Goal: Information Seeking & Learning: Learn about a topic

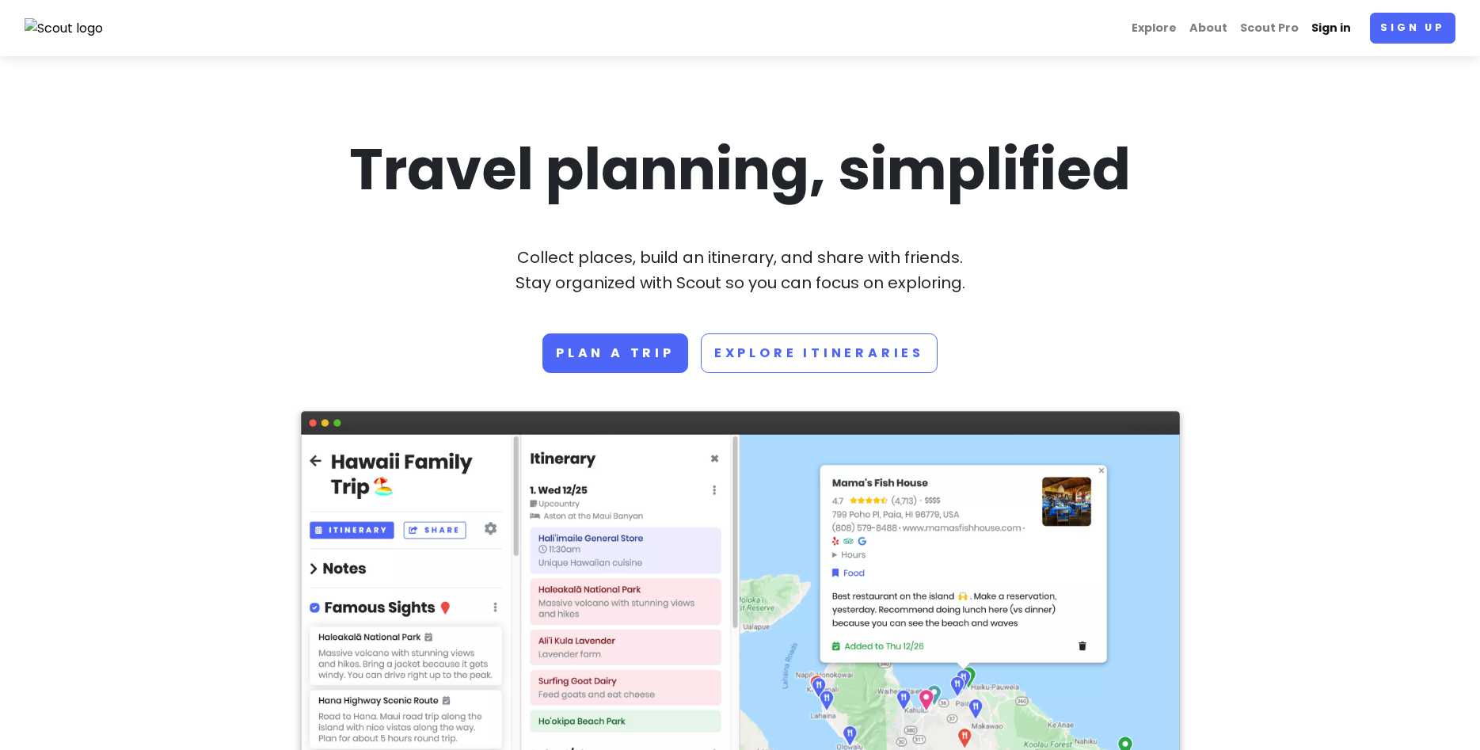
click at [1347, 32] on link "Sign in" at bounding box center [1331, 28] width 52 height 31
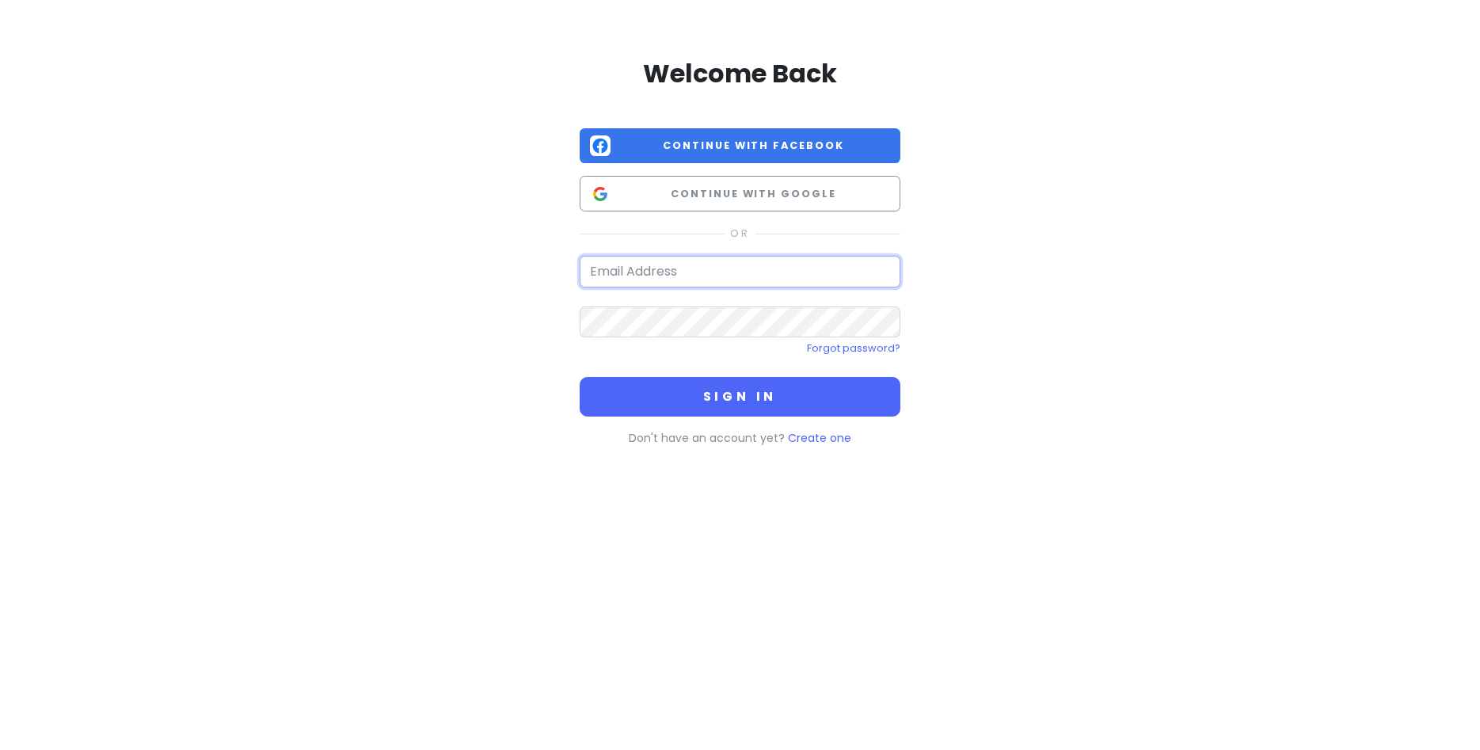
click at [661, 275] on input "email" at bounding box center [740, 272] width 321 height 32
type input "[EMAIL_ADDRESS][DOMAIN_NAME]"
click at [580, 377] on button "Sign in" at bounding box center [740, 397] width 321 height 40
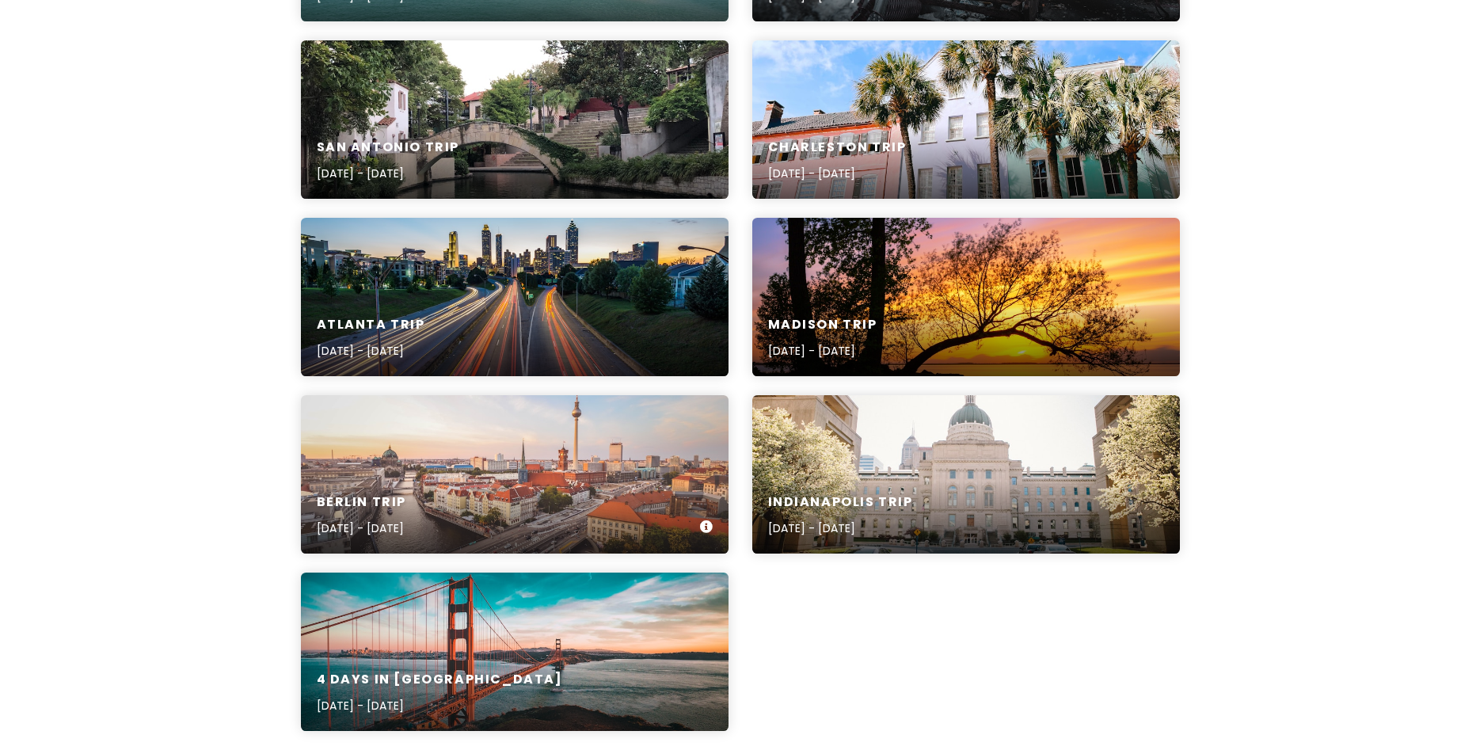
scroll to position [646, 0]
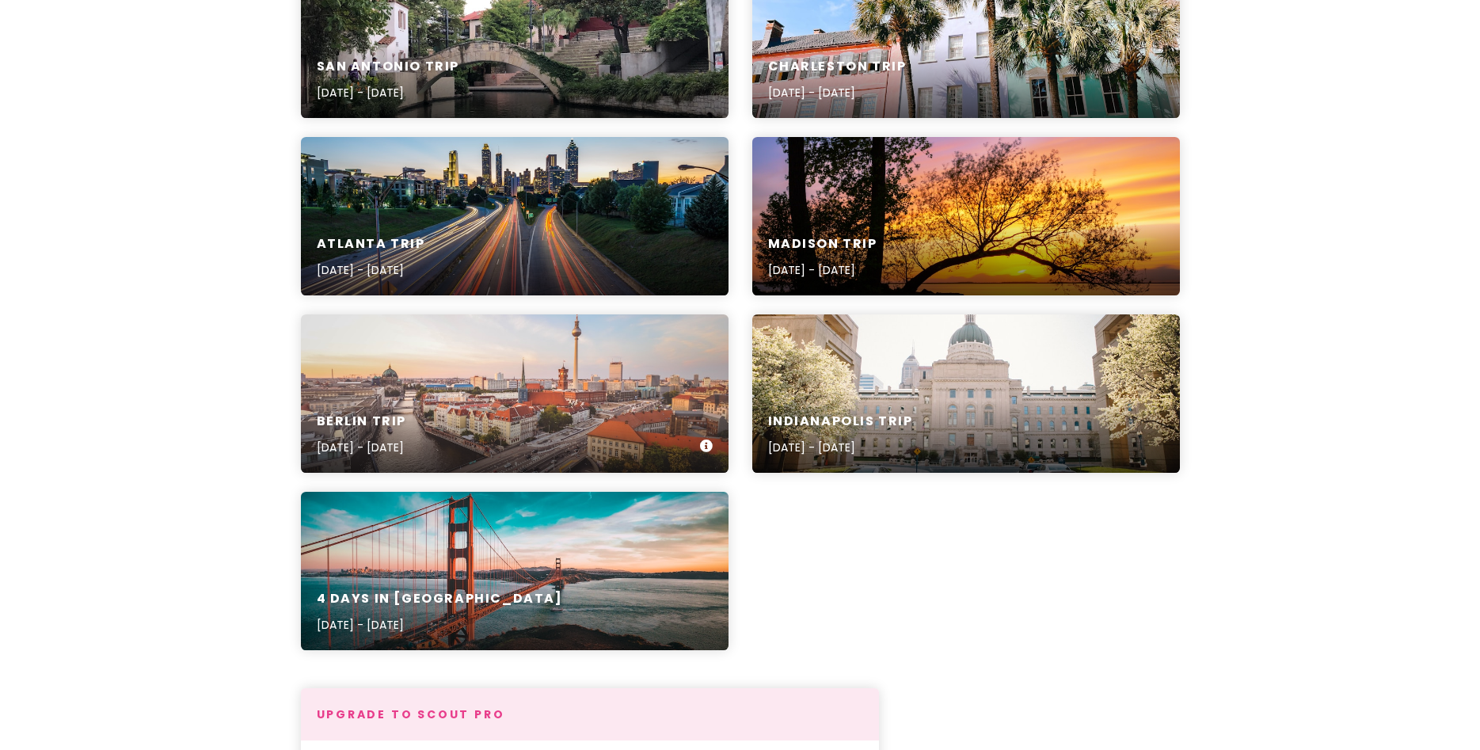
click at [367, 411] on div "[GEOGRAPHIC_DATA] Trip [DATE] - [DATE]" at bounding box center [515, 435] width 428 height 75
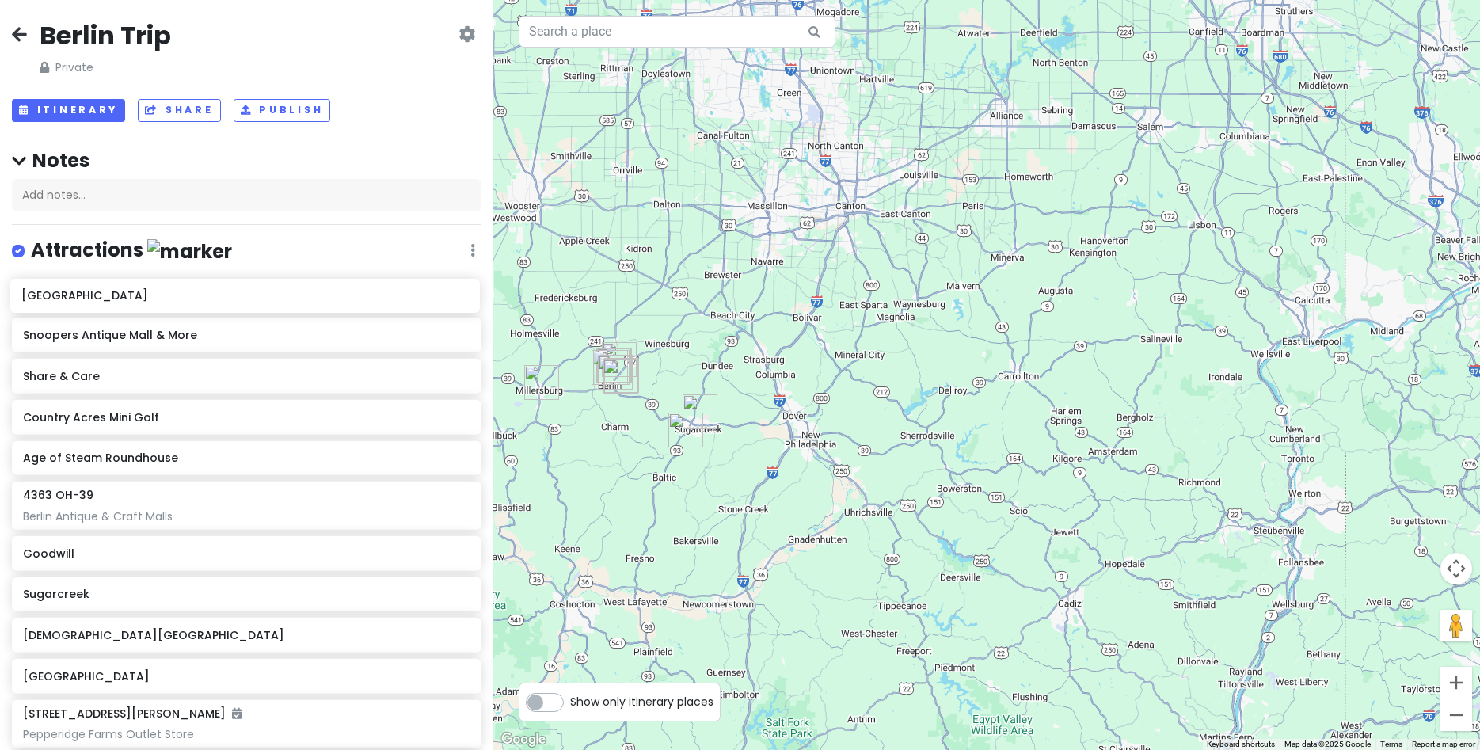
drag, startPoint x: 13, startPoint y: 68, endPoint x: 12, endPoint y: 297, distance: 228.9
click at [114, 302] on div "[GEOGRAPHIC_DATA]" at bounding box center [241, 294] width 436 height 22
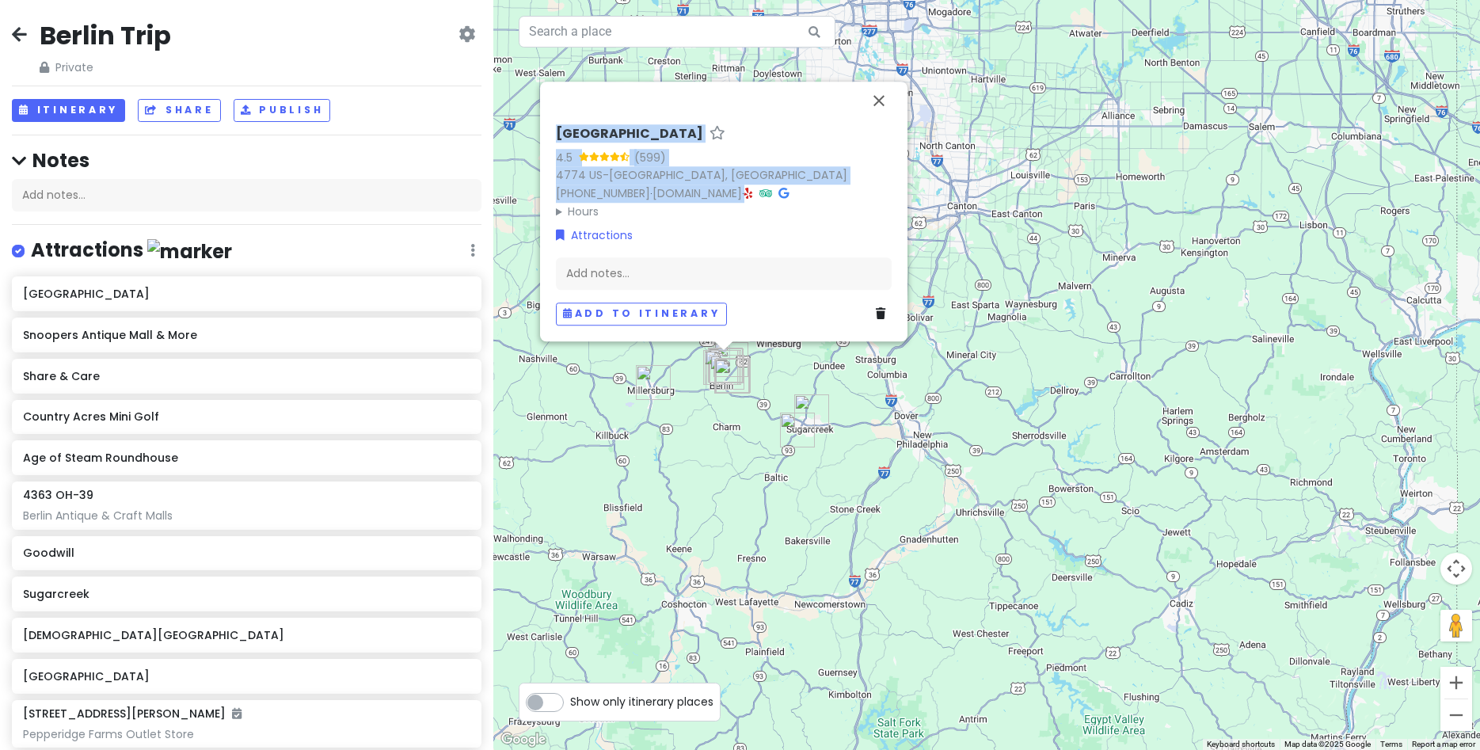
drag, startPoint x: 552, startPoint y: 136, endPoint x: 786, endPoint y: 190, distance: 240.5
click at [802, 193] on div "[GEOGRAPHIC_DATA] 4.5 (599) 4774 US-[GEOGRAPHIC_DATA], [GEOGRAPHIC_DATA] [PHONE…" at bounding box center [724, 226] width 348 height 212
copy div "[GEOGRAPHIC_DATA] 4.5 (599) 4774 US-[GEOGRAPHIC_DATA], [GEOGRAPHIC_DATA] [PHONE…"
click at [879, 105] on button "Close" at bounding box center [879, 101] width 38 height 38
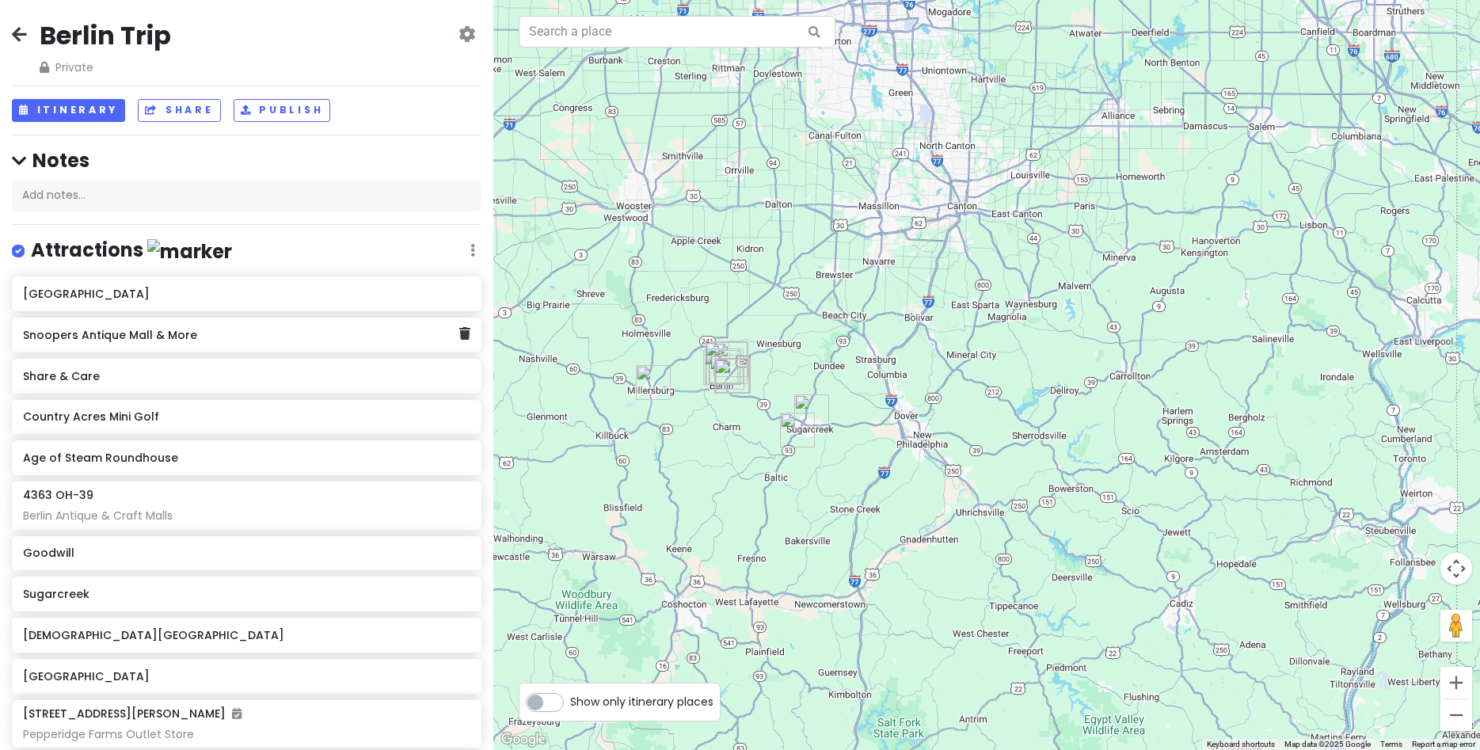
click at [144, 341] on h6 "Snoopers Antique Mall & More" at bounding box center [241, 335] width 436 height 14
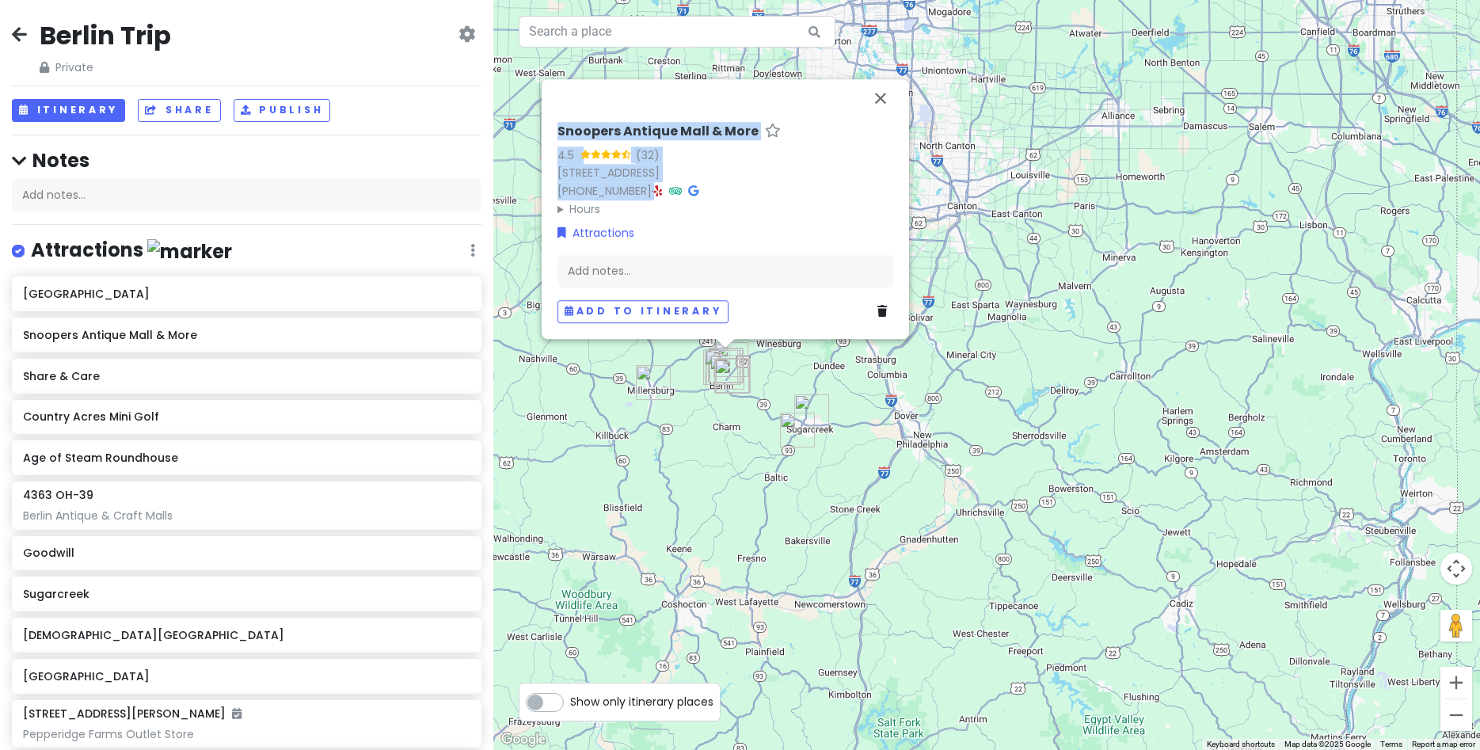
drag, startPoint x: 557, startPoint y: 128, endPoint x: 813, endPoint y: 195, distance: 264.3
click at [813, 195] on div "Snoopers Antique Mall & More 4.5 (32) [STREET_ADDRESS] [PHONE_NUMBER] · Hours […" at bounding box center [725, 223] width 348 height 212
click at [586, 207] on summary "Hours" at bounding box center [726, 208] width 336 height 17
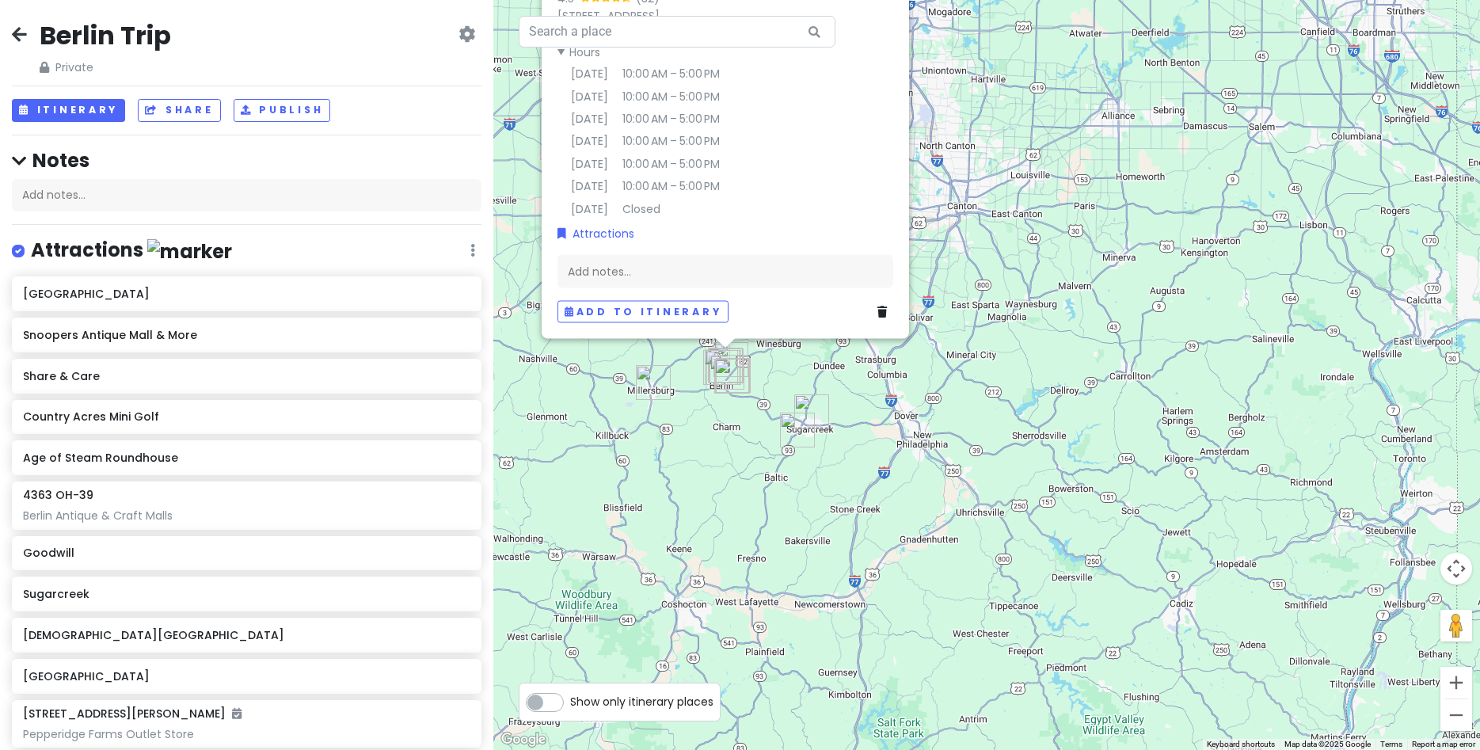
drag, startPoint x: 786, startPoint y: 212, endPoint x: 547, endPoint y: -13, distance: 327.7
click at [551, 0] on div "Snoopers Antique Mall & More 4.5 (32) [STREET_ADDRESS] [PHONE_NUMBER] · Hours […" at bounding box center [725, 144] width 348 height 369
copy div
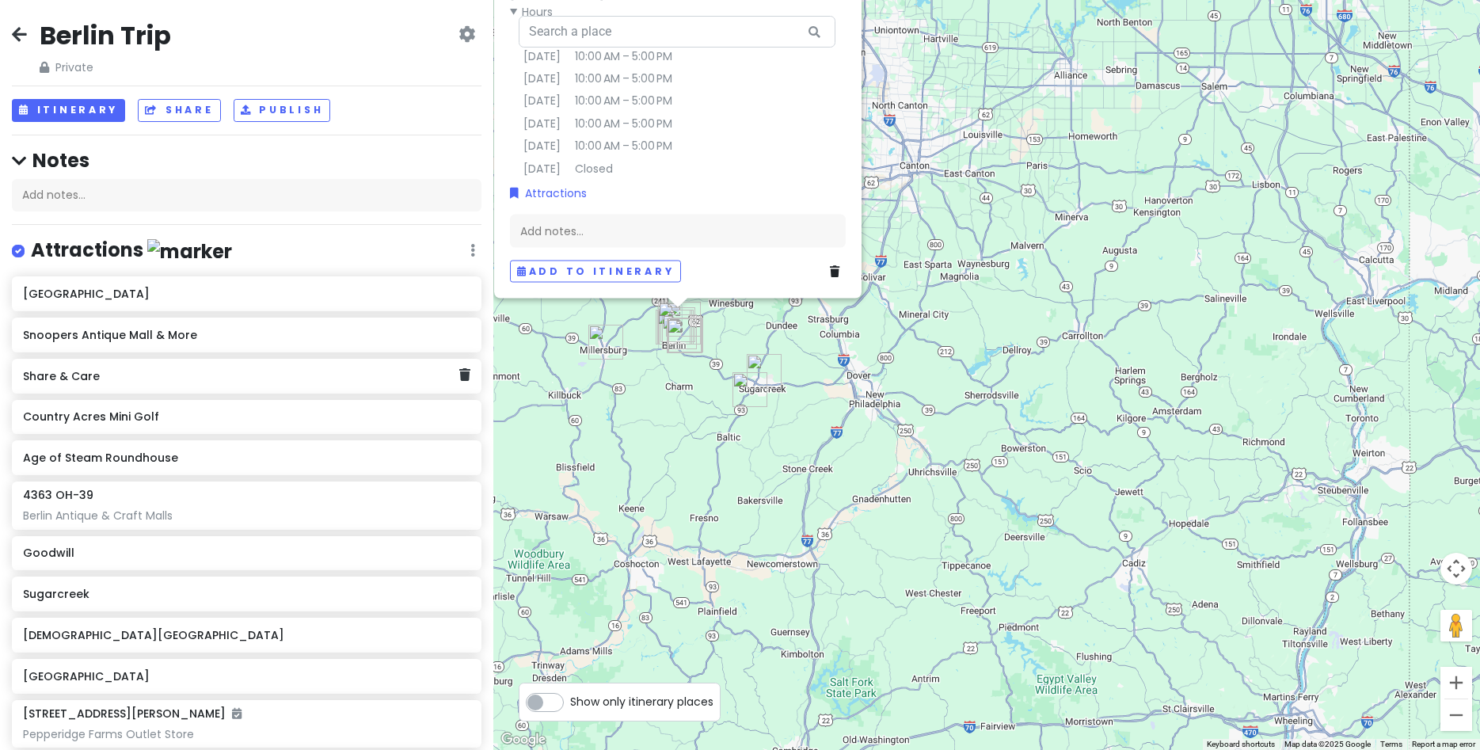
click at [65, 379] on h6 "Share & Care" at bounding box center [241, 376] width 436 height 14
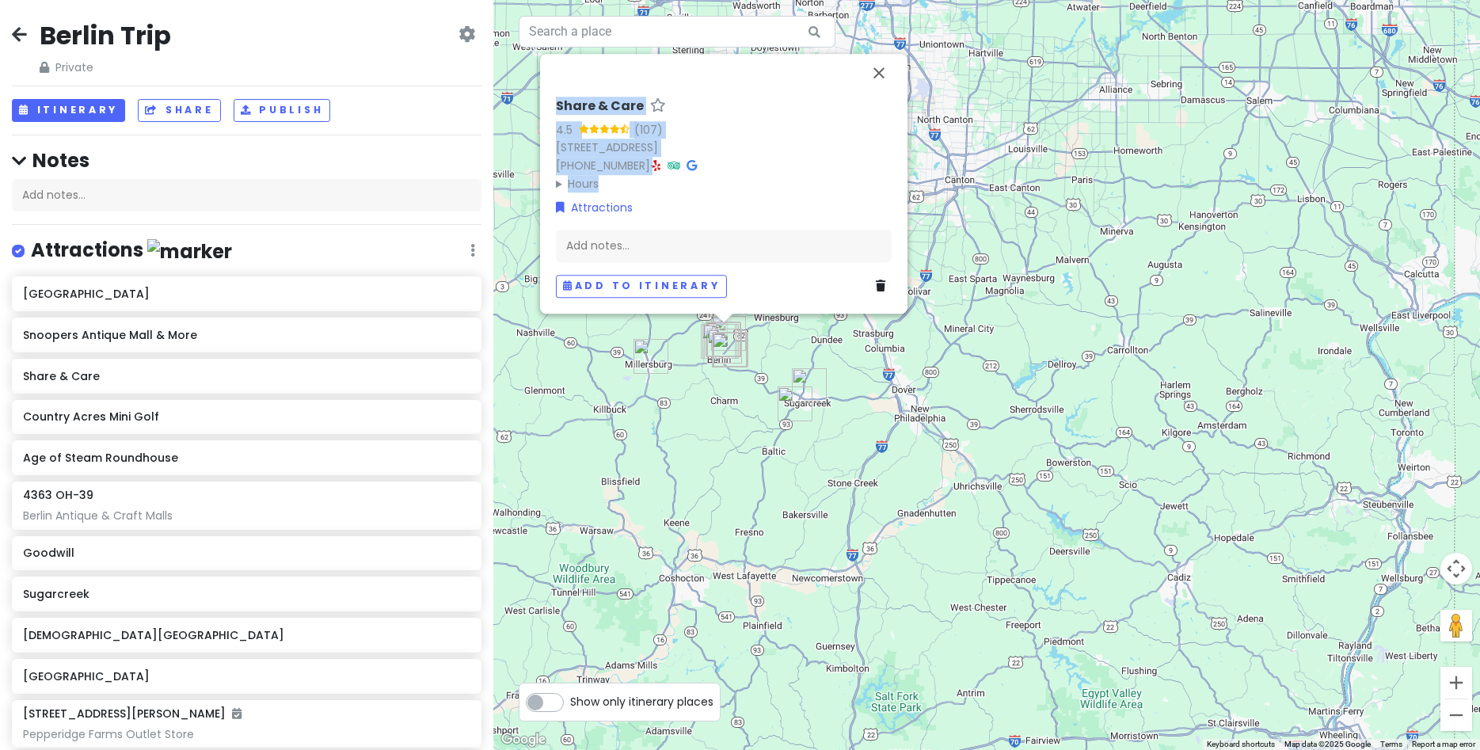
drag, startPoint x: 551, startPoint y: 101, endPoint x: 781, endPoint y: 182, distance: 243.5
click at [781, 182] on div "Share & Care 4.5 (107) 4663 US-[GEOGRAPHIC_DATA], [GEOGRAPHIC_DATA] [PHONE_NUMB…" at bounding box center [724, 198] width 348 height 212
copy div "Share & Care 4.5 (107) 4663 US-[GEOGRAPHIC_DATA], [GEOGRAPHIC_DATA] [PHONE_NUMB…"
click at [89, 424] on div "Country Acres Mini Golf" at bounding box center [241, 417] width 436 height 22
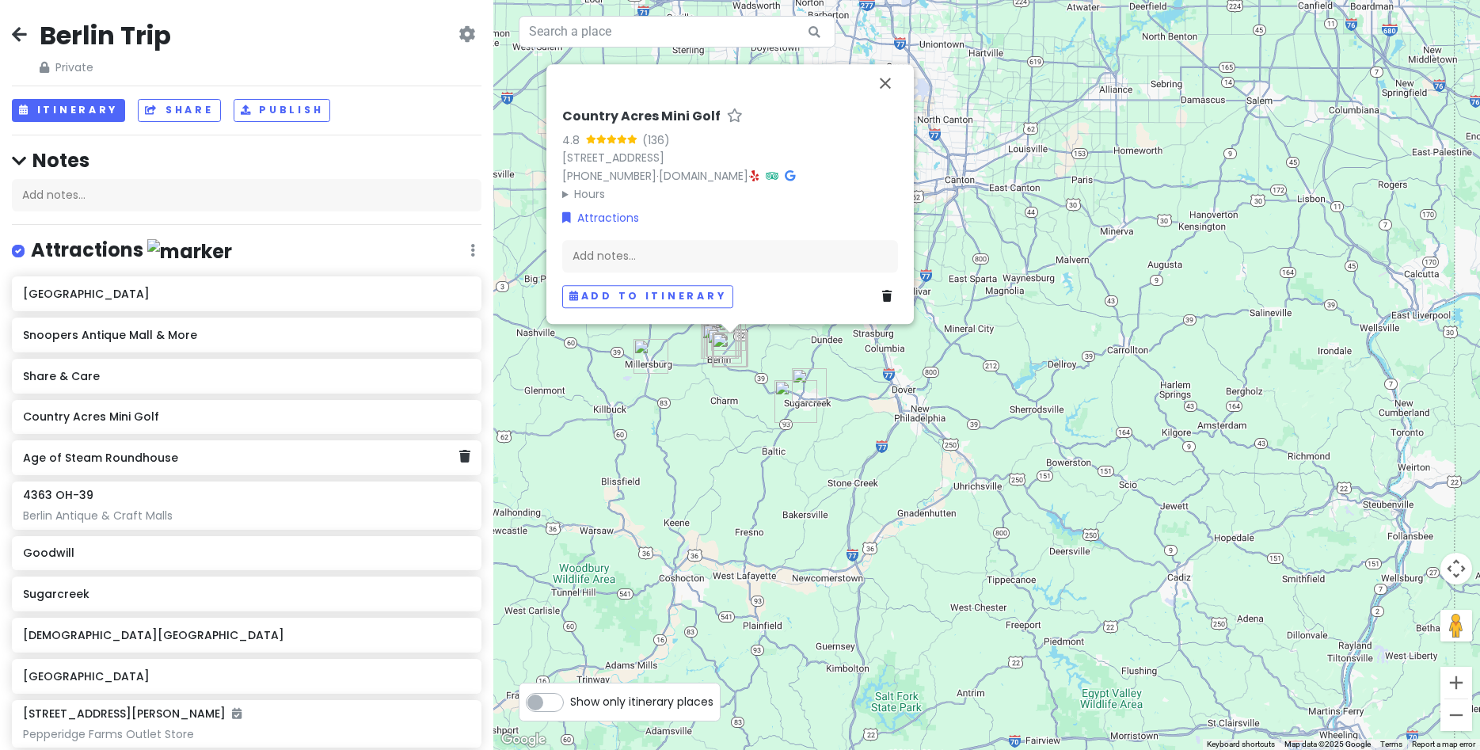
click at [107, 468] on div "Age of Steam Roundhouse" at bounding box center [247, 457] width 470 height 35
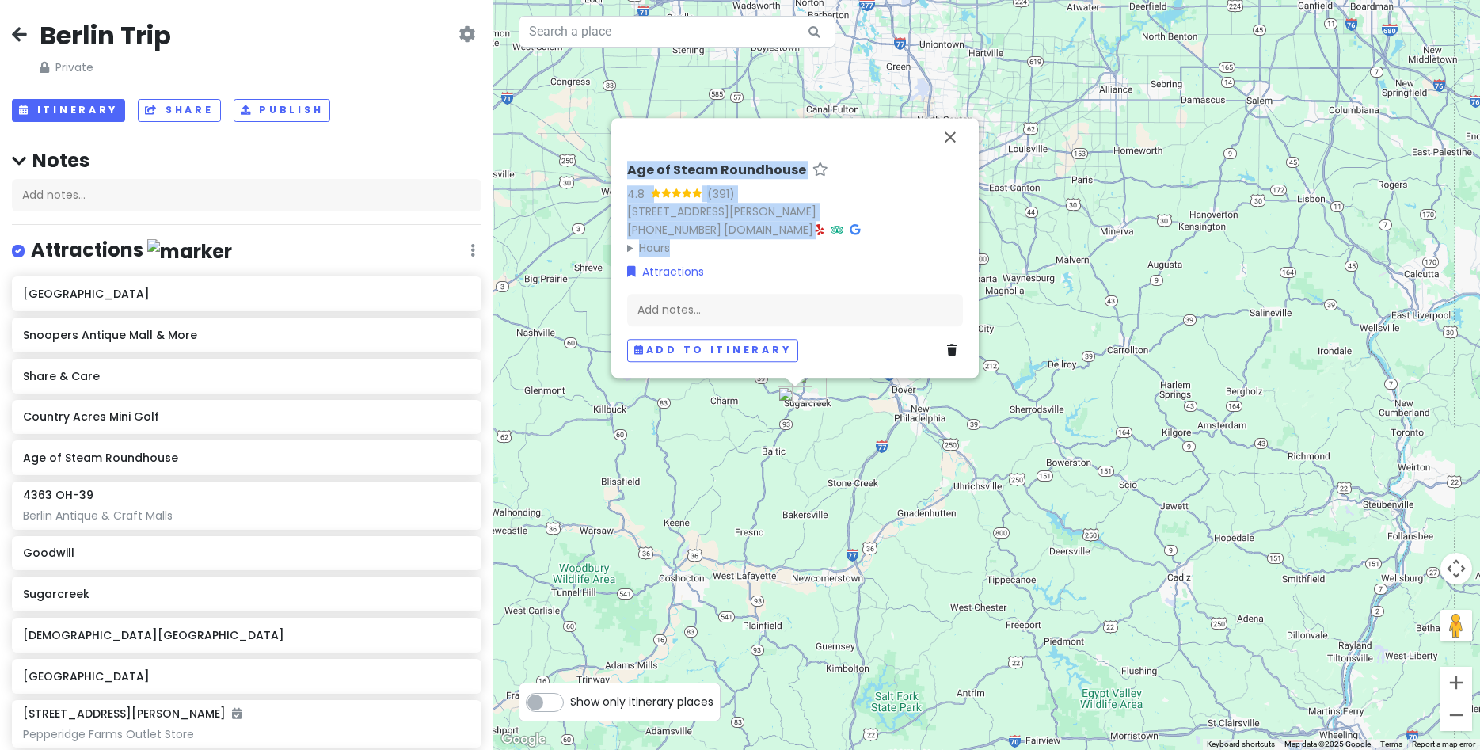
drag, startPoint x: 619, startPoint y: 172, endPoint x: 942, endPoint y: 246, distance: 330.6
click at [942, 246] on div "Age of Steam Roundhouse 4.8 (391) [STREET_ADDRESS][PERSON_NAME] [PHONE_NUMBER] …" at bounding box center [794, 248] width 367 height 260
copy div "Age of Steam Roundhouse 4.8 (391) [STREET_ADDRESS][PERSON_NAME] [PHONE_NUMBER] …"
click at [53, 497] on h6 "4363 OH-39" at bounding box center [58, 495] width 70 height 14
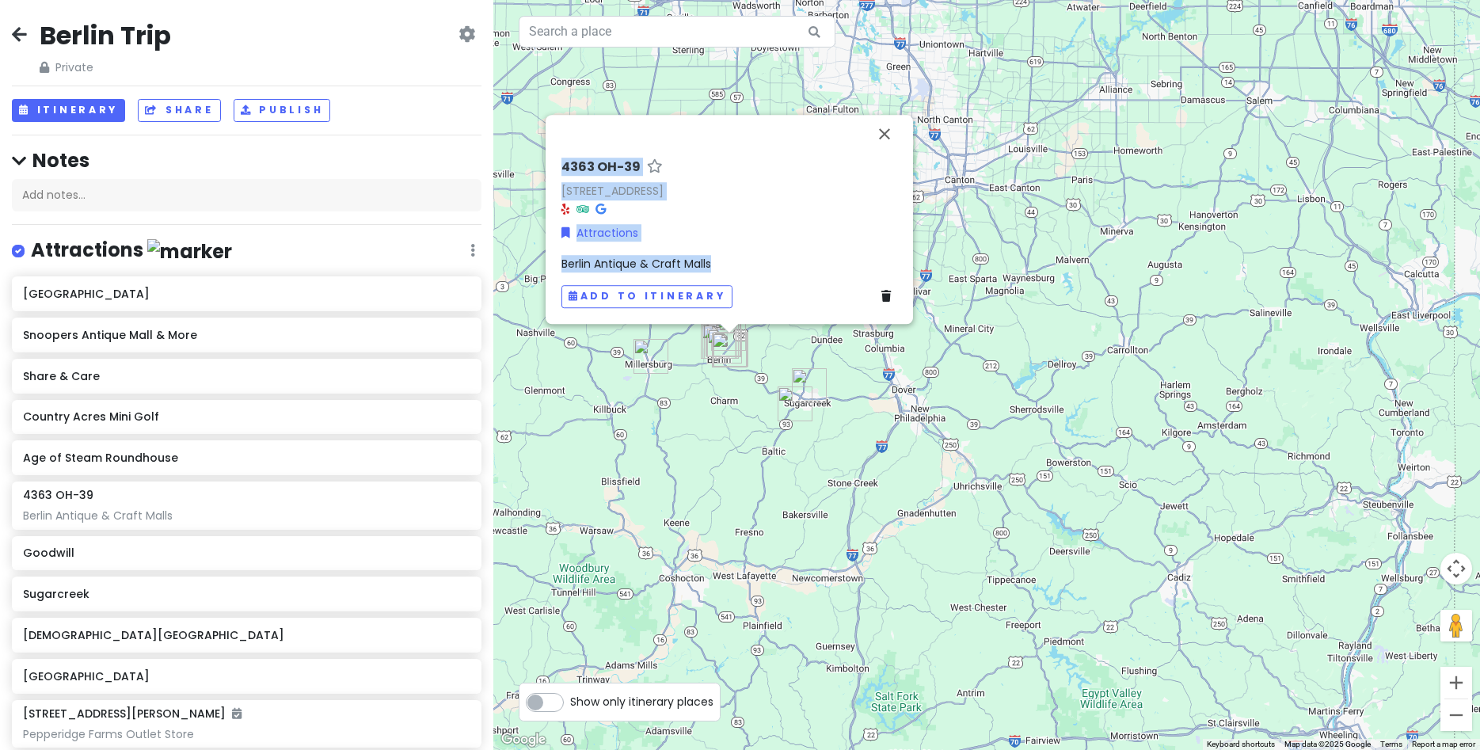
drag, startPoint x: 554, startPoint y: 162, endPoint x: 832, endPoint y: 263, distance: 296.6
click at [832, 263] on div "4363 OH-39 [STREET_ADDRESS] Attractions [GEOGRAPHIC_DATA] Antique & Craft Malls…" at bounding box center [729, 219] width 367 height 209
copy div "4363 OH-39 [STREET_ADDRESS] Attractions [GEOGRAPHIC_DATA] Antique & Craft Malls"
click at [892, 128] on button "Close" at bounding box center [885, 134] width 38 height 38
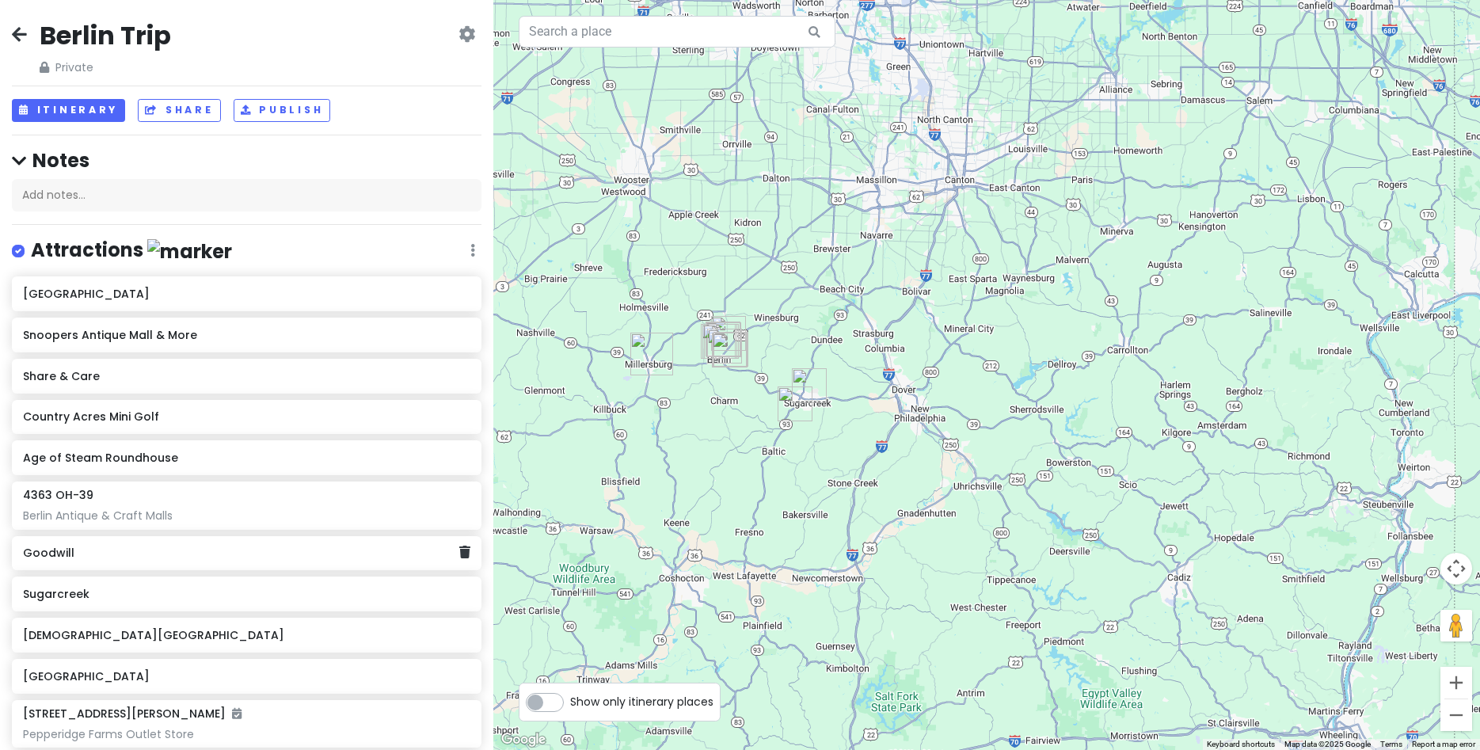
click at [48, 554] on h6 "Goodwill" at bounding box center [241, 553] width 436 height 14
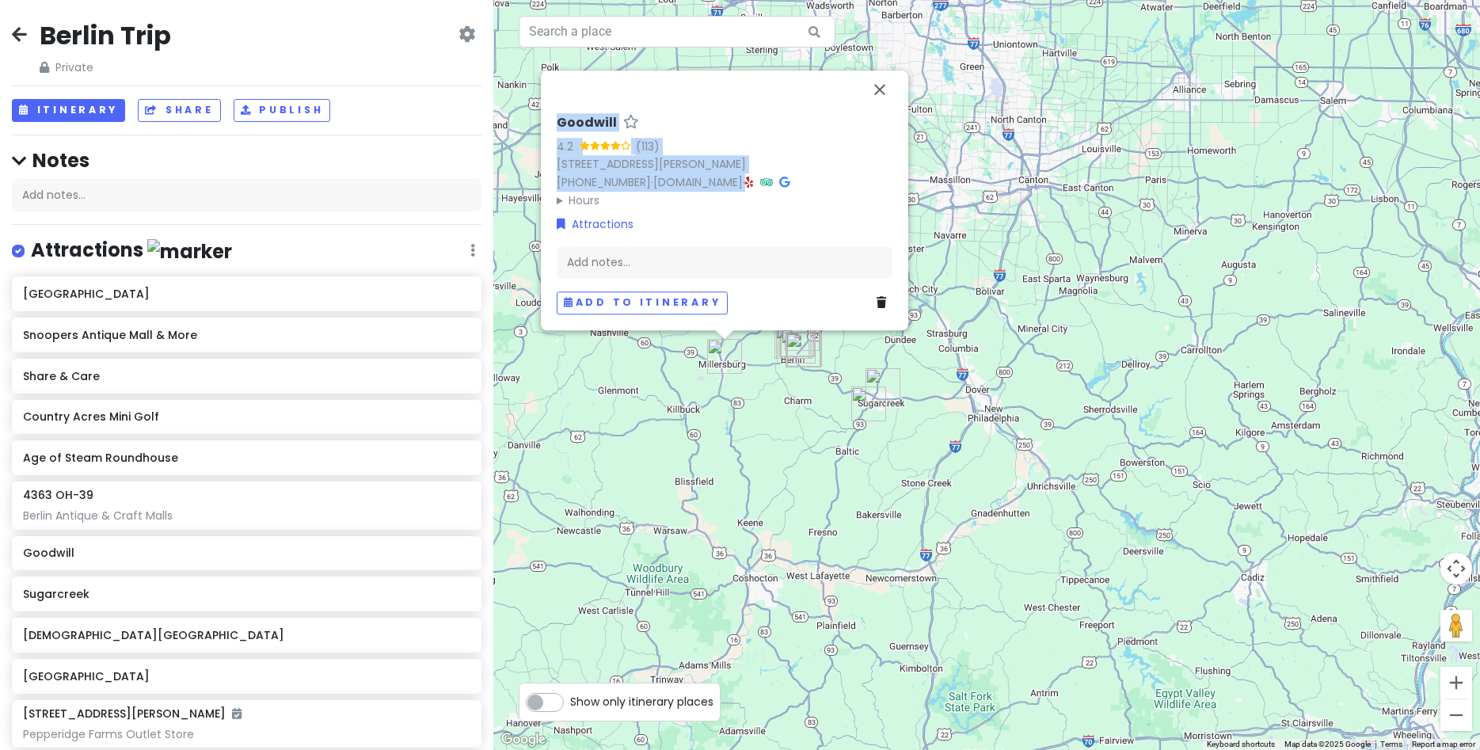
drag, startPoint x: 550, startPoint y: 121, endPoint x: 843, endPoint y: 180, distance: 298.8
click at [843, 180] on div "Goodwill 4.2 (113) [STREET_ADDRESS][PERSON_NAME] [PHONE_NUMBER] · [DOMAIN_NAME]…" at bounding box center [724, 200] width 367 height 260
copy div "Goodwill 4.2 (113) [STREET_ADDRESS][PERSON_NAME] [PHONE_NUMBER] · [DOMAIN_NAME]…"
click at [881, 89] on button "Close" at bounding box center [880, 89] width 38 height 38
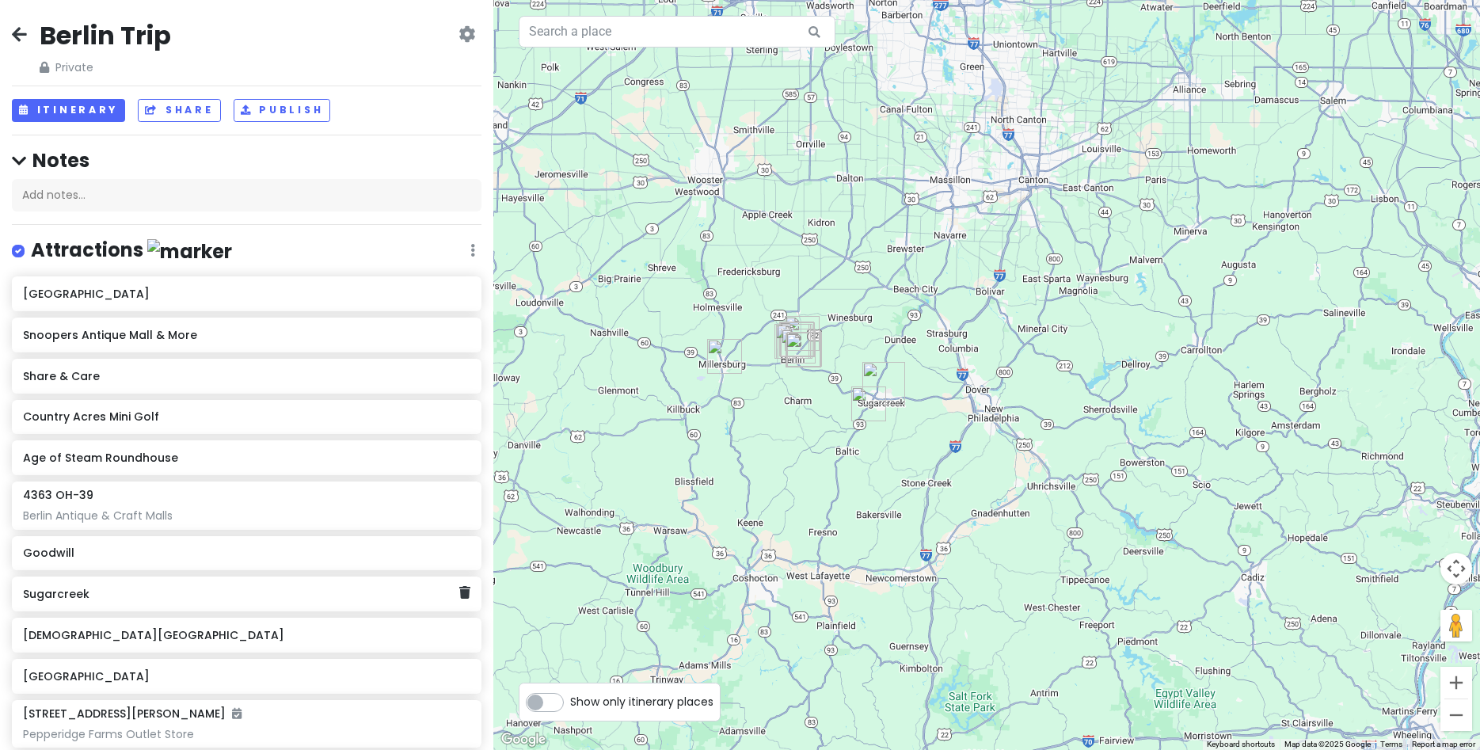
click at [55, 599] on h6 "Sugarcreek" at bounding box center [241, 594] width 436 height 14
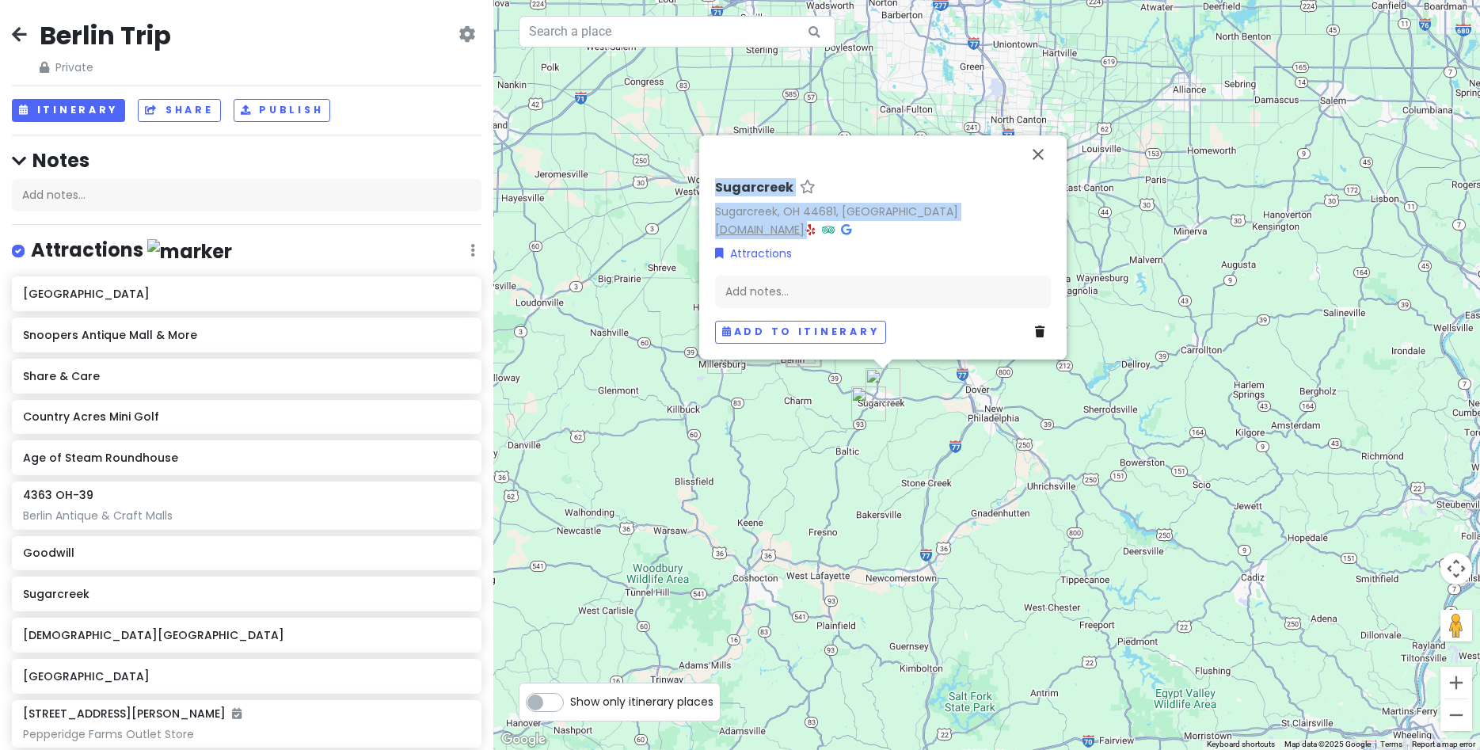
drag, startPoint x: 713, startPoint y: 185, endPoint x: 835, endPoint y: 230, distance: 130.3
click at [904, 238] on div "Sugarcreek Sugarcreek, [GEOGRAPHIC_DATA], [GEOGRAPHIC_DATA] [DOMAIN_NAME] · Att…" at bounding box center [883, 261] width 348 height 177
copy div "Sugarcreek Sugarcreek, [GEOGRAPHIC_DATA], [GEOGRAPHIC_DATA] [DOMAIN_NAME] ·"
click at [1041, 150] on button "Close" at bounding box center [1038, 154] width 38 height 38
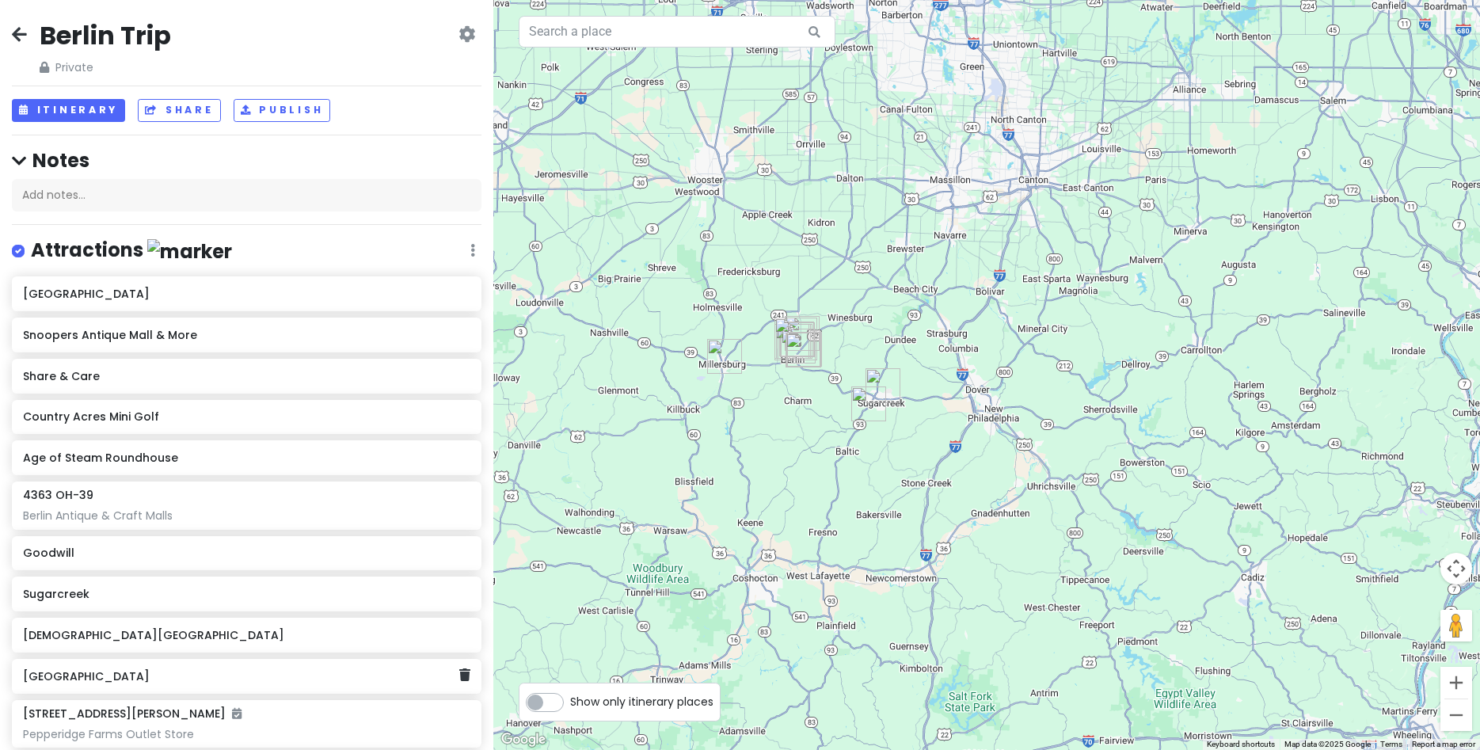
click at [88, 683] on h6 "[GEOGRAPHIC_DATA]" at bounding box center [241, 676] width 436 height 14
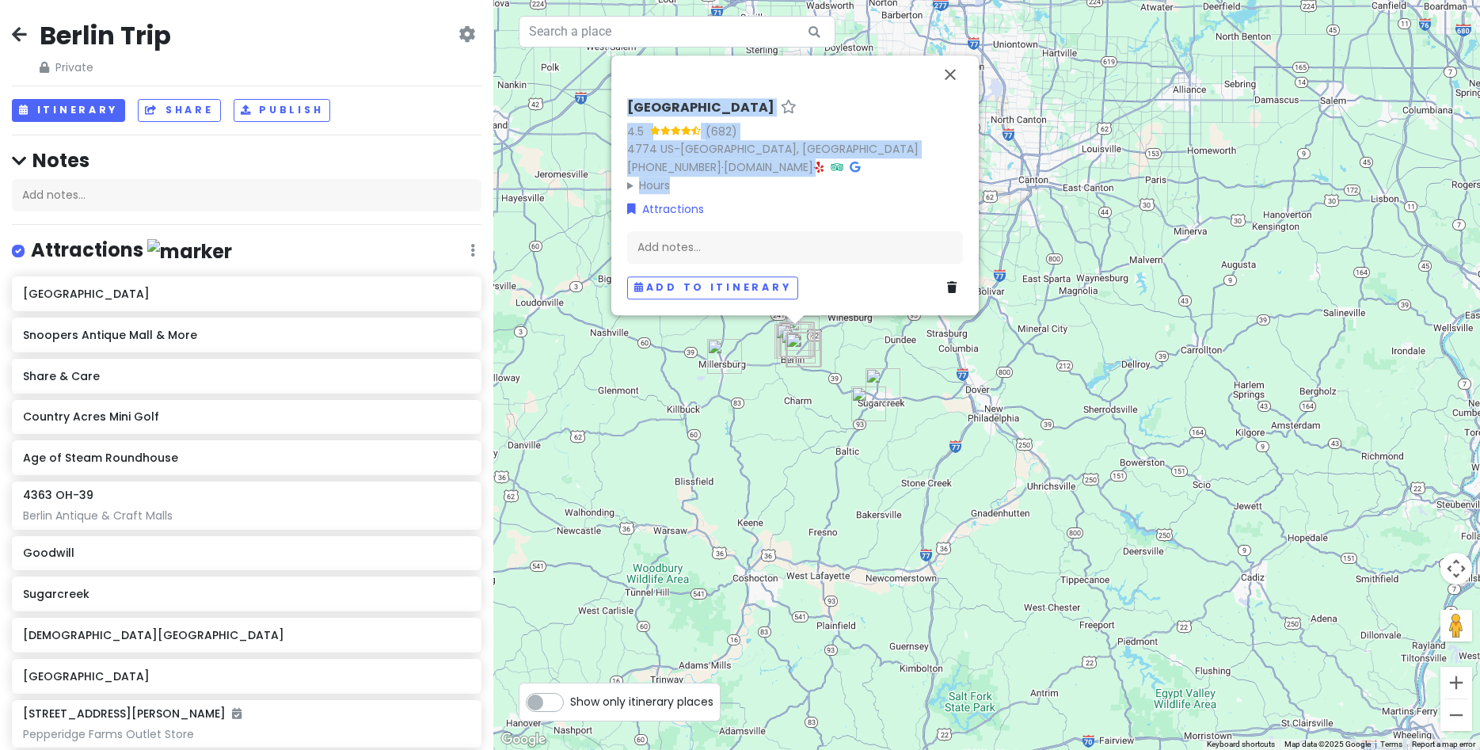
drag, startPoint x: 620, startPoint y: 108, endPoint x: 905, endPoint y: 183, distance: 294.9
click at [908, 188] on div "[GEOGRAPHIC_DATA] 4.5 (682) 4774 US-[GEOGRAPHIC_DATA], [GEOGRAPHIC_DATA] [PHONE…" at bounding box center [794, 185] width 367 height 260
copy div "[GEOGRAPHIC_DATA] 4.5 (682) 4774 US-[GEOGRAPHIC_DATA], [GEOGRAPHIC_DATA] [PHONE…"
drag, startPoint x: 950, startPoint y: 73, endPoint x: 881, endPoint y: 88, distance: 69.7
click at [948, 73] on button "Close" at bounding box center [950, 74] width 38 height 38
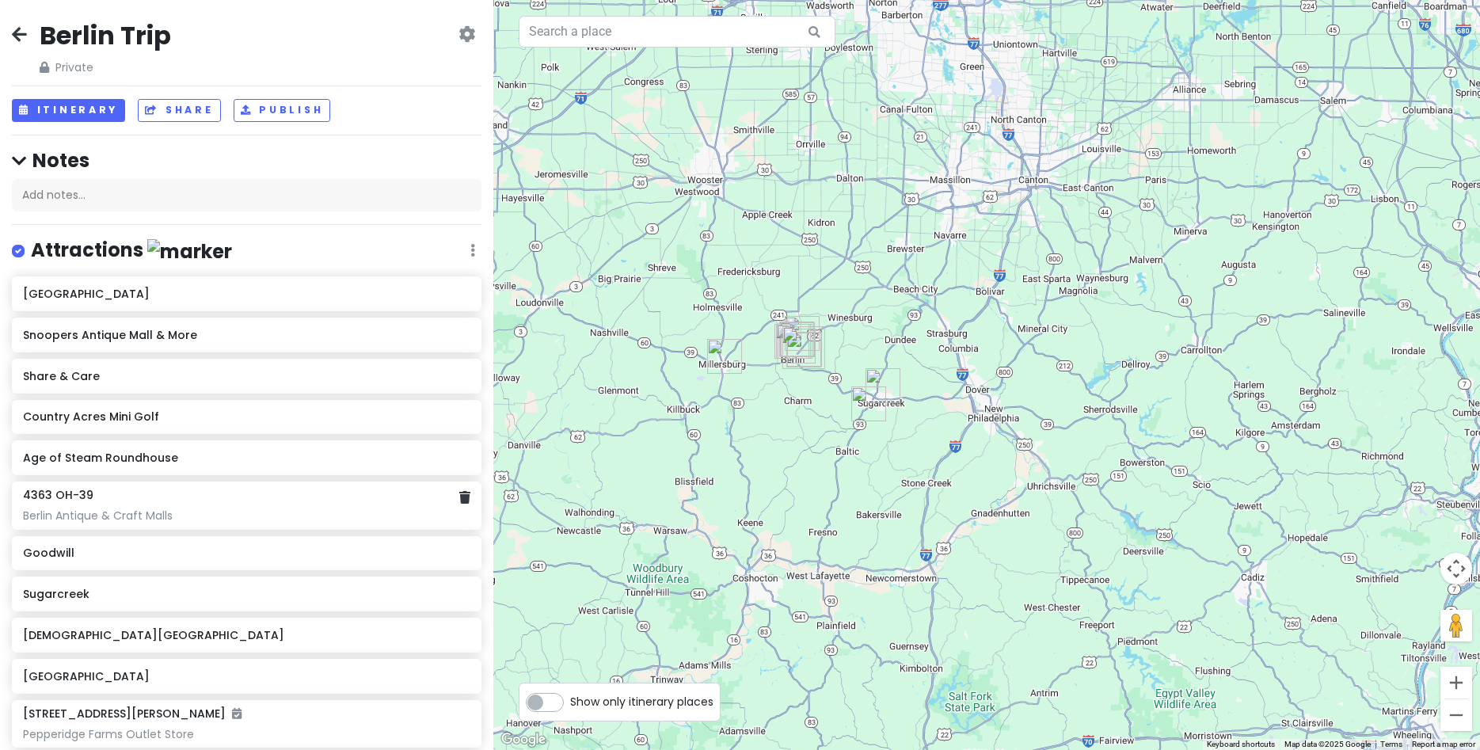
scroll to position [109, 0]
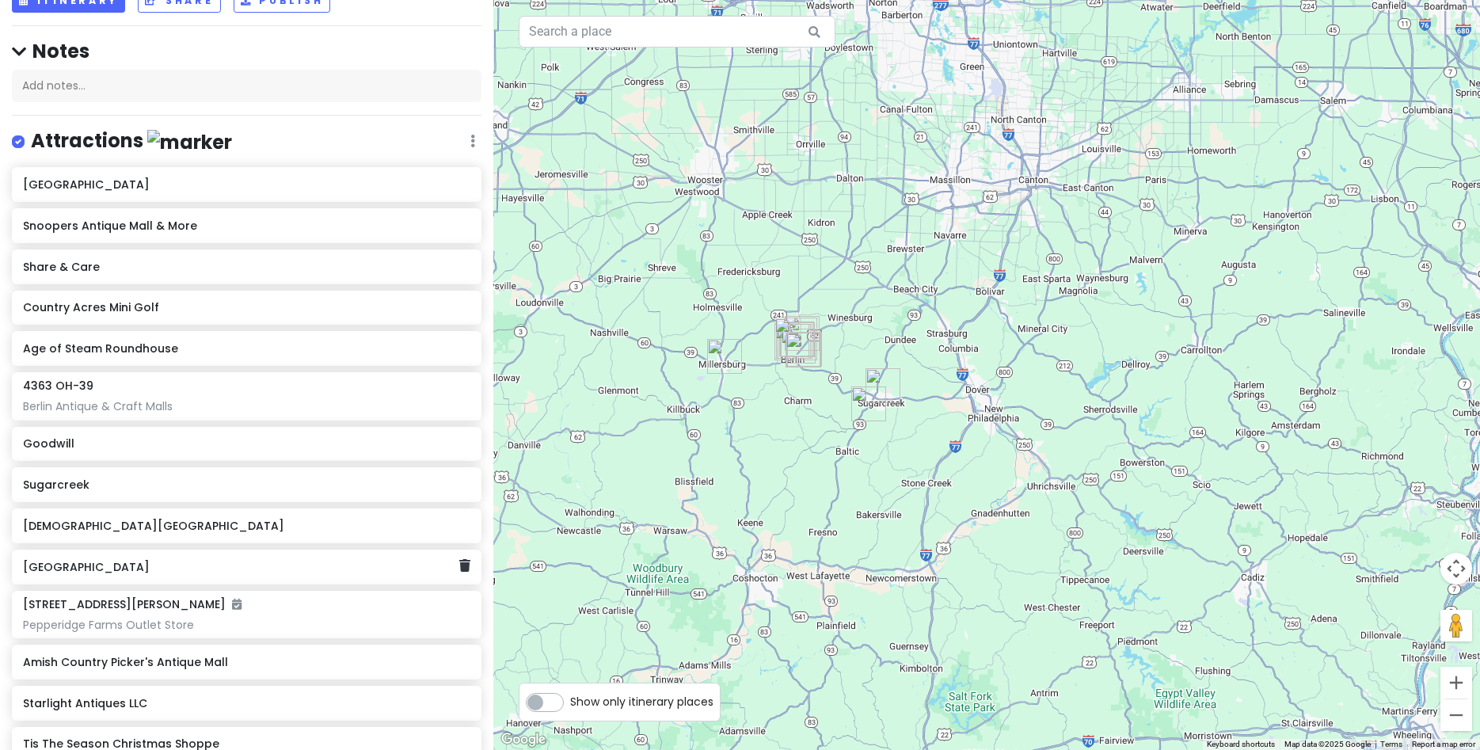
click at [101, 576] on div "[GEOGRAPHIC_DATA]" at bounding box center [241, 567] width 436 height 22
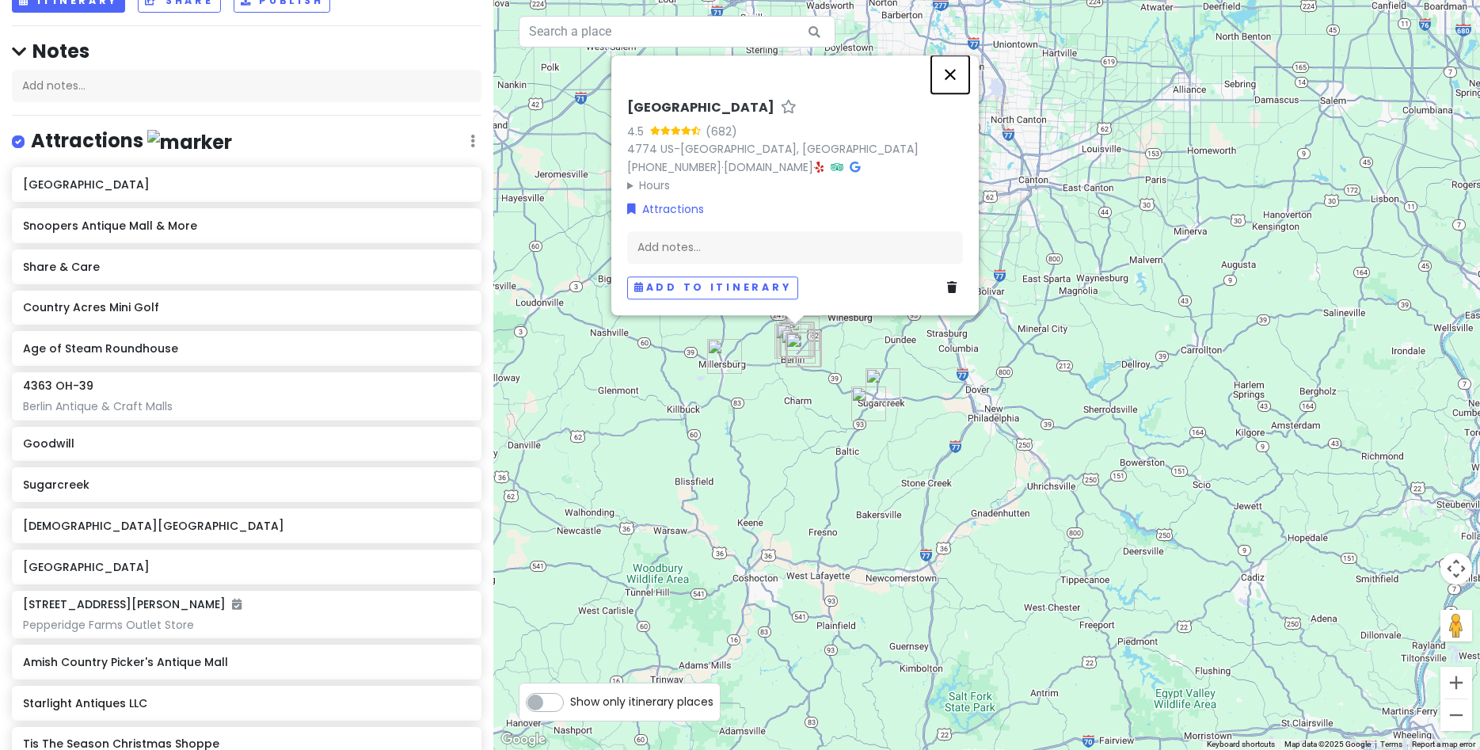
click at [948, 77] on button "Close" at bounding box center [950, 74] width 38 height 38
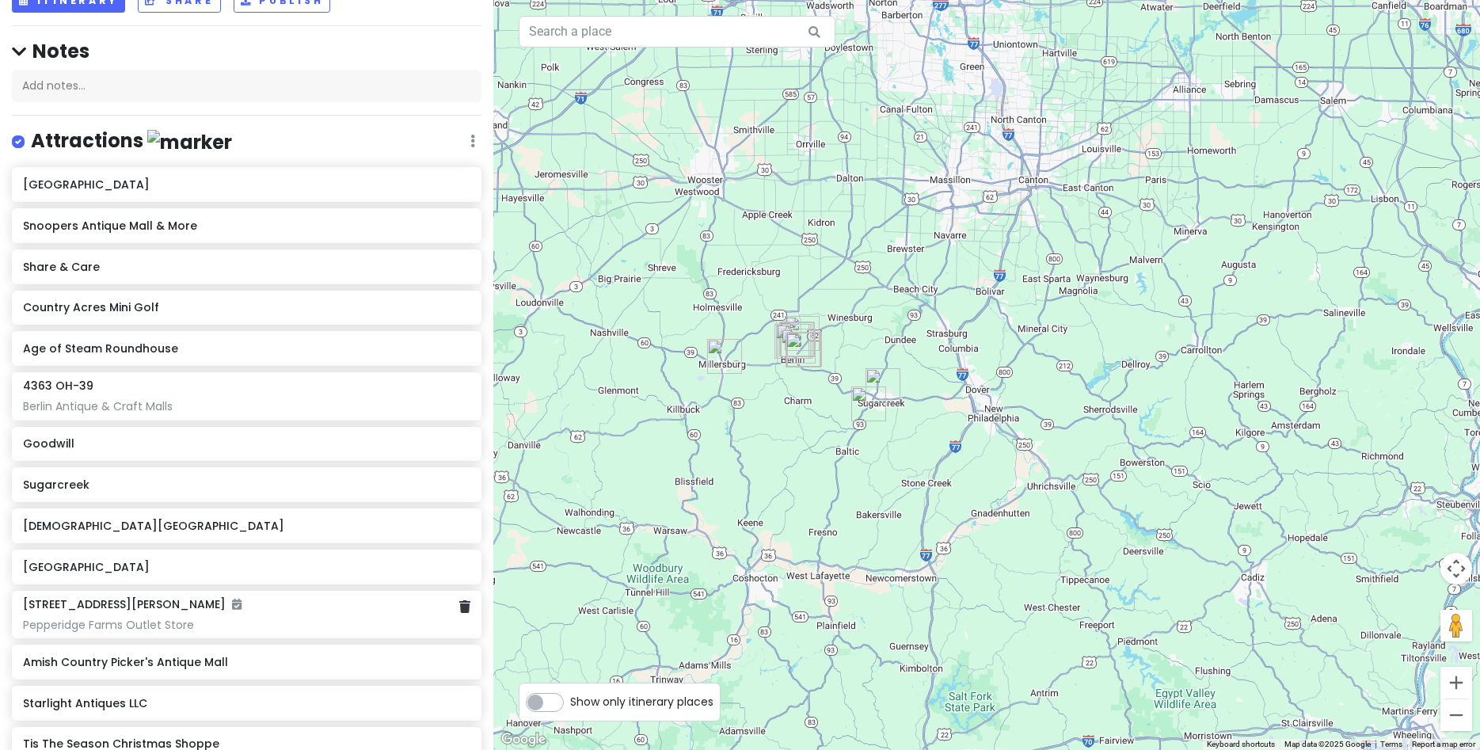
click at [97, 614] on div "[STREET_ADDRESS][PERSON_NAME] Pepperidge Farms Outlet Store" at bounding box center [246, 614] width 447 height 35
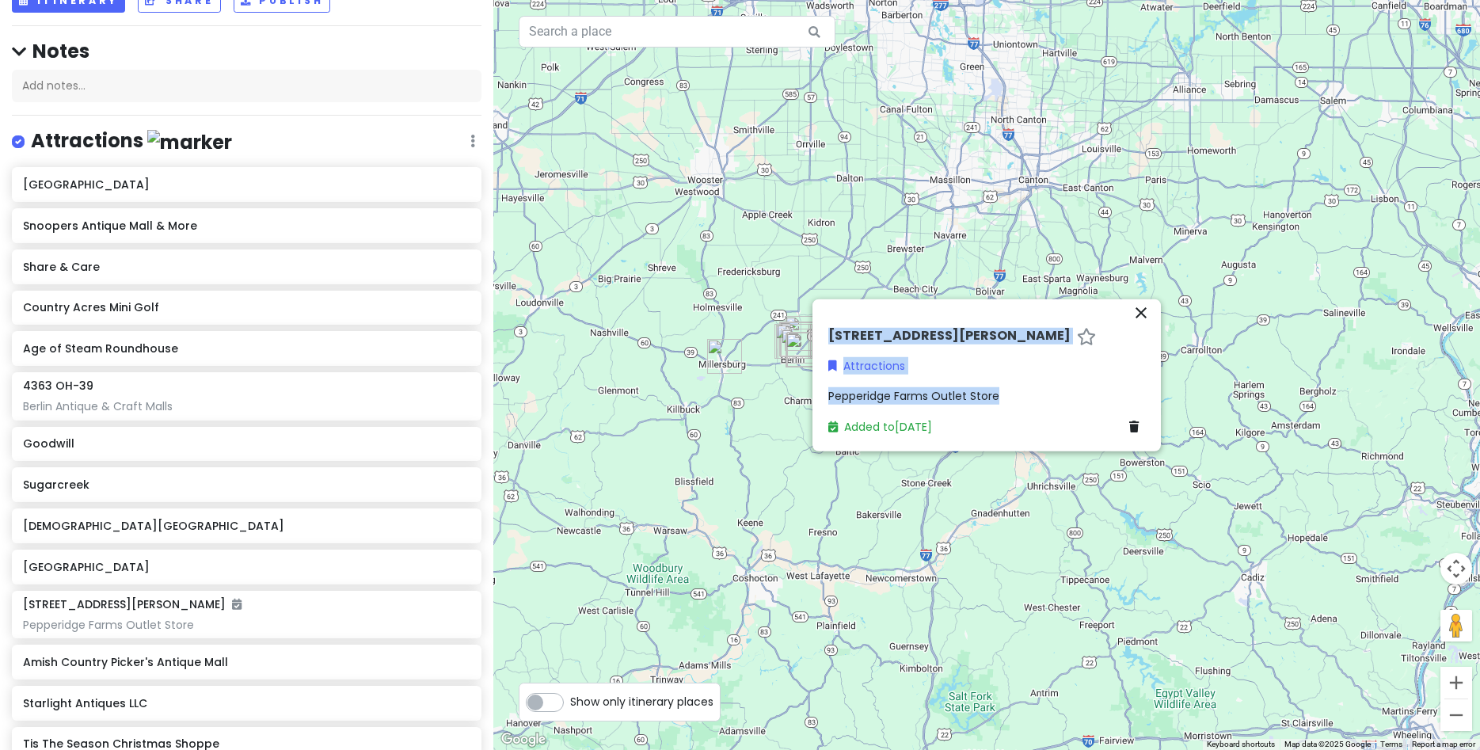
drag, startPoint x: 820, startPoint y: 336, endPoint x: 1067, endPoint y: 387, distance: 251.6
click at [1140, 394] on div "close [STREET_ADDRESS][PERSON_NAME] Attractions Pepperidge Farms Outlet Store A…" at bounding box center [987, 375] width 348 height 152
copy div "[STREET_ADDRESS][PERSON_NAME] Attractions Pepperidge Farms Outlet Store"
click at [1146, 306] on icon "close" at bounding box center [1141, 312] width 19 height 19
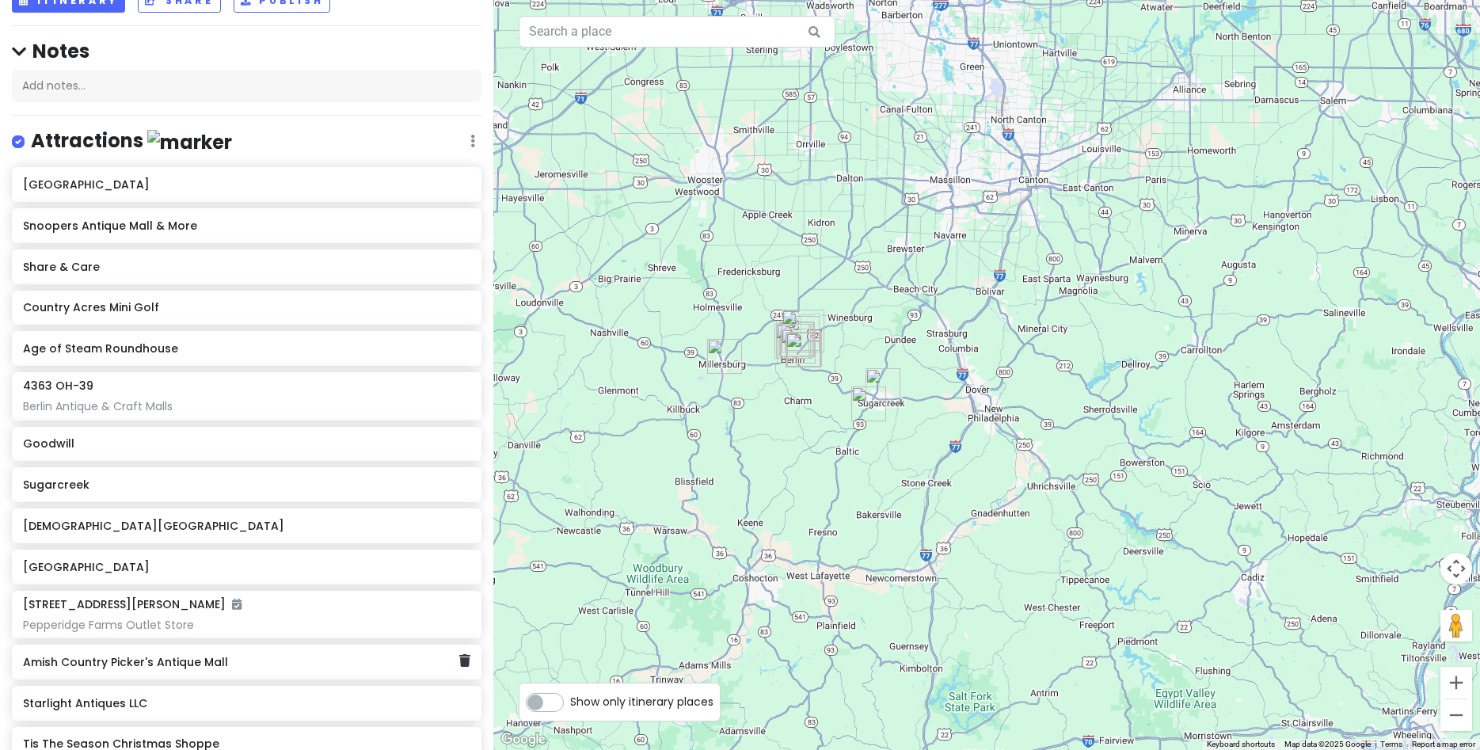
click at [141, 667] on h6 "Amish Country Picker's Antique Mall" at bounding box center [241, 662] width 436 height 14
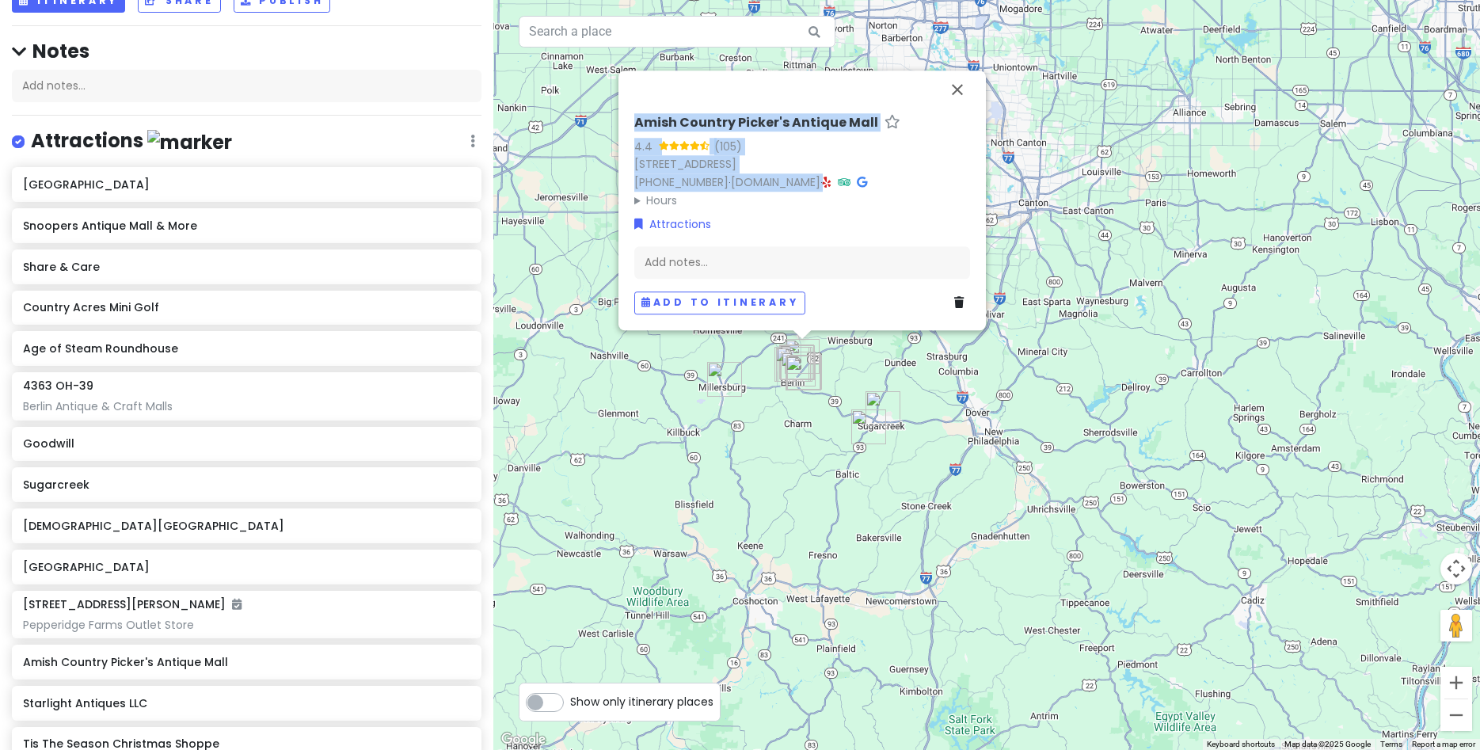
drag, startPoint x: 630, startPoint y: 109, endPoint x: 969, endPoint y: 161, distance: 343.6
click at [969, 161] on div "Amish Country Picker's Antique Mall 4.4 (105) [STREET_ADDRESS] [PHONE_NUMBER] ·…" at bounding box center [802, 214] width 348 height 212
copy div "Amish Country Picker's Antique Mall 4.4 (105) [STREET_ADDRESS] [PHONE_NUMBER] ·…"
click at [93, 708] on h6 "Starlight Antiques LLC" at bounding box center [241, 703] width 436 height 14
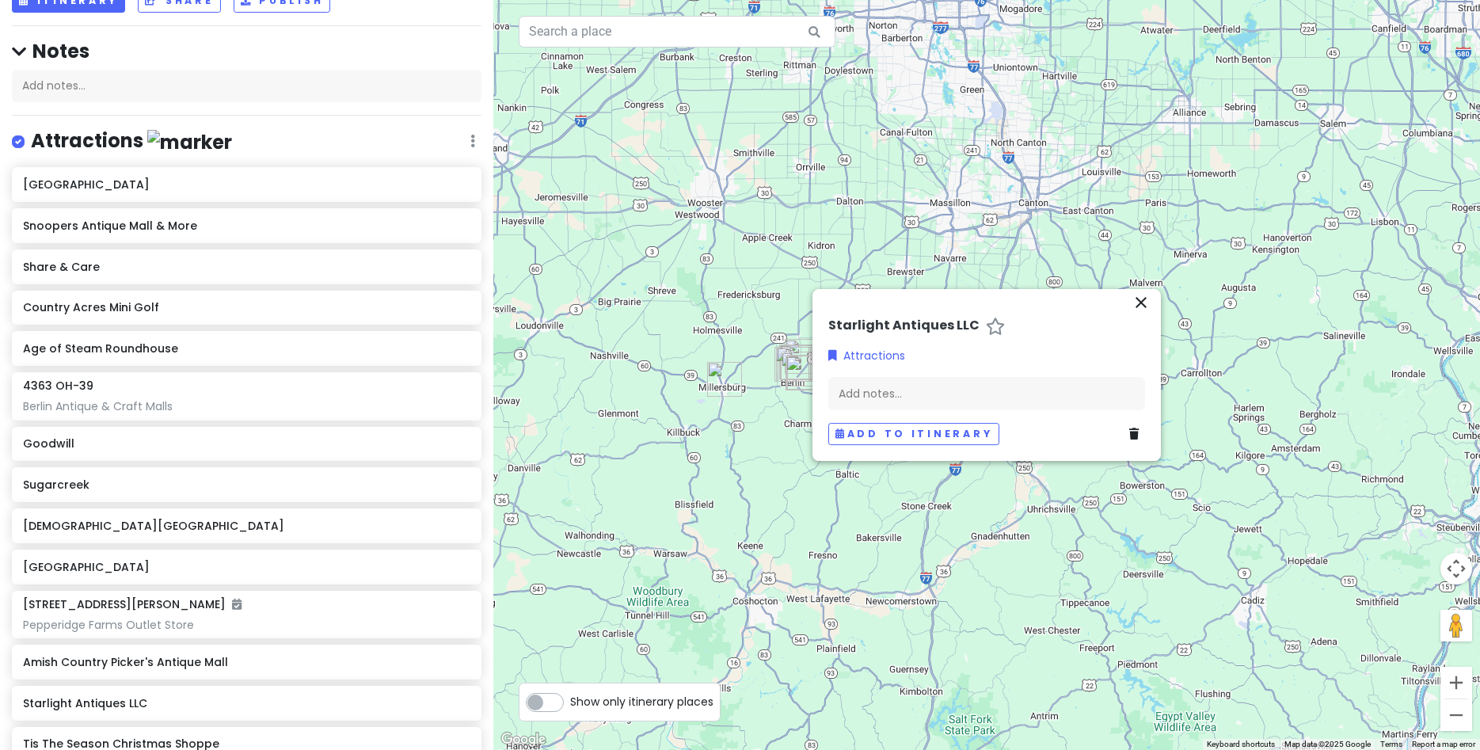
click at [858, 320] on h6 "Starlight Antiques LLC" at bounding box center [903, 326] width 151 height 17
click at [965, 312] on div "close Starlight Antiques LLC Attractions Add notes... Add to itinerary" at bounding box center [987, 375] width 348 height 184
drag, startPoint x: 822, startPoint y: 322, endPoint x: 969, endPoint y: 324, distance: 147.3
click at [969, 324] on div "Starlight Antiques LLC Attractions Add notes... Add to itinerary" at bounding box center [986, 385] width 329 height 134
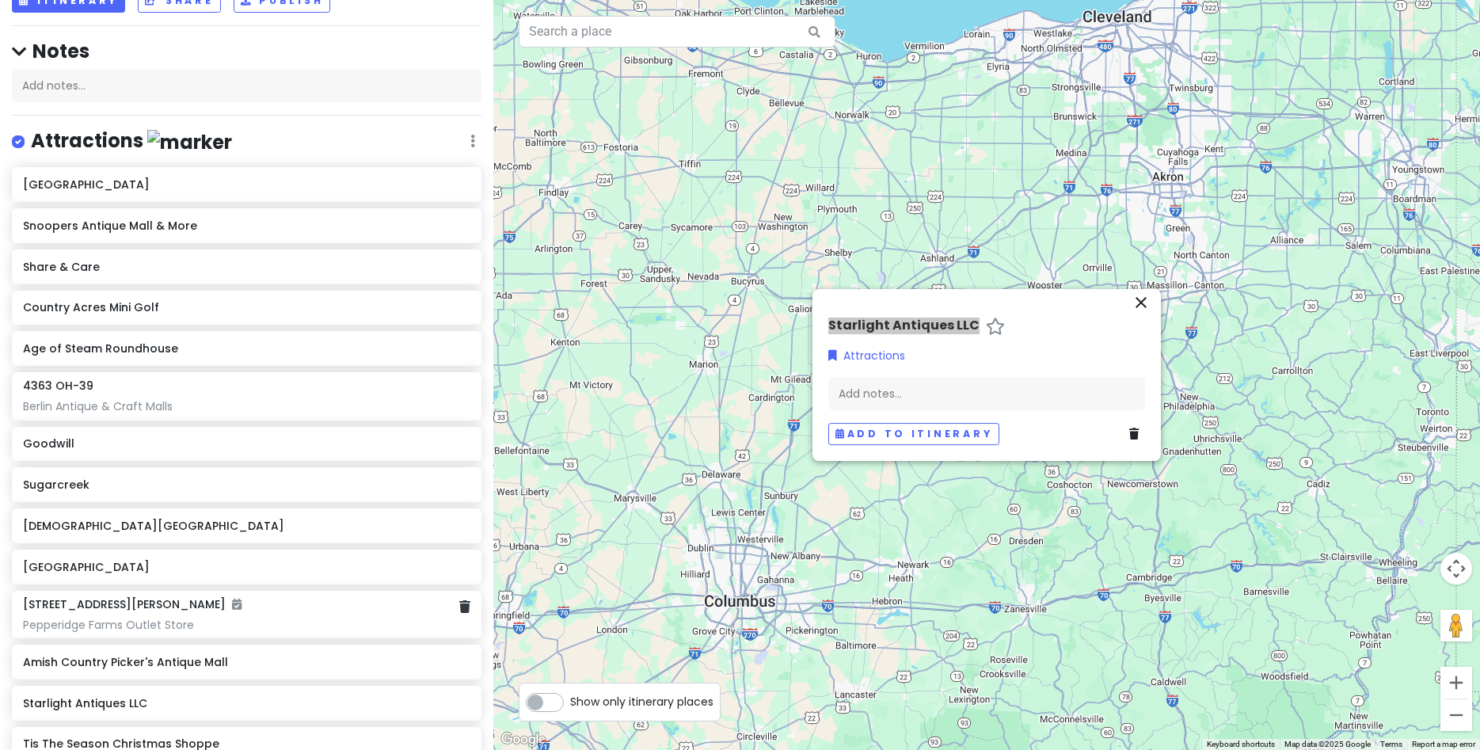
scroll to position [328, 0]
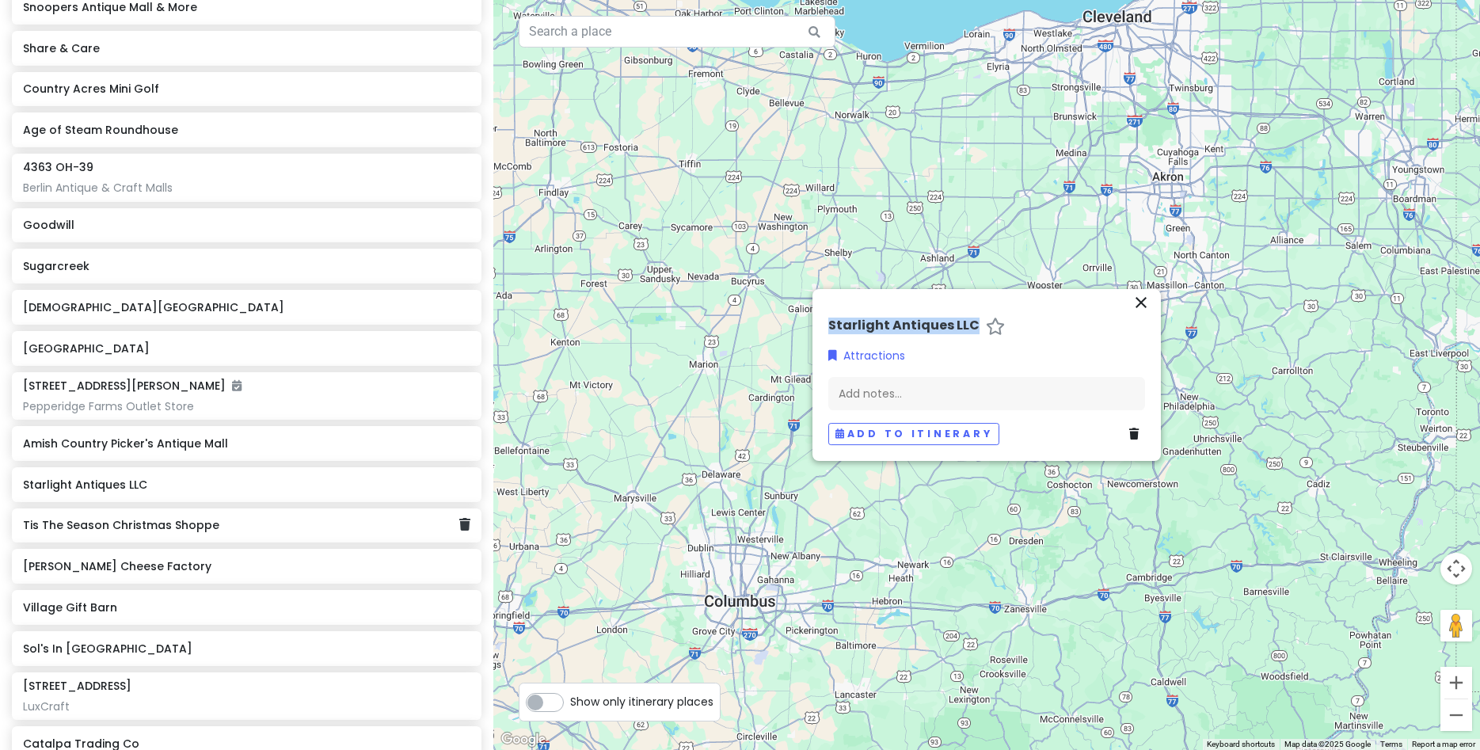
click at [102, 531] on h6 "Tis The Season Christmas Shoppe" at bounding box center [241, 525] width 436 height 14
drag, startPoint x: 822, startPoint y: 325, endPoint x: 1048, endPoint y: 325, distance: 225.7
click at [1048, 325] on div "Tis The Season Christmas Shoppe Attractions Add notes... Add to itinerary" at bounding box center [986, 385] width 329 height 134
click at [1139, 299] on icon "close" at bounding box center [1141, 302] width 19 height 19
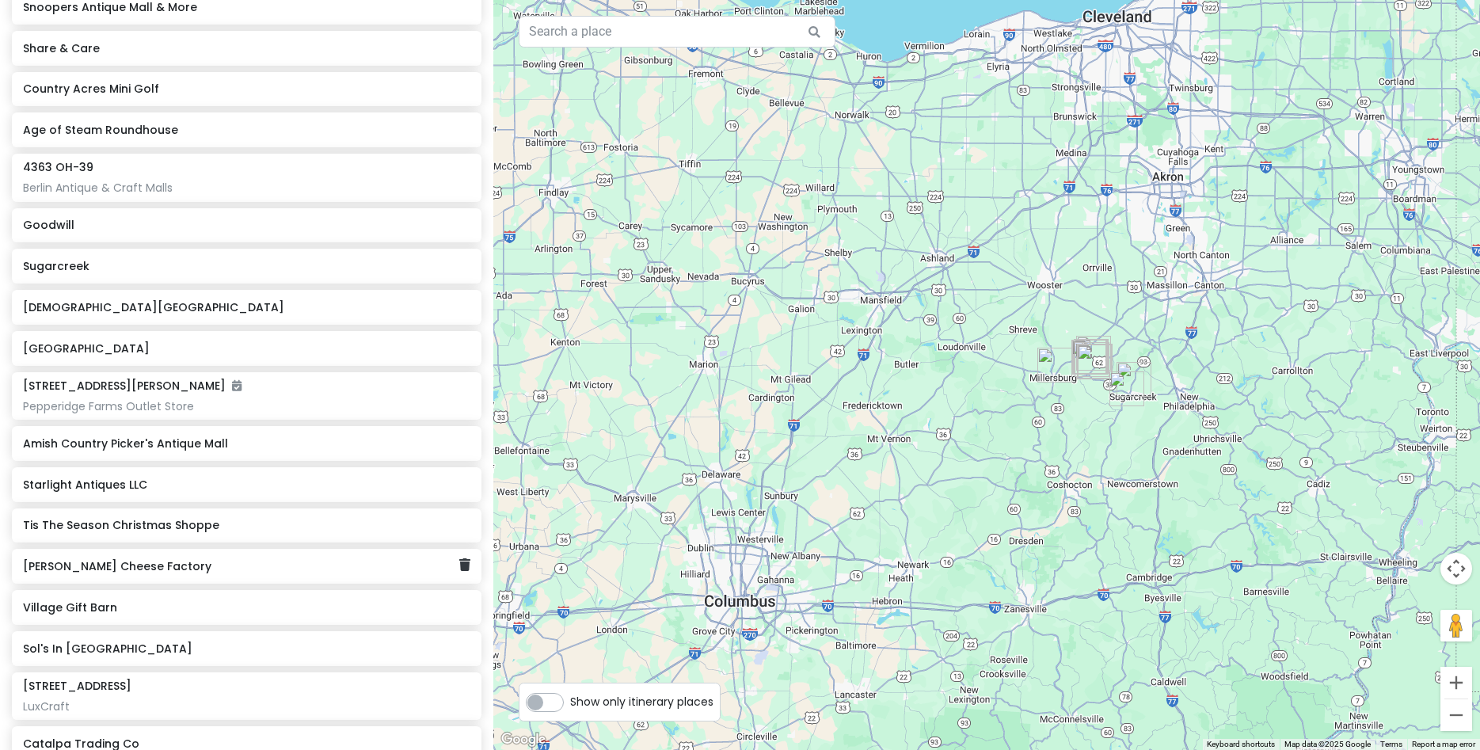
click at [116, 566] on h6 "[PERSON_NAME] Cheese Factory" at bounding box center [241, 566] width 436 height 14
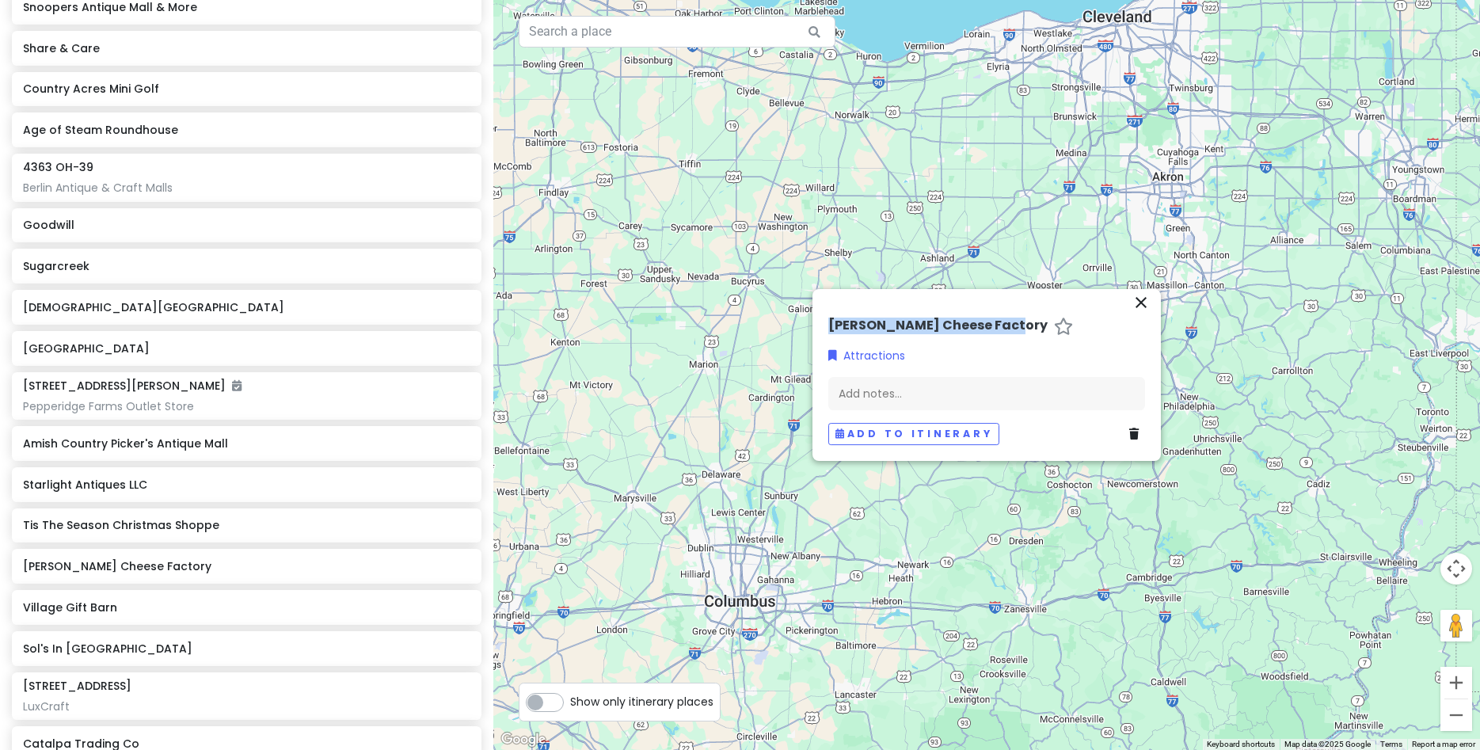
drag, startPoint x: 820, startPoint y: 324, endPoint x: 1007, endPoint y: 326, distance: 187.7
click at [1007, 326] on div "close [PERSON_NAME] Cheese Factory Attractions Add notes... Add to itinerary" at bounding box center [987, 375] width 348 height 173
drag, startPoint x: 930, startPoint y: 319, endPoint x: 951, endPoint y: 318, distance: 21.4
click at [1137, 302] on icon "close" at bounding box center [1141, 302] width 19 height 19
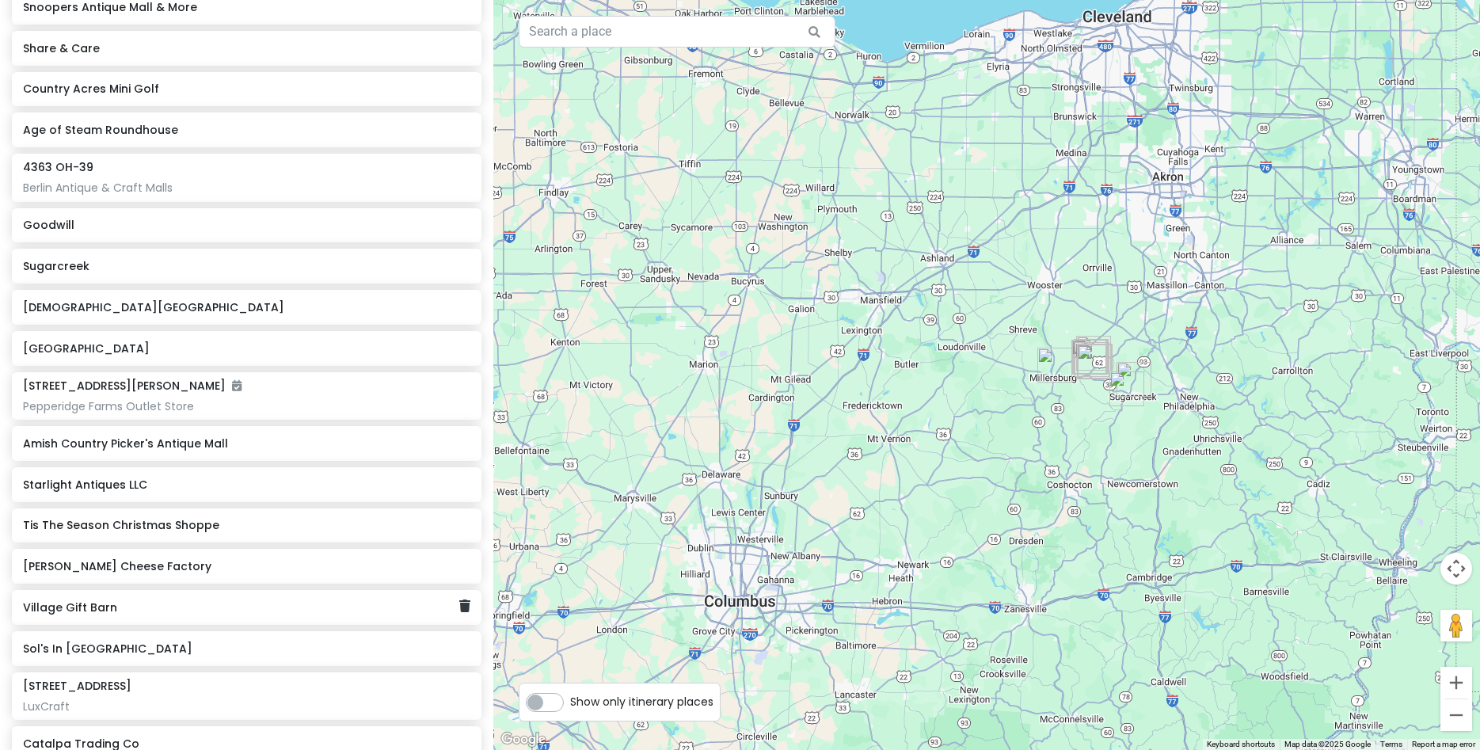
click at [70, 613] on h6 "Village Gift Barn" at bounding box center [241, 607] width 436 height 14
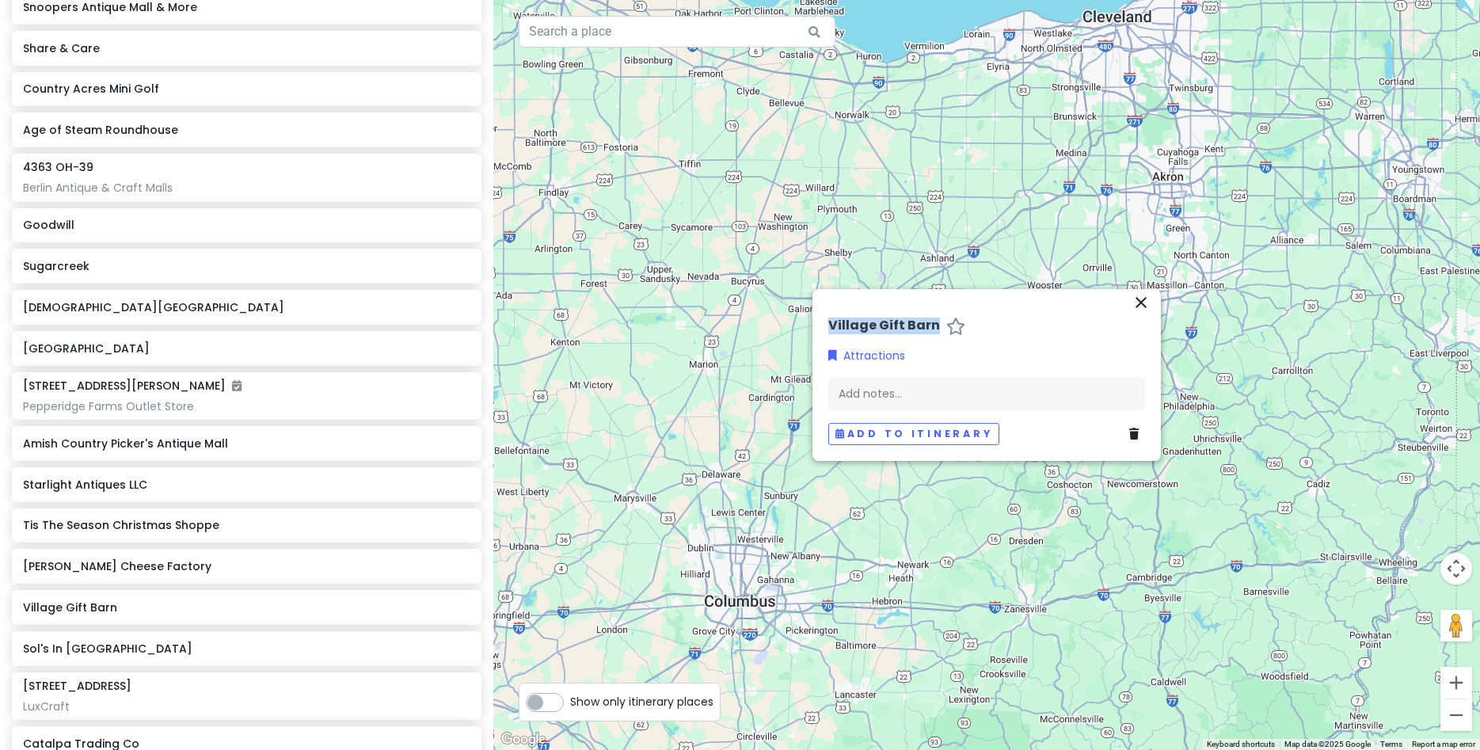
drag, startPoint x: 815, startPoint y: 323, endPoint x: 931, endPoint y: 327, distance: 115.7
click at [931, 327] on div "close Village Gift Barn Attractions Add notes... Add to itinerary" at bounding box center [987, 375] width 348 height 173
click at [1149, 299] on icon "close" at bounding box center [1141, 302] width 19 height 19
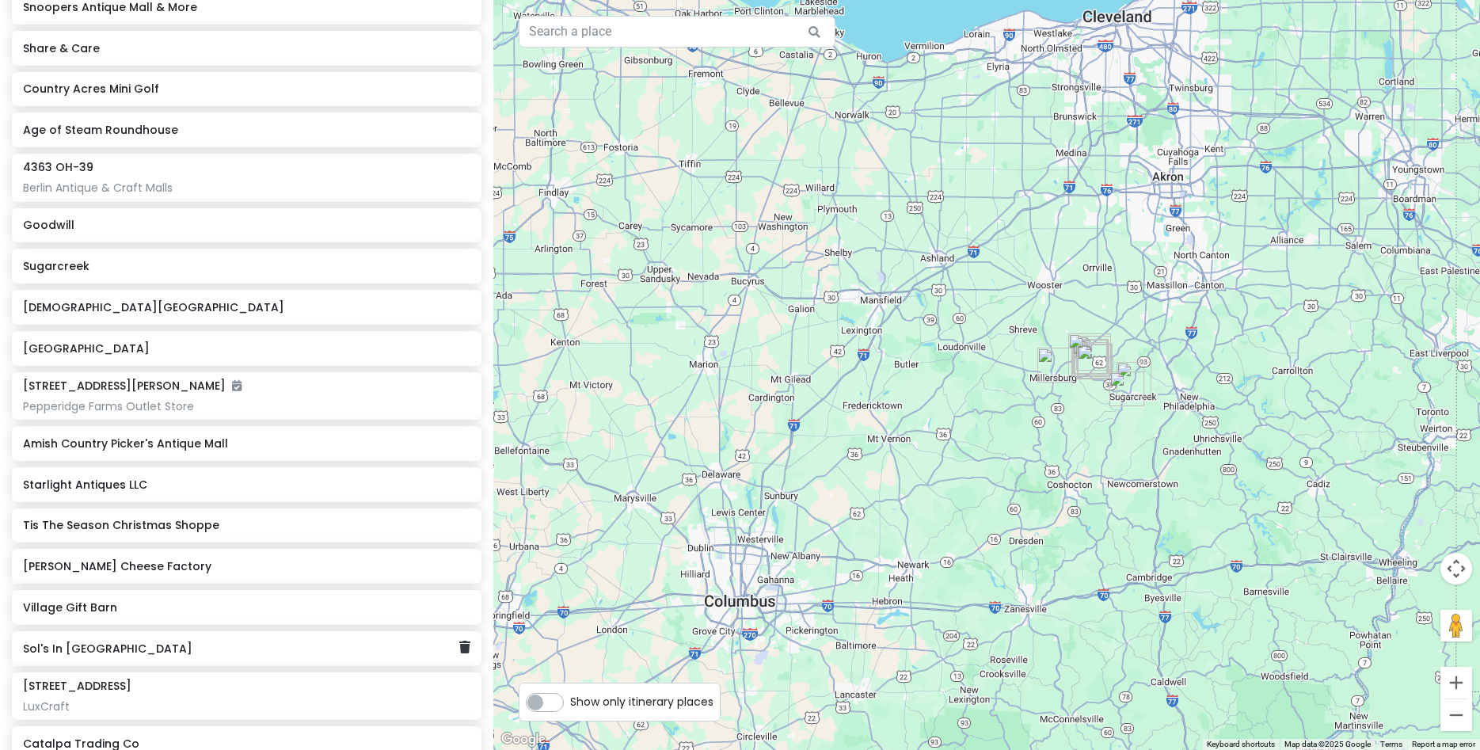
click at [54, 652] on h6 "Sol's In [GEOGRAPHIC_DATA]" at bounding box center [241, 648] width 436 height 14
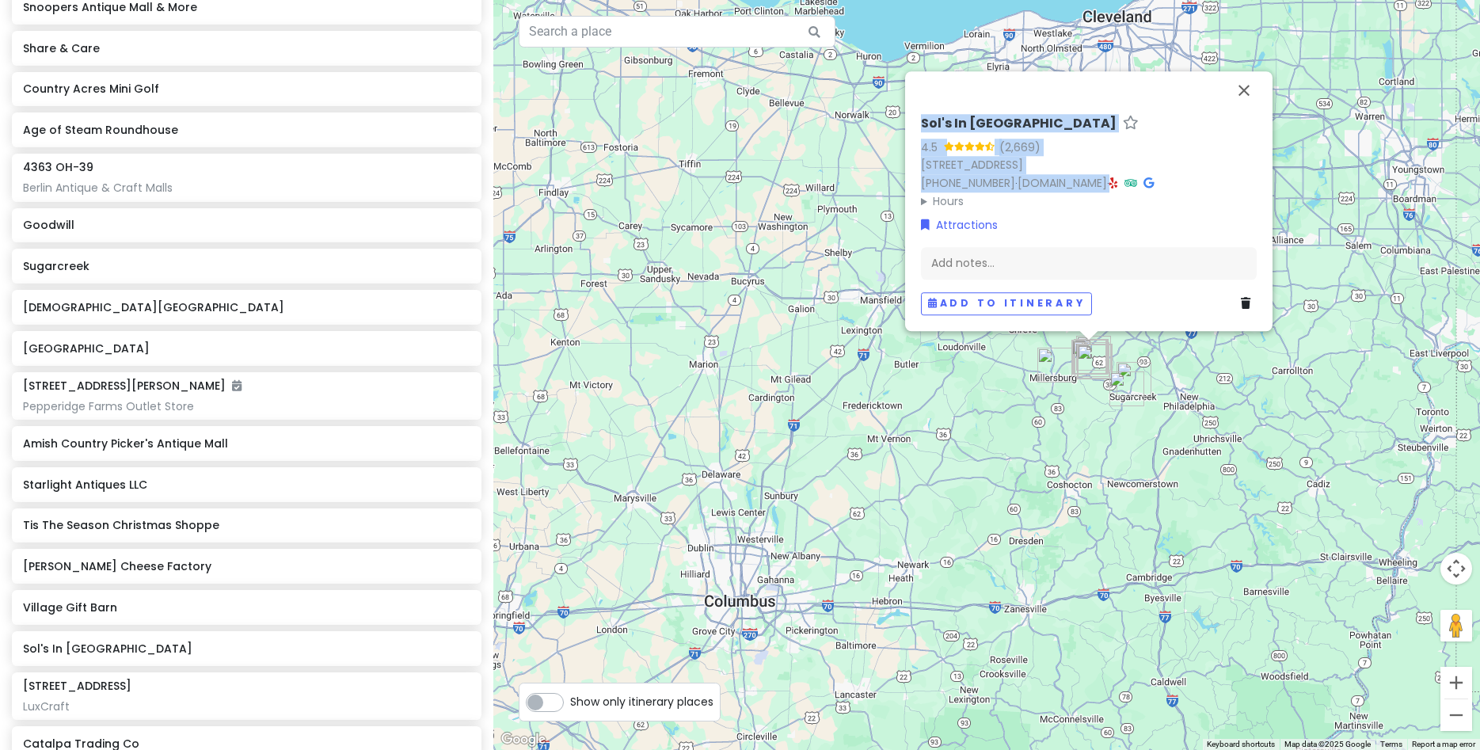
drag, startPoint x: 917, startPoint y: 123, endPoint x: 1148, endPoint y: 190, distance: 240.8
click at [1148, 190] on div "Sol's In [GEOGRAPHIC_DATA] 4.5 (2,669) [STREET_ADDRESS] [PHONE_NUMBER] · [DOMAI…" at bounding box center [1089, 215] width 348 height 212
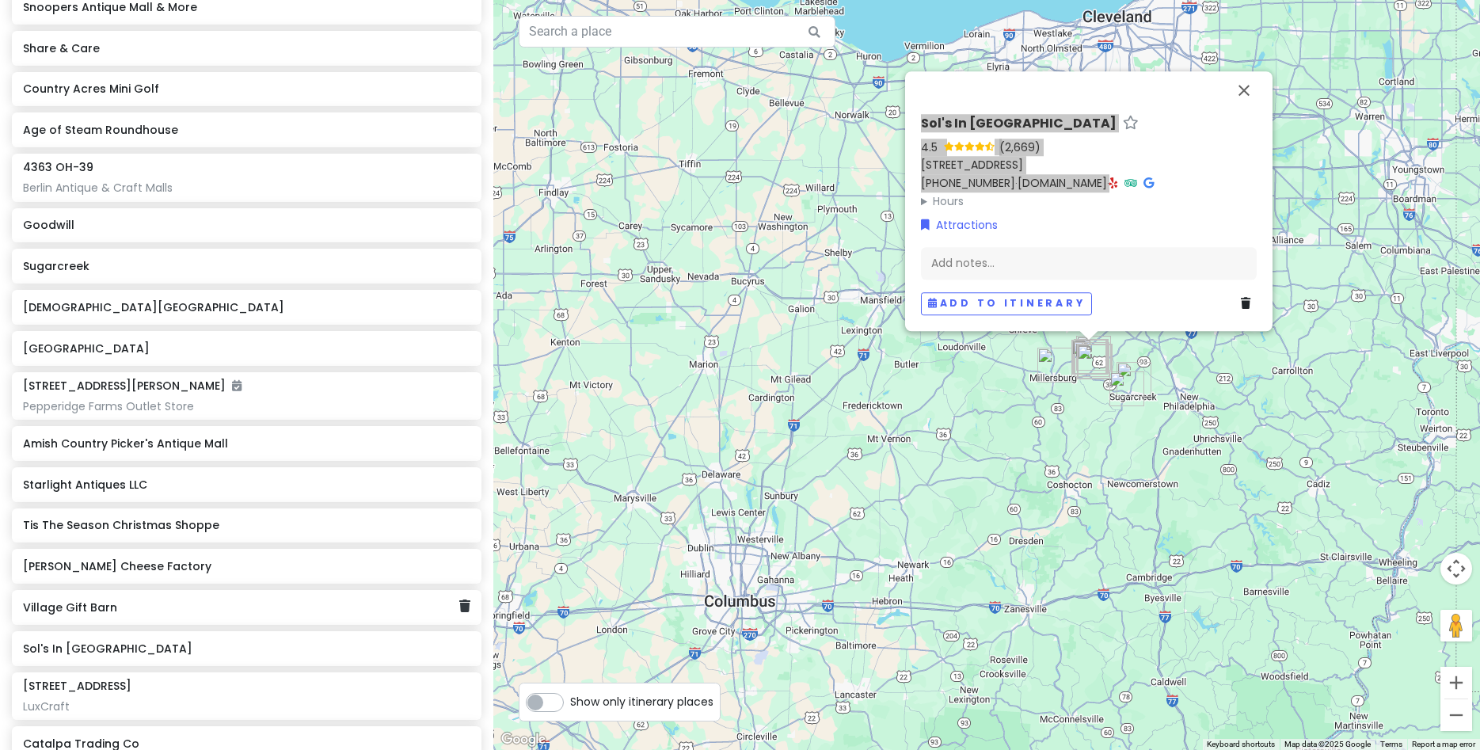
scroll to position [546, 0]
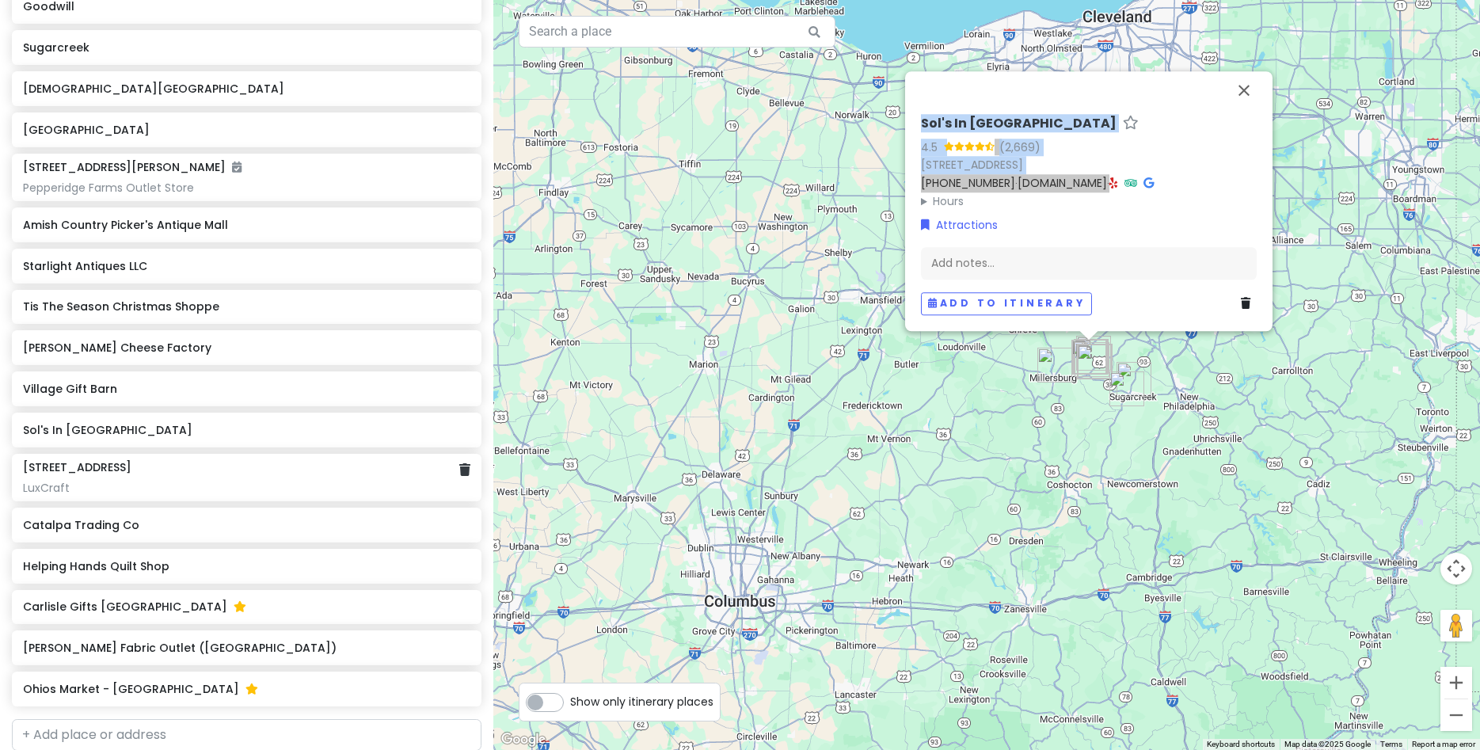
click at [101, 476] on div "[STREET_ADDRESS] LuxCraft" at bounding box center [246, 477] width 447 height 35
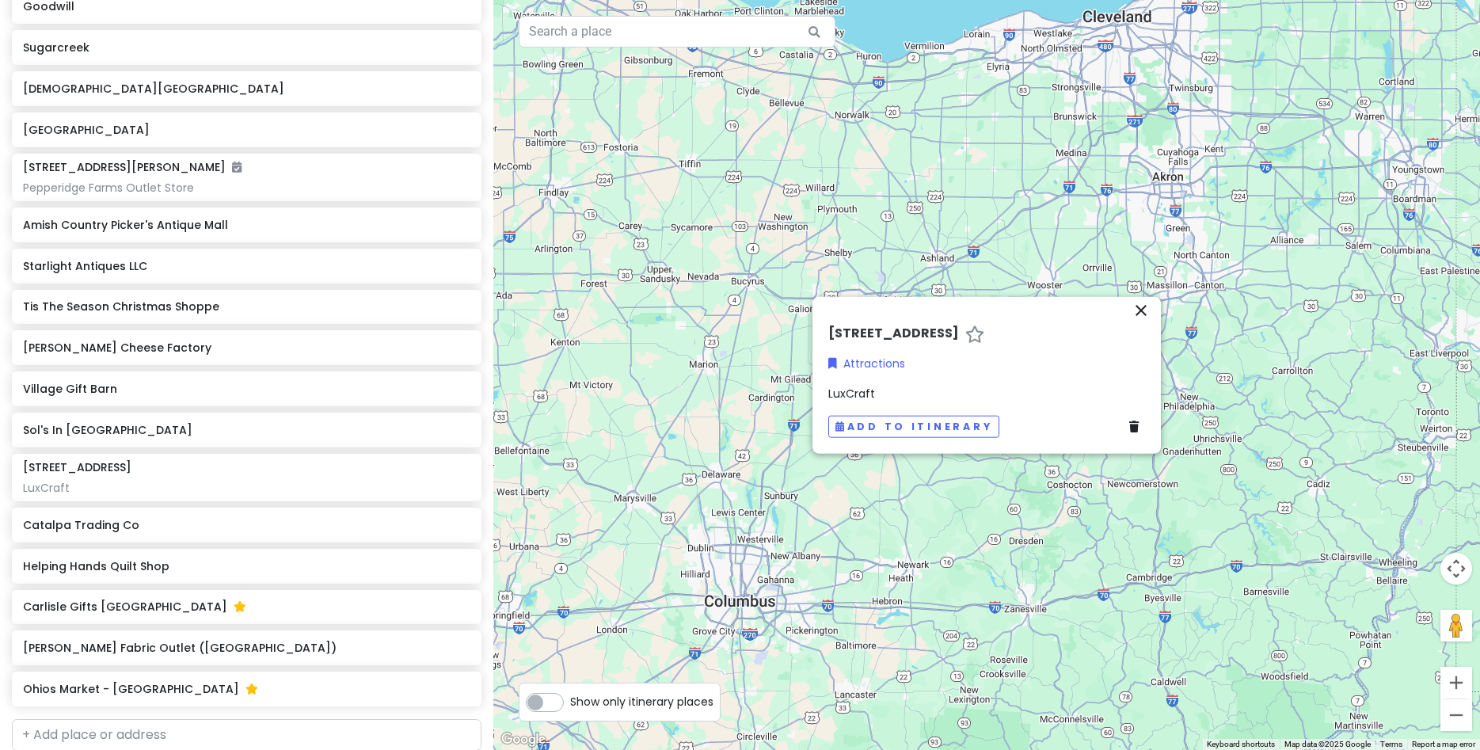
drag, startPoint x: 820, startPoint y: 329, endPoint x: 1109, endPoint y: 329, distance: 288.3
click at [1109, 329] on div "close [STREET_ADDRESS] Attractions LuxCraft Add to itinerary" at bounding box center [987, 375] width 348 height 158
click at [1142, 309] on icon "close" at bounding box center [1141, 309] width 19 height 19
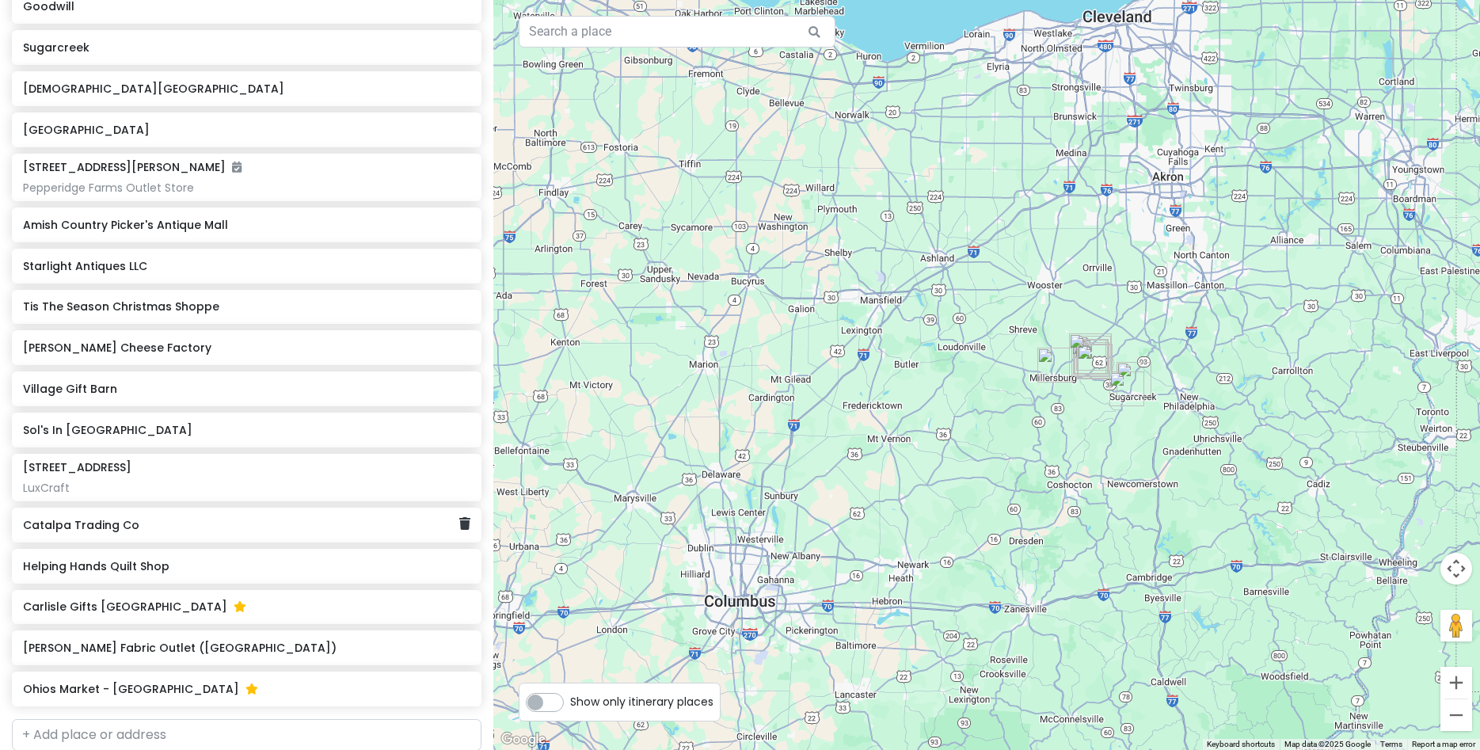
click at [113, 532] on div "Catalpa Trading Co" at bounding box center [241, 525] width 436 height 22
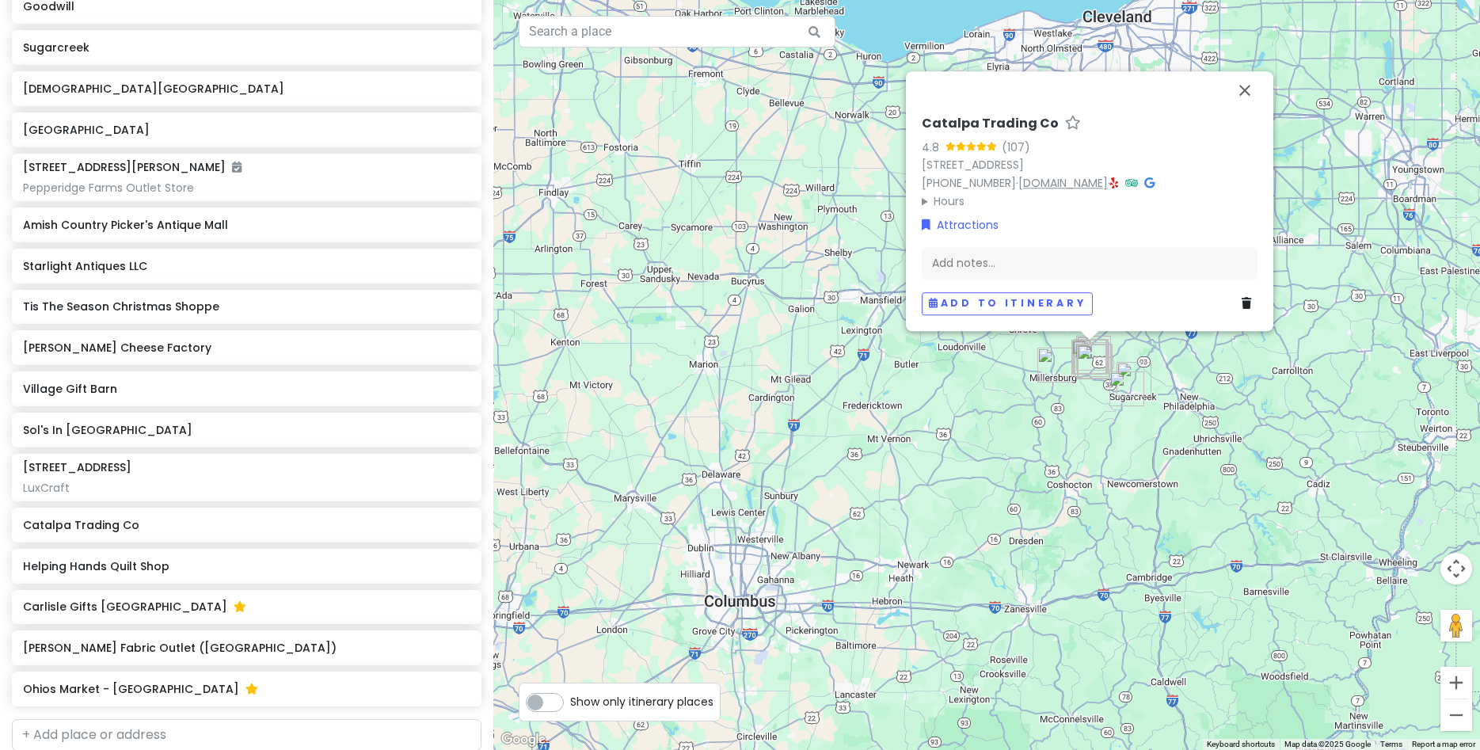
drag, startPoint x: 919, startPoint y: 105, endPoint x: 1201, endPoint y: 162, distance: 287.6
click at [1201, 162] on div "Catalpa Trading Co 4.8 (107) [STREET_ADDRESS] [PHONE_NUMBER] · [DOMAIN_NAME] · …" at bounding box center [1089, 215] width 348 height 212
drag, startPoint x: 1212, startPoint y: 165, endPoint x: 912, endPoint y: 108, distance: 305.4
click at [915, 109] on div "Catalpa Trading Co 4.8 (107) [STREET_ADDRESS] [PHONE_NUMBER] · [DOMAIN_NAME] · …" at bounding box center [1089, 215] width 348 height 212
click at [1253, 78] on button "Close" at bounding box center [1245, 90] width 38 height 38
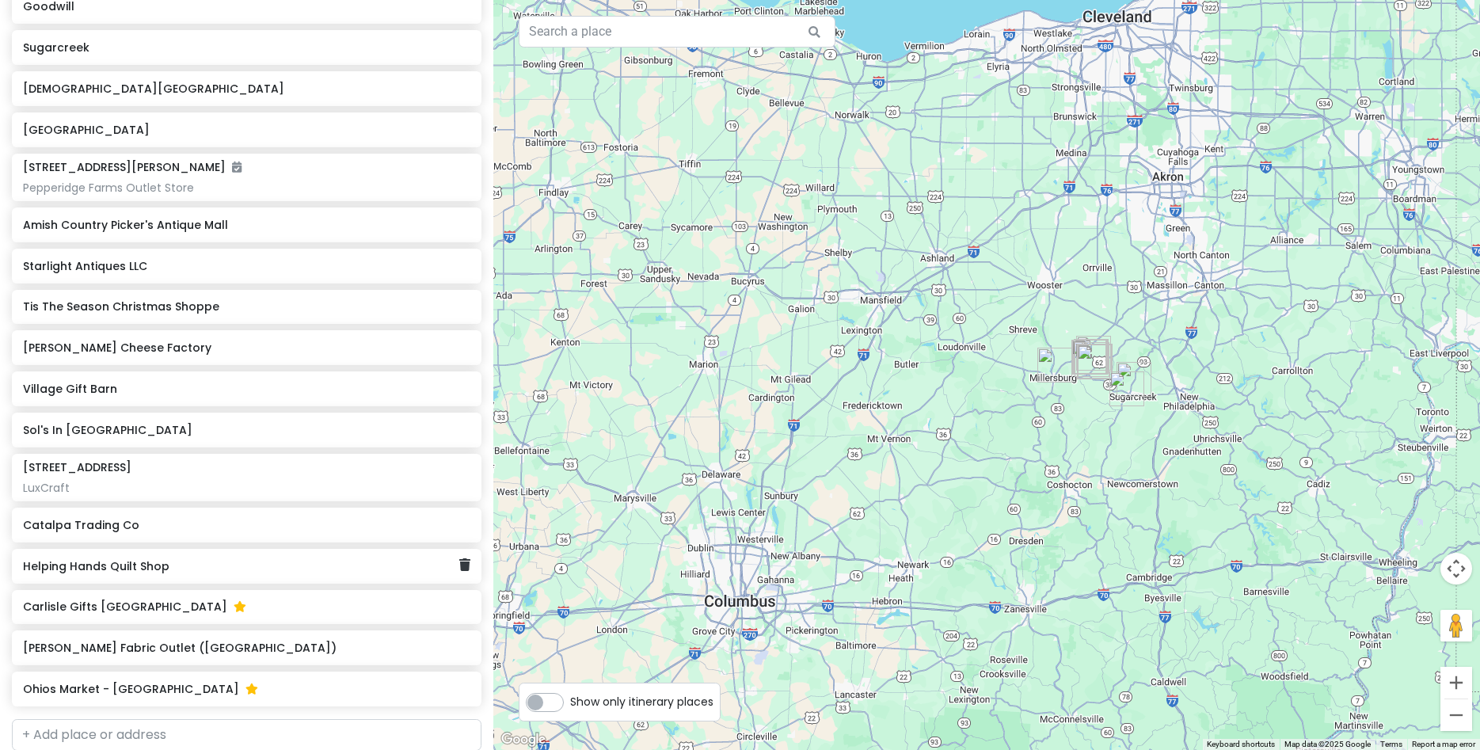
click at [136, 573] on h6 "Helping Hands Quilt Shop" at bounding box center [241, 566] width 436 height 14
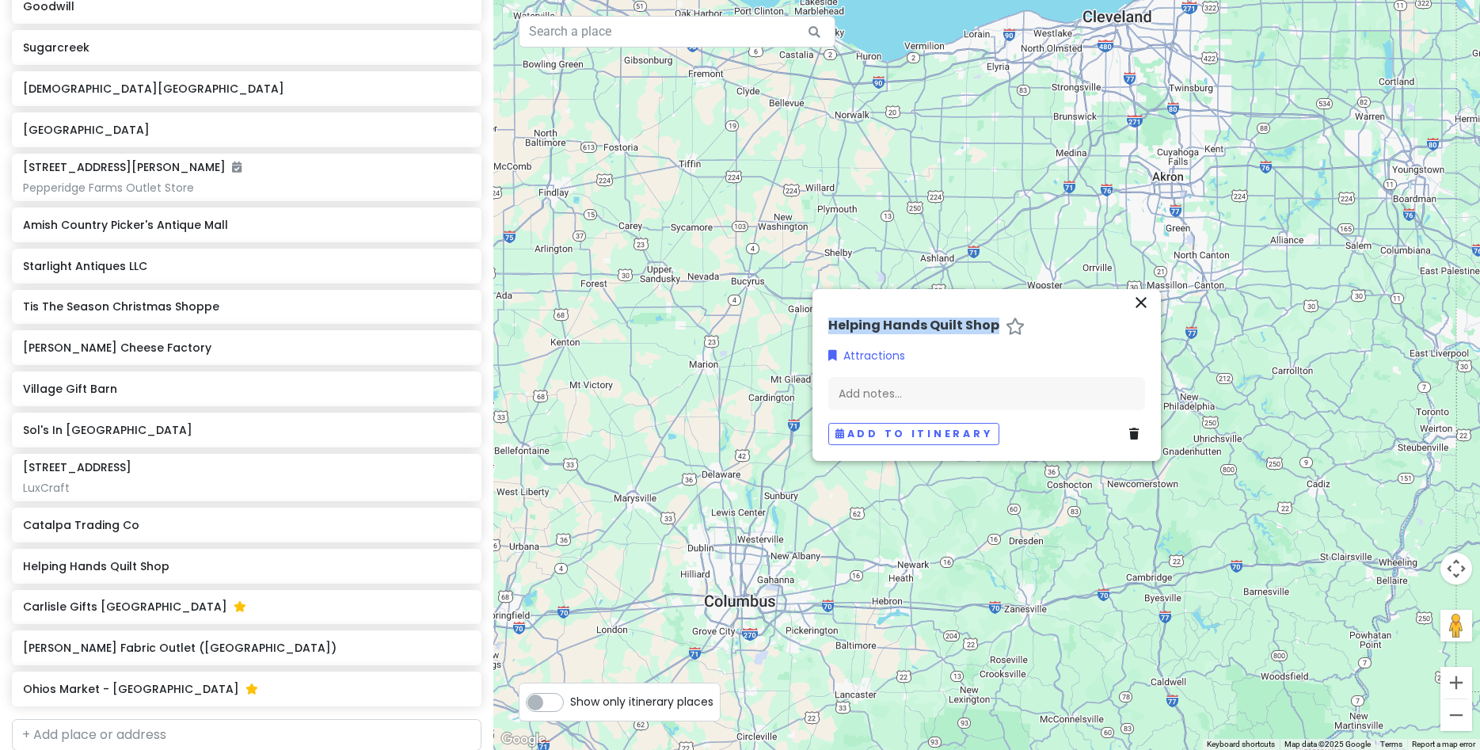
drag, startPoint x: 823, startPoint y: 323, endPoint x: 953, endPoint y: 322, distance: 129.9
click at [984, 318] on div "Helping Hands Quilt Shop Attractions Add notes... Add to itinerary" at bounding box center [986, 385] width 329 height 134
drag, startPoint x: 995, startPoint y: 322, endPoint x: 826, endPoint y: 333, distance: 169.0
click at [826, 333] on div "Helping Hands Quilt Shop Attractions Add notes... Add to itinerary" at bounding box center [986, 385] width 329 height 134
click at [130, 607] on h6 "Carlisle Gifts [GEOGRAPHIC_DATA]" at bounding box center [241, 606] width 436 height 14
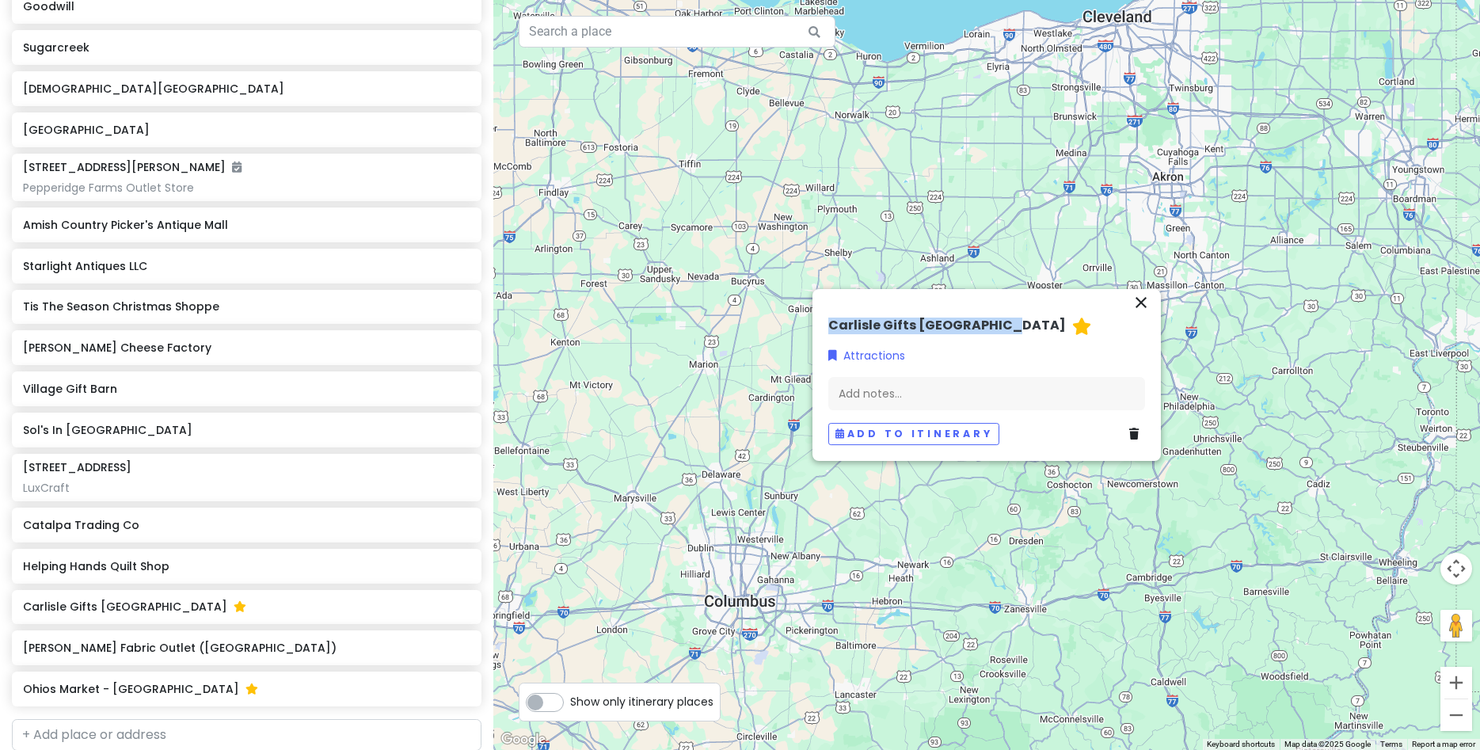
drag, startPoint x: 822, startPoint y: 324, endPoint x: 1003, endPoint y: 330, distance: 181.5
click at [1003, 330] on div "Carlisle Gifts Walnut Creek Attractions Add notes... Add to itinerary" at bounding box center [986, 385] width 329 height 134
drag, startPoint x: 1148, startPoint y: 299, endPoint x: 1090, endPoint y: 304, distance: 58.8
click at [1145, 299] on icon "close" at bounding box center [1141, 302] width 19 height 19
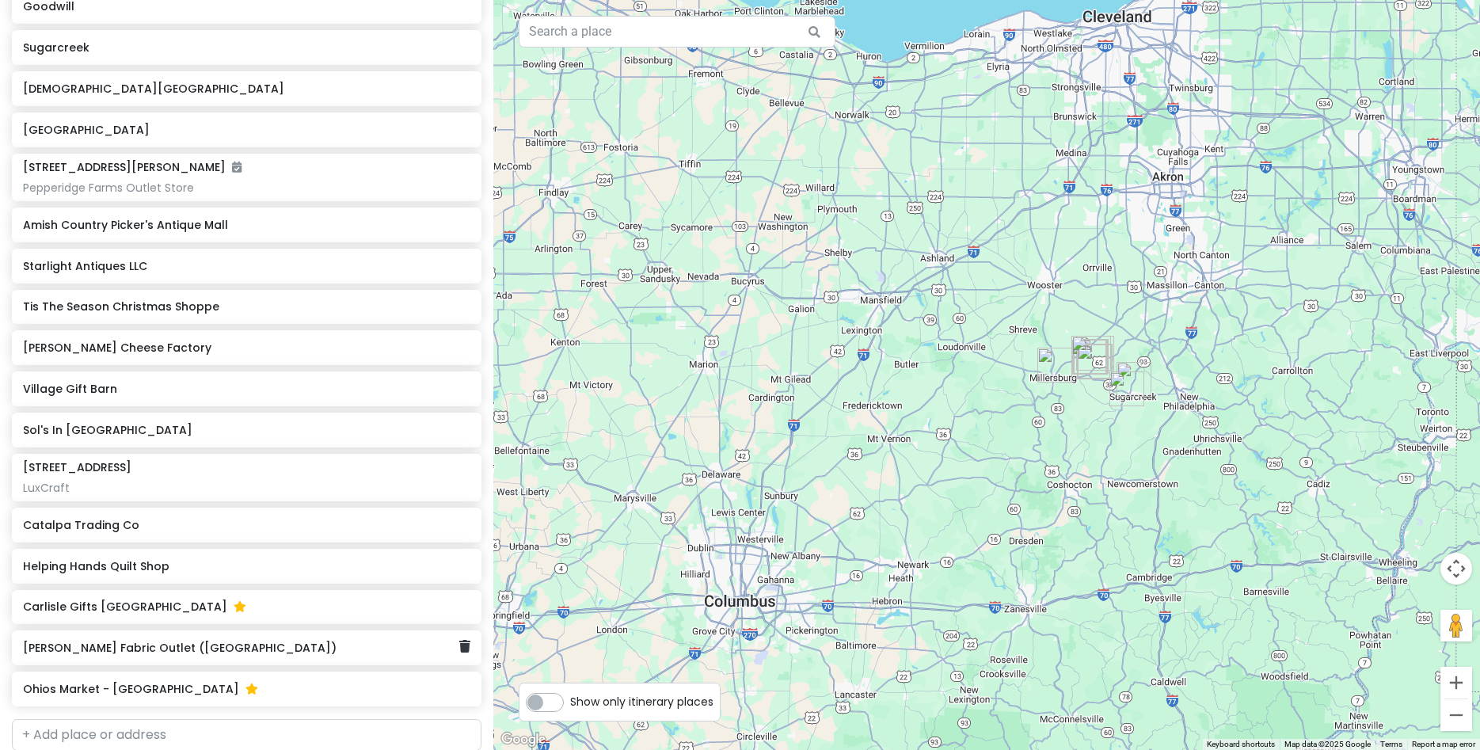
click at [93, 654] on h6 "[PERSON_NAME] Fabric Outlet ([GEOGRAPHIC_DATA])" at bounding box center [241, 648] width 436 height 14
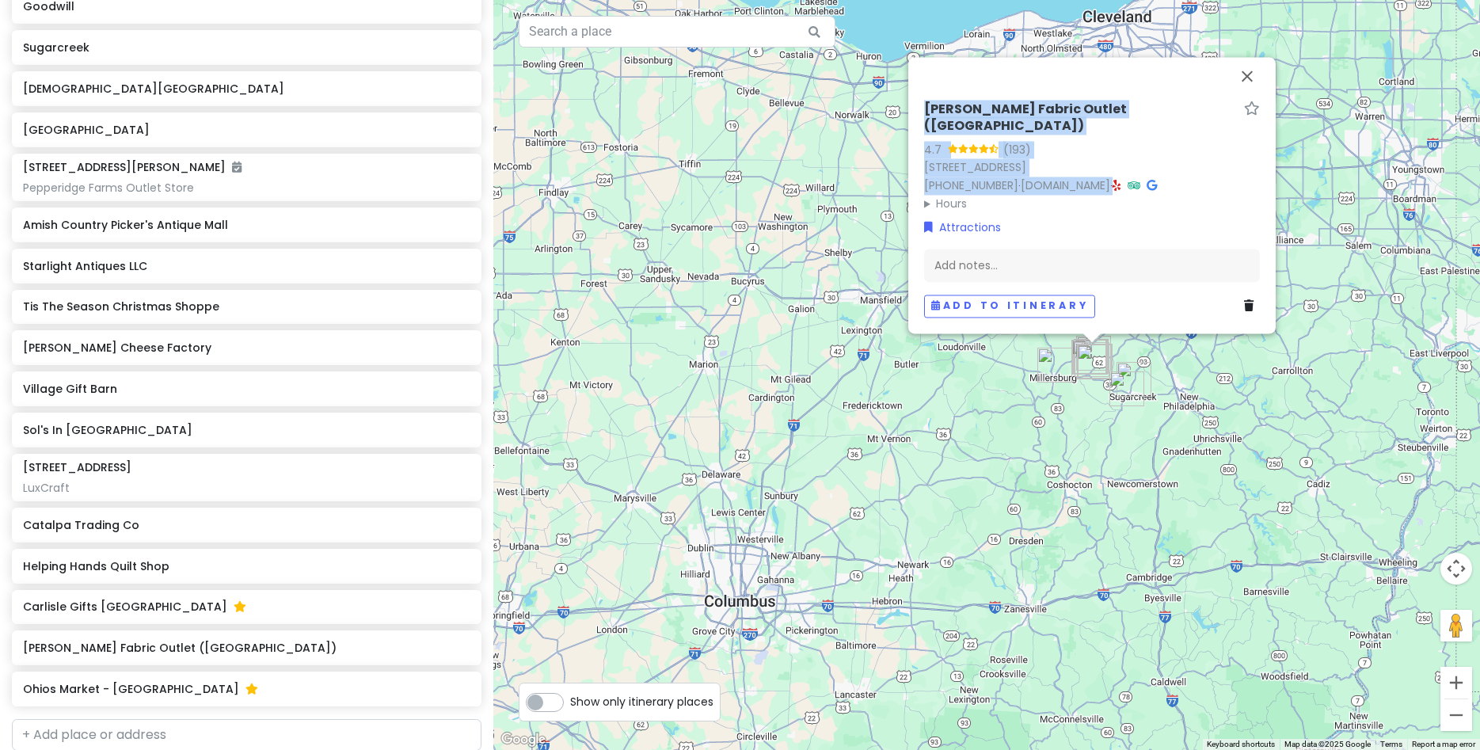
drag, startPoint x: 922, startPoint y: 122, endPoint x: 1169, endPoint y: 183, distance: 254.5
click at [1169, 183] on div "[PERSON_NAME] Fabric Outlet ([GEOGRAPHIC_DATA]) 4.7 (193) [STREET_ADDRESS] [PHO…" at bounding box center [1092, 209] width 348 height 229
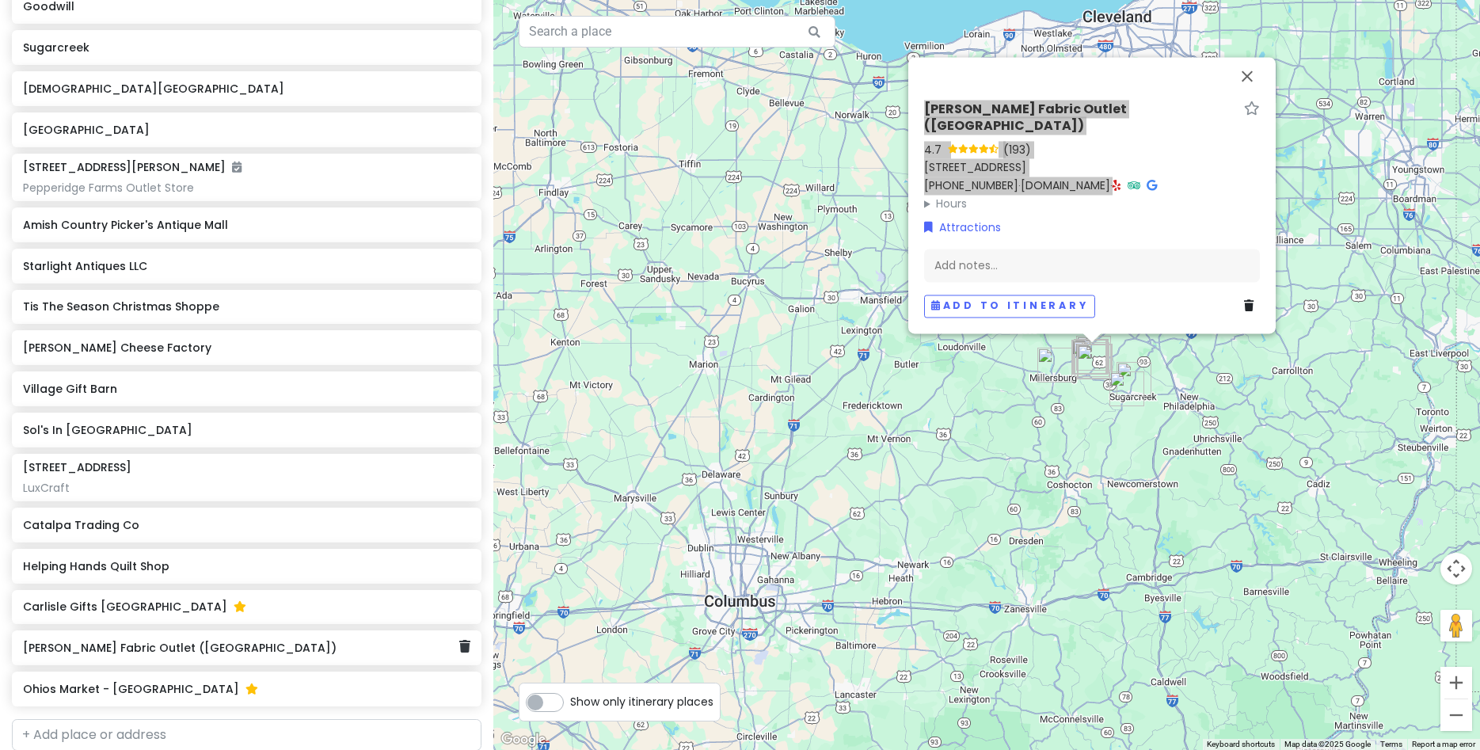
scroll to position [765, 0]
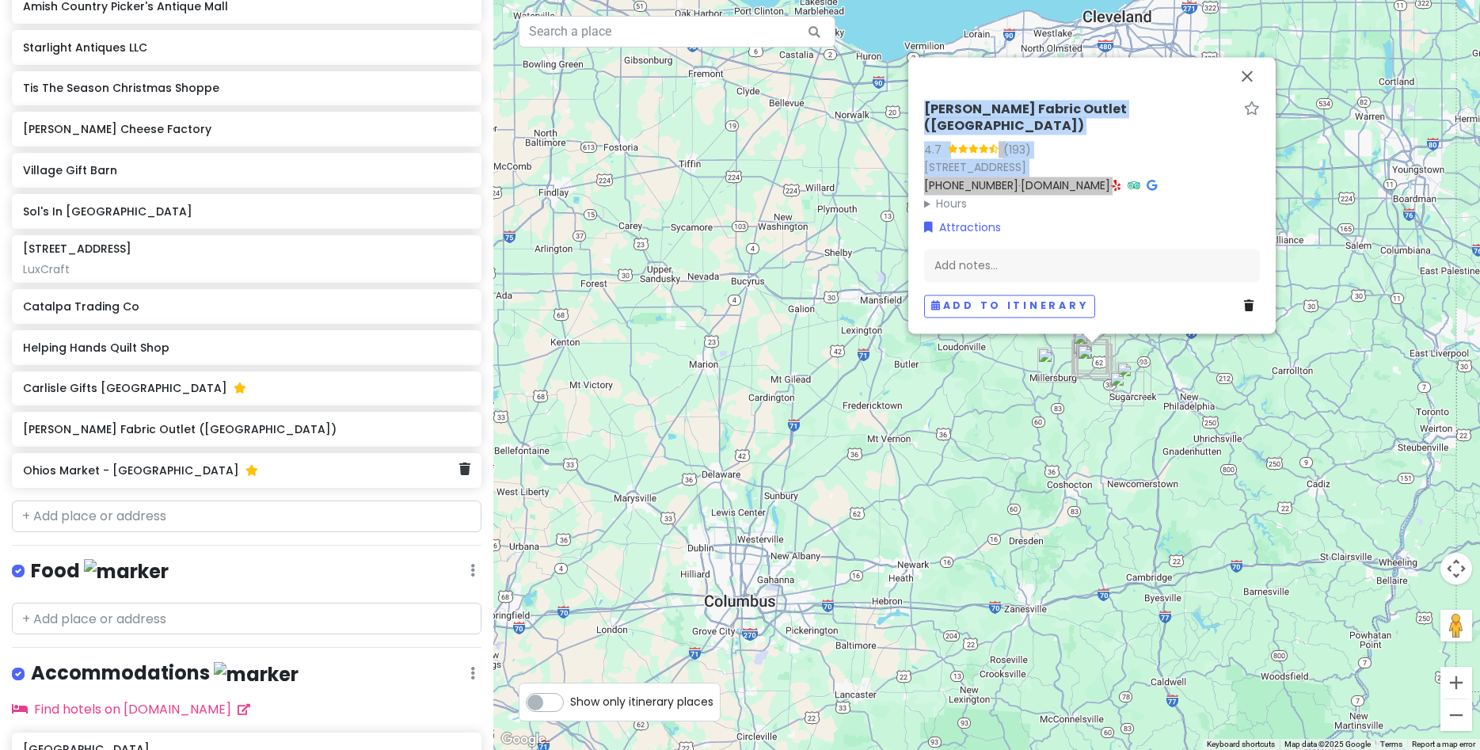
drag, startPoint x: 79, startPoint y: 471, endPoint x: 94, endPoint y: 466, distance: 16.0
click at [80, 471] on h6 "Ohios Market - [GEOGRAPHIC_DATA]" at bounding box center [241, 470] width 436 height 14
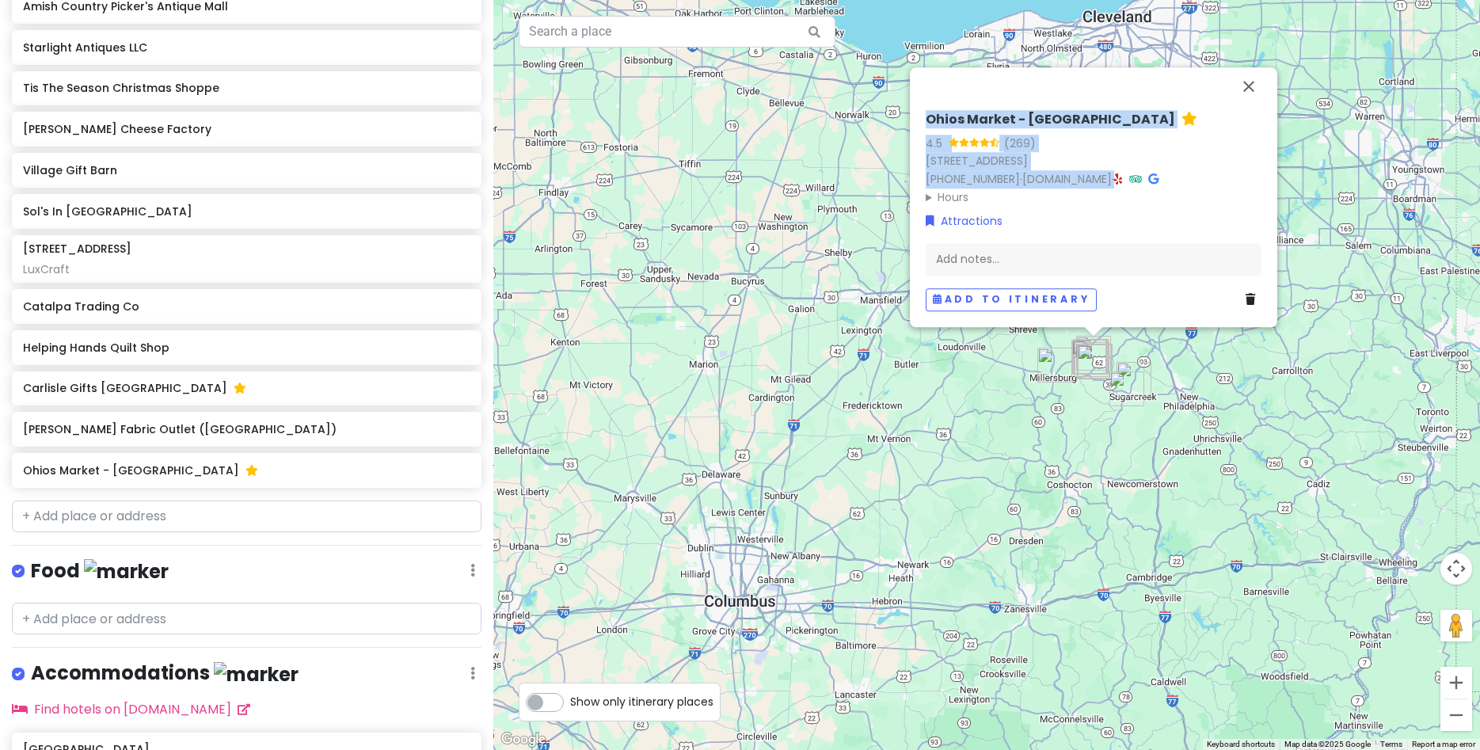
drag, startPoint x: 922, startPoint y: 117, endPoint x: 1174, endPoint y: 173, distance: 258.6
click at [1174, 173] on div "Ohios Market - [GEOGRAPHIC_DATA] 4.5 (269) [STREET_ADDRESS] [PHONE_NUMBER] · [D…" at bounding box center [1093, 211] width 348 height 212
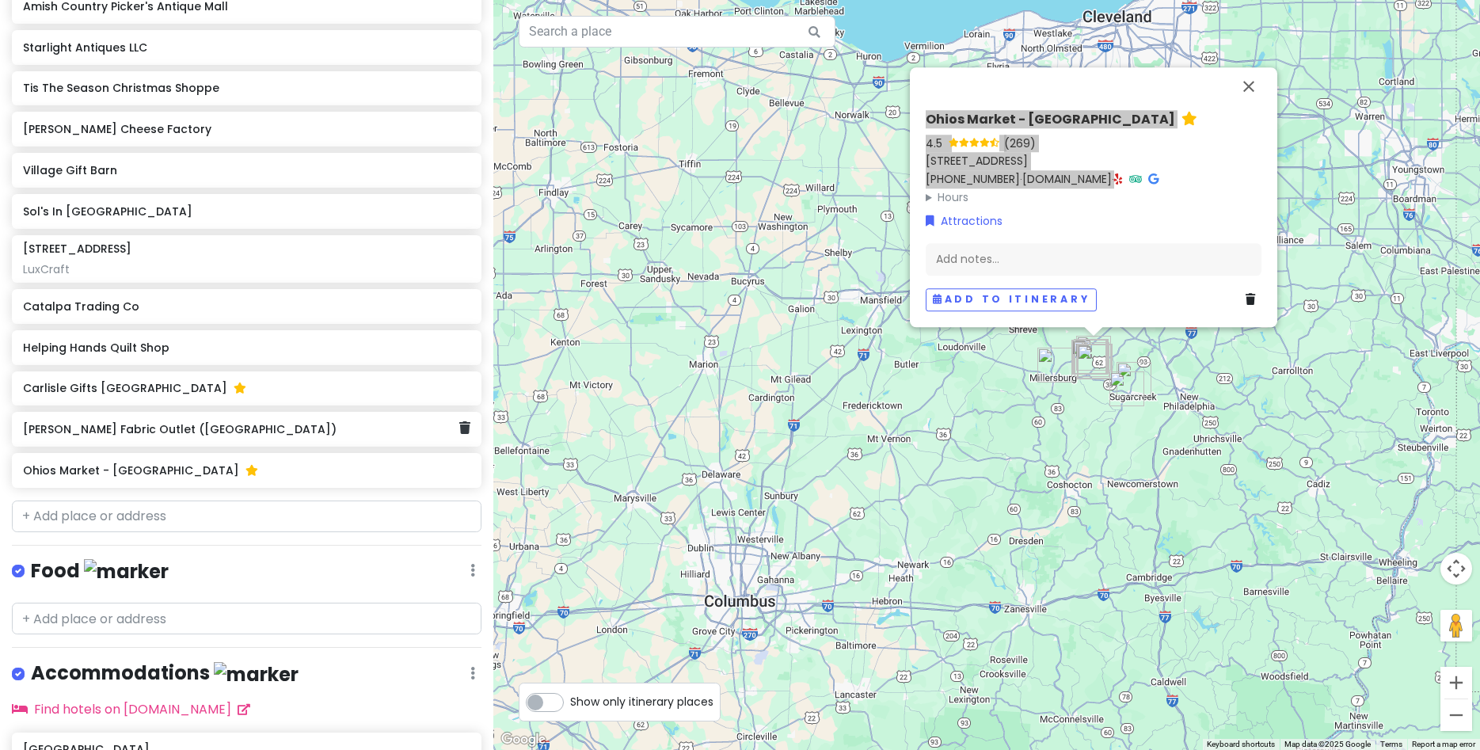
scroll to position [881, 0]
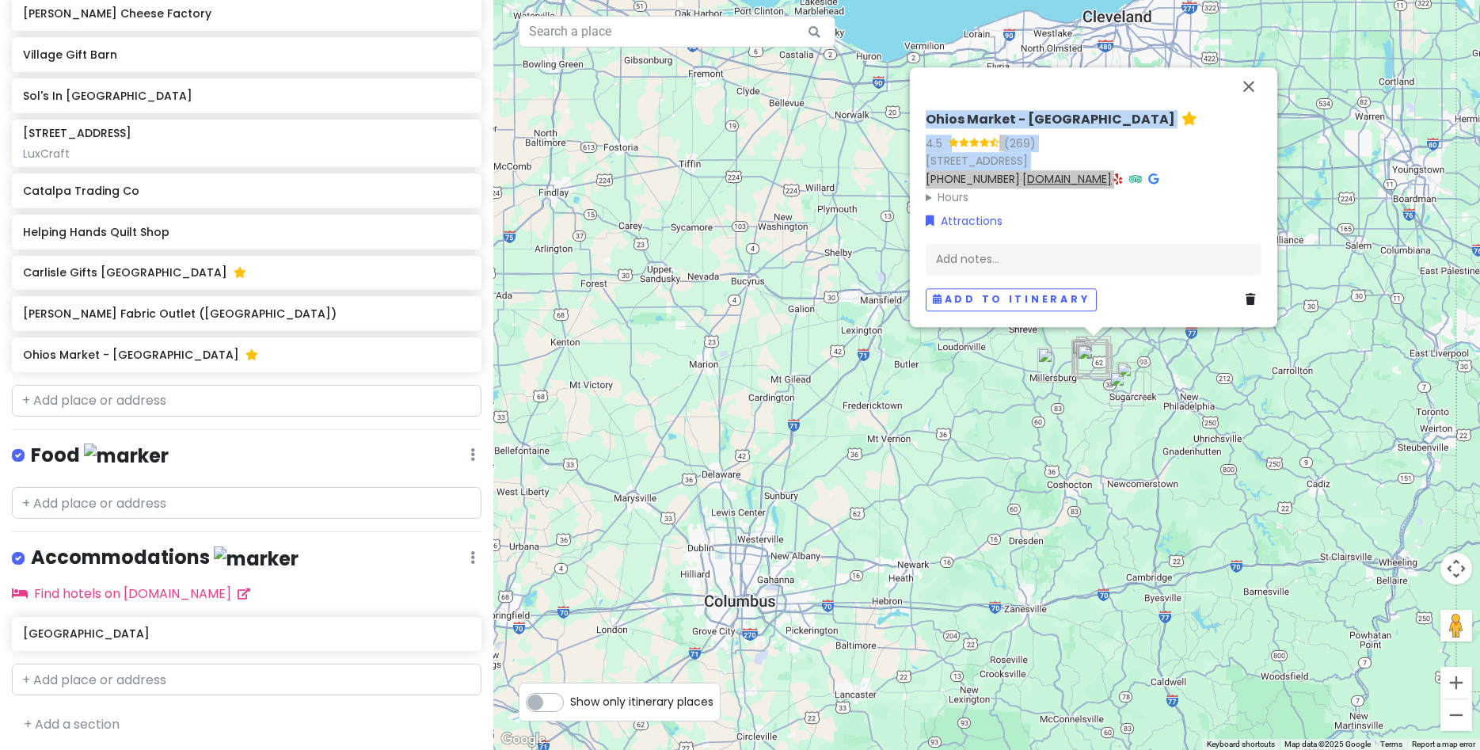
click at [1069, 179] on link "[DOMAIN_NAME]" at bounding box center [1066, 179] width 89 height 16
click at [125, 315] on h6 "[PERSON_NAME] Fabric Outlet ([GEOGRAPHIC_DATA])" at bounding box center [241, 313] width 436 height 14
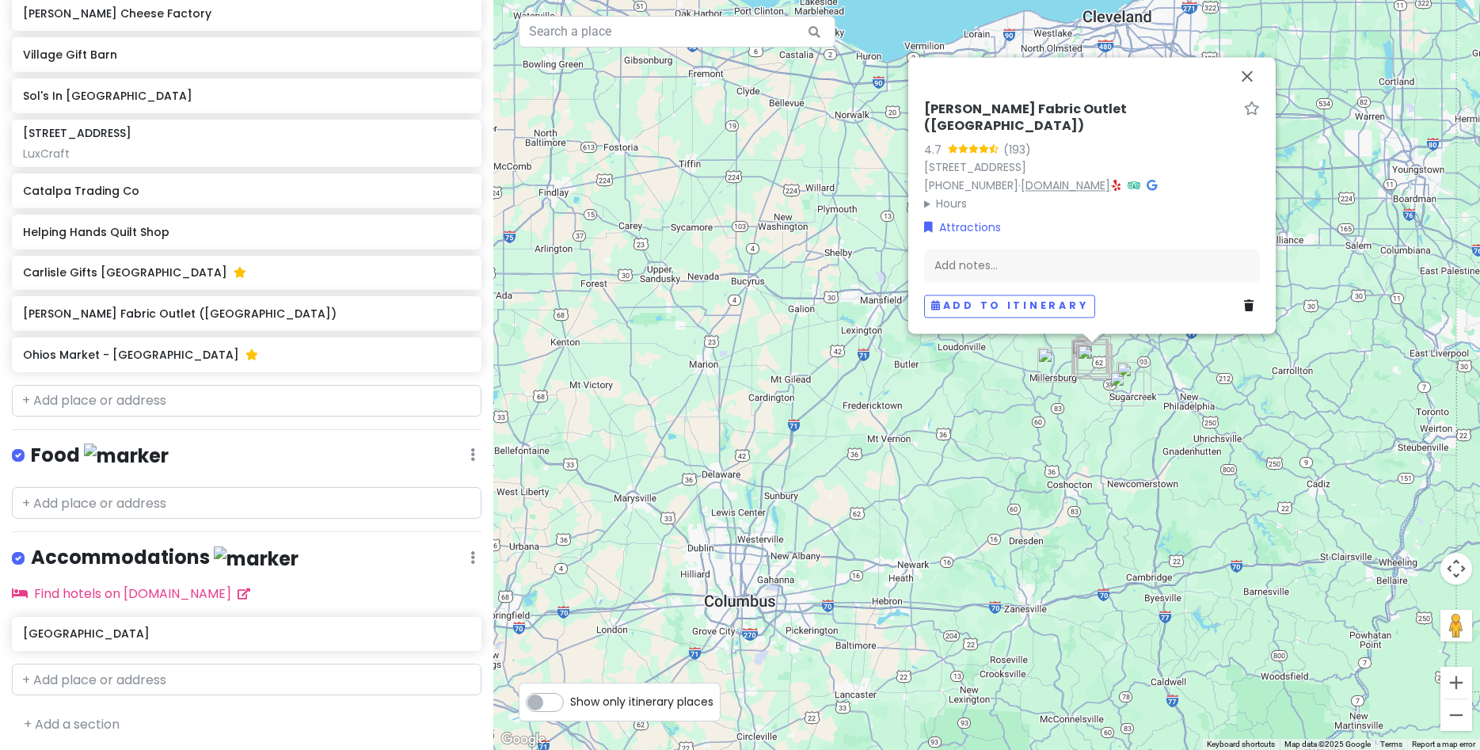
click at [1045, 187] on link "[DOMAIN_NAME]" at bounding box center [1065, 185] width 89 height 16
click at [121, 276] on h6 "Carlisle Gifts [GEOGRAPHIC_DATA]" at bounding box center [241, 272] width 436 height 14
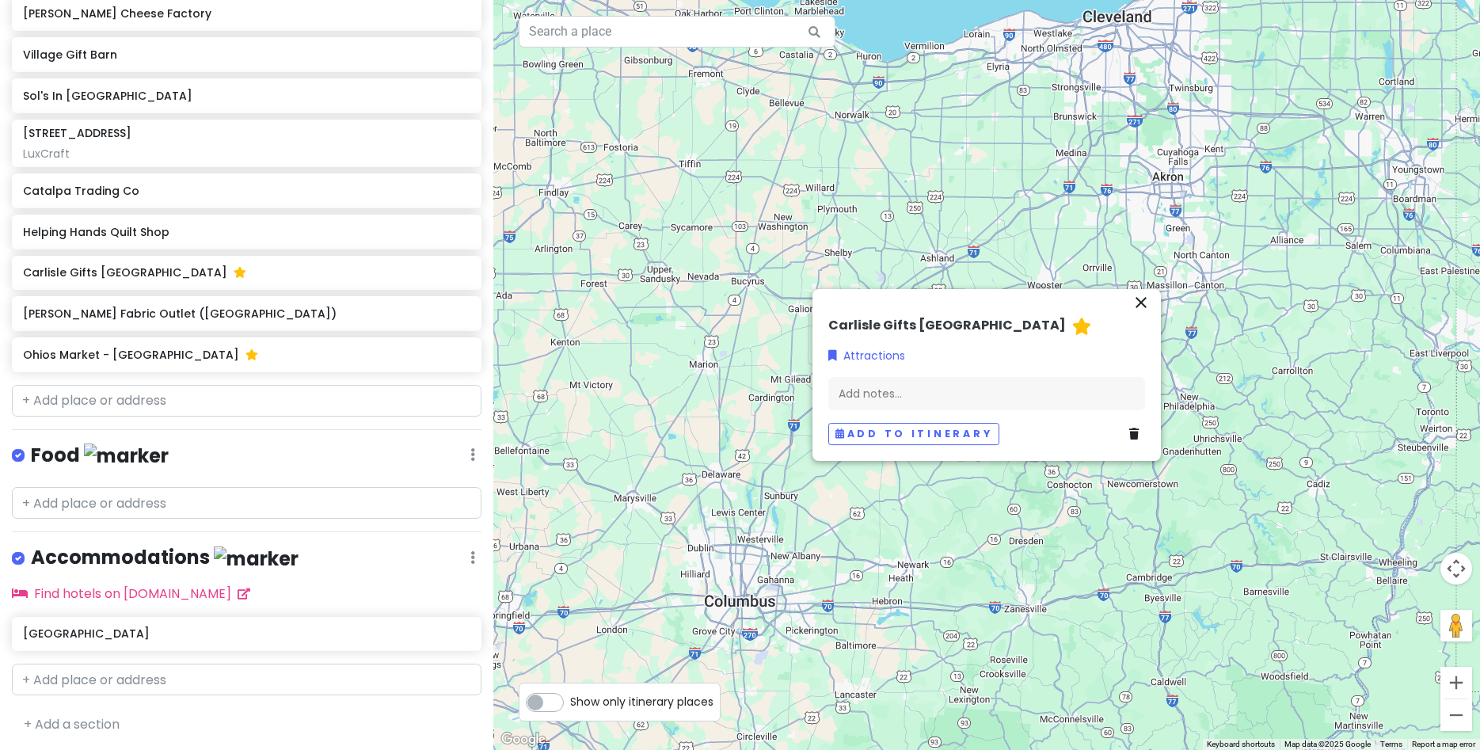
click at [902, 325] on h6 "Carlisle Gifts [GEOGRAPHIC_DATA]" at bounding box center [947, 326] width 238 height 17
click at [1140, 296] on icon "close" at bounding box center [1141, 302] width 19 height 19
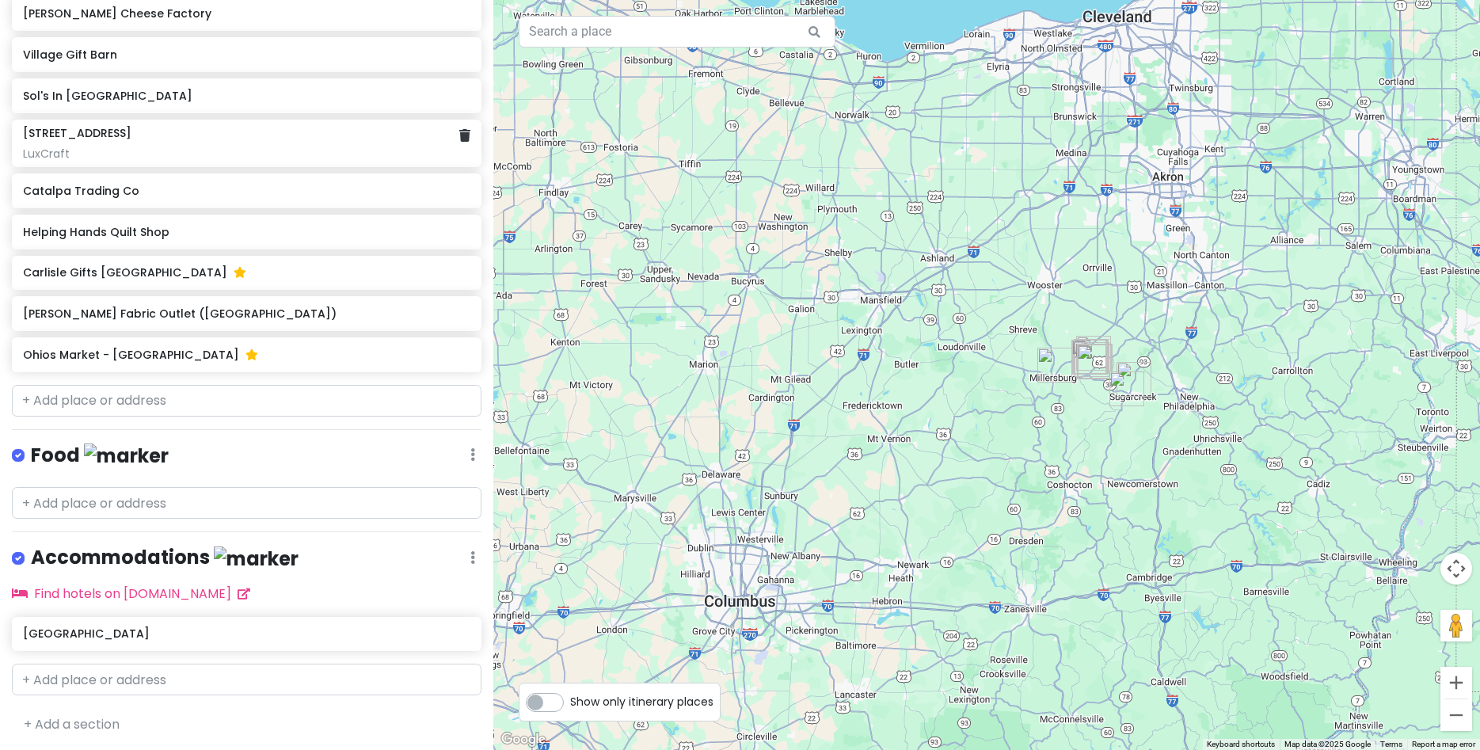
click at [131, 136] on h6 "[STREET_ADDRESS]" at bounding box center [77, 133] width 108 height 14
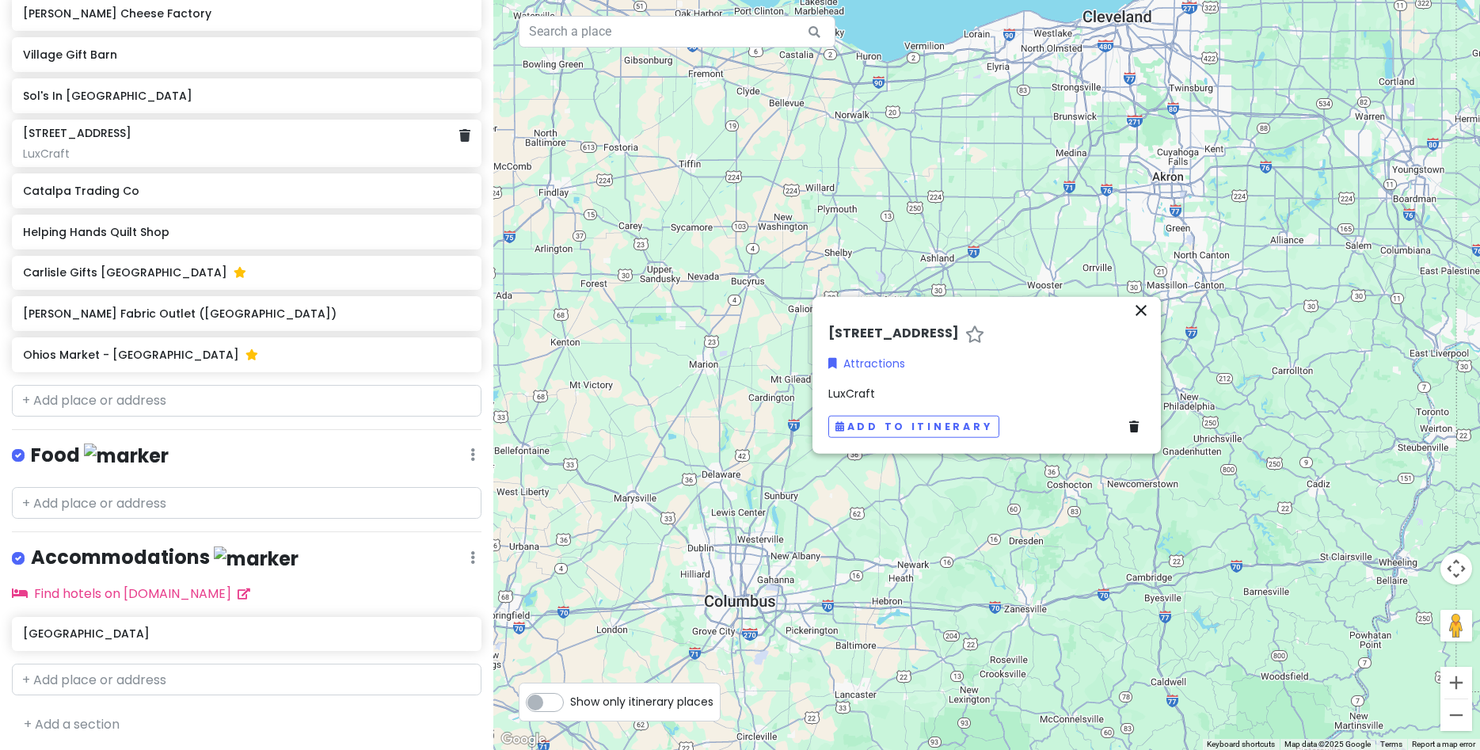
click at [176, 158] on div "LuxCraft" at bounding box center [246, 154] width 447 height 14
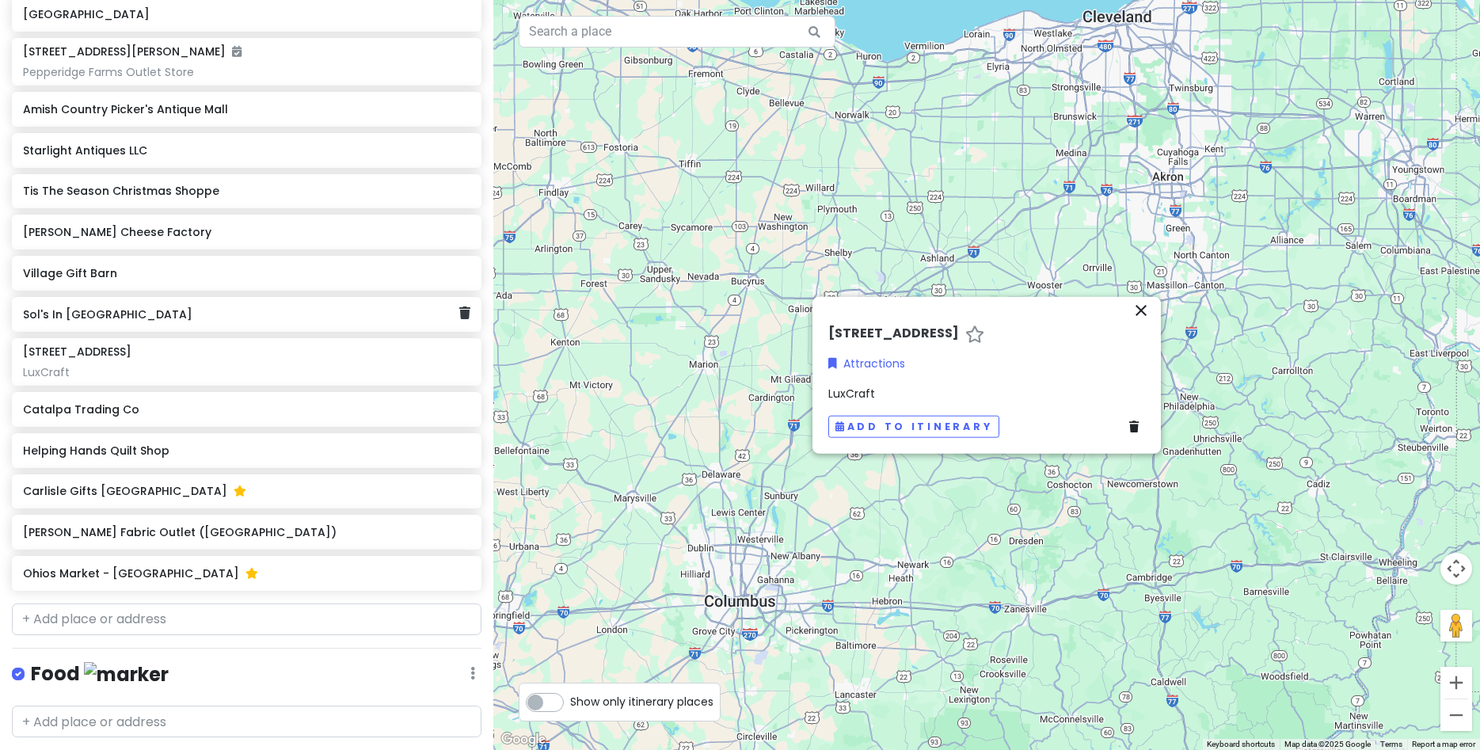
drag, startPoint x: 55, startPoint y: 314, endPoint x: 82, endPoint y: 312, distance: 27.0
click at [56, 315] on h6 "Sol's In [GEOGRAPHIC_DATA]" at bounding box center [241, 314] width 436 height 14
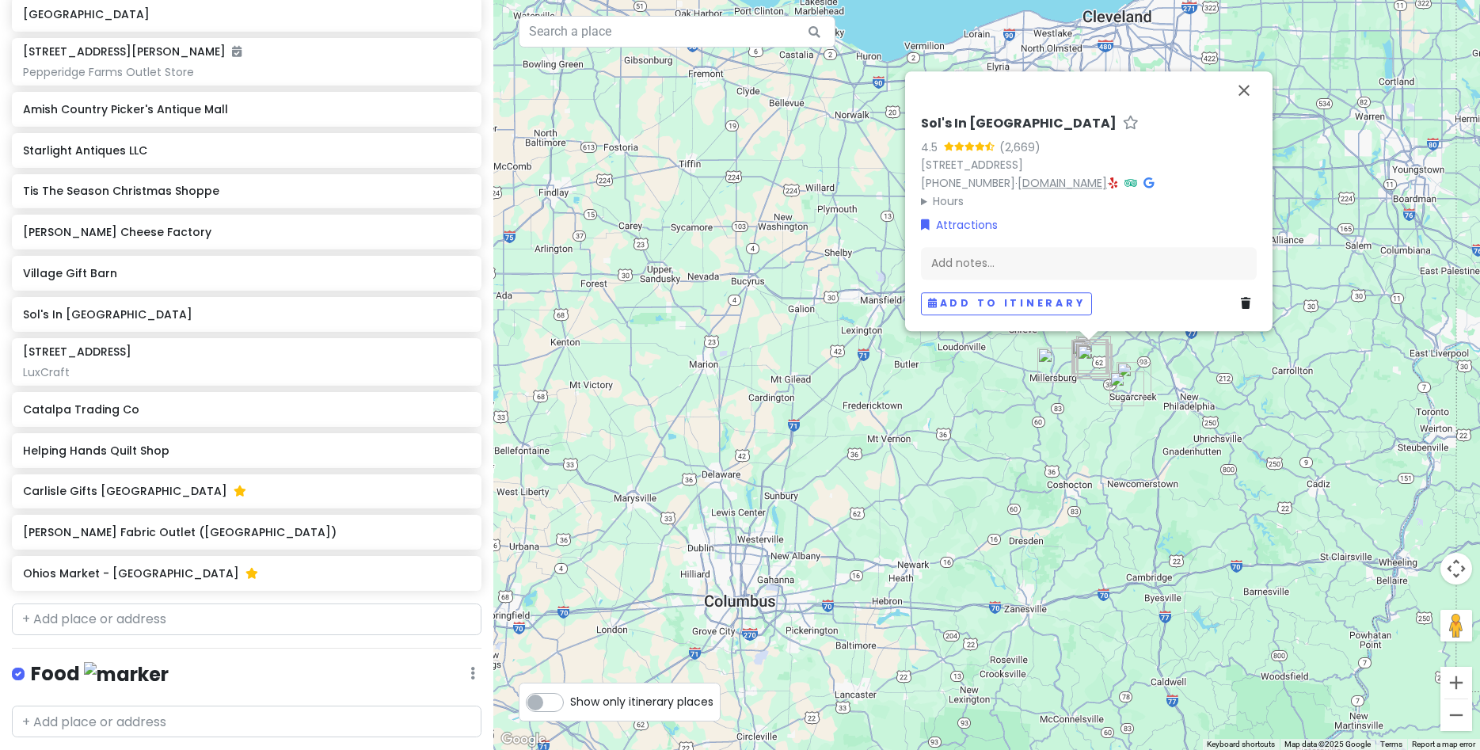
click at [1044, 184] on link "[DOMAIN_NAME]" at bounding box center [1062, 183] width 89 height 16
click at [125, 235] on h6 "[PERSON_NAME] Cheese Factory" at bounding box center [241, 232] width 436 height 14
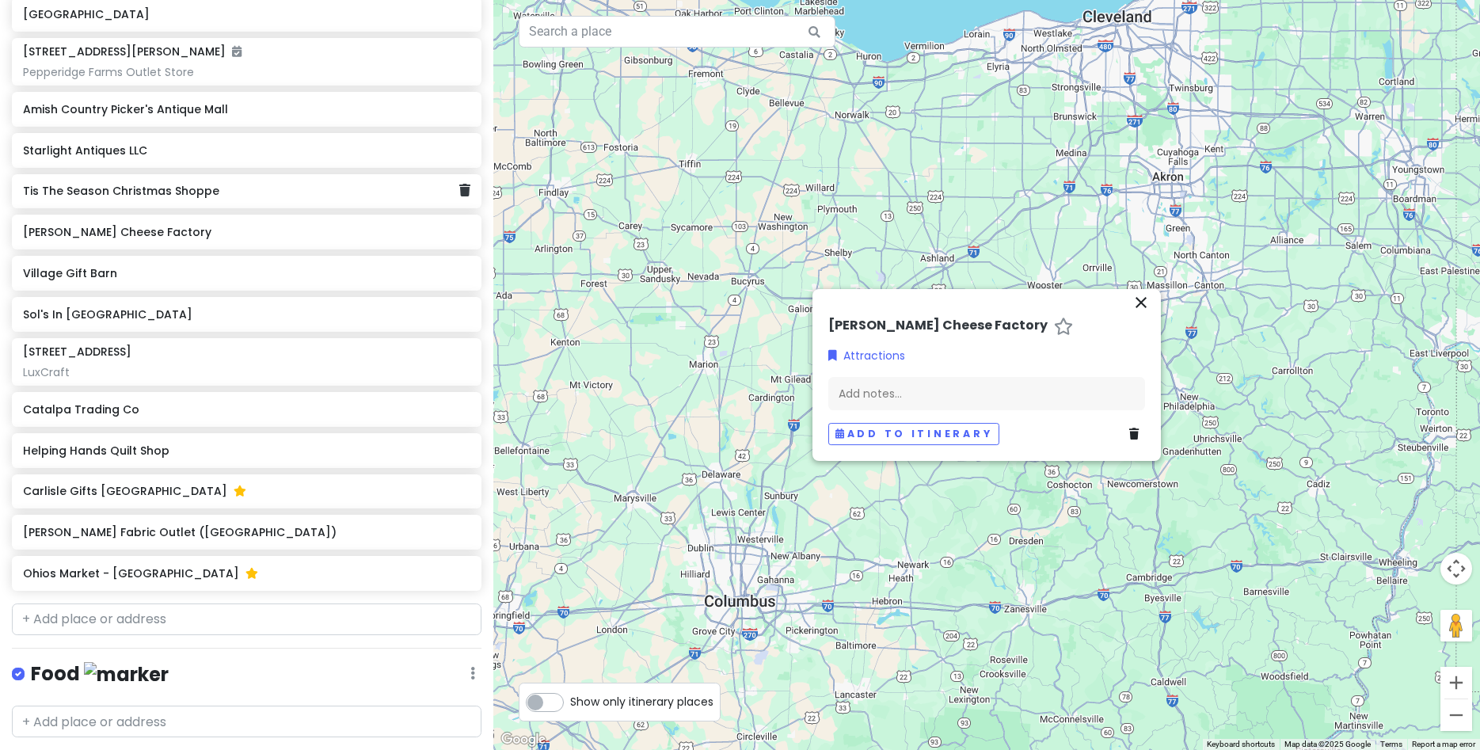
click at [114, 197] on h6 "Tis The Season Christmas Shoppe" at bounding box center [241, 191] width 436 height 14
click at [108, 165] on div "Starlight Antiques LLC" at bounding box center [247, 150] width 470 height 35
click at [109, 112] on h6 "Amish Country Picker's Antique Mall" at bounding box center [241, 109] width 436 height 14
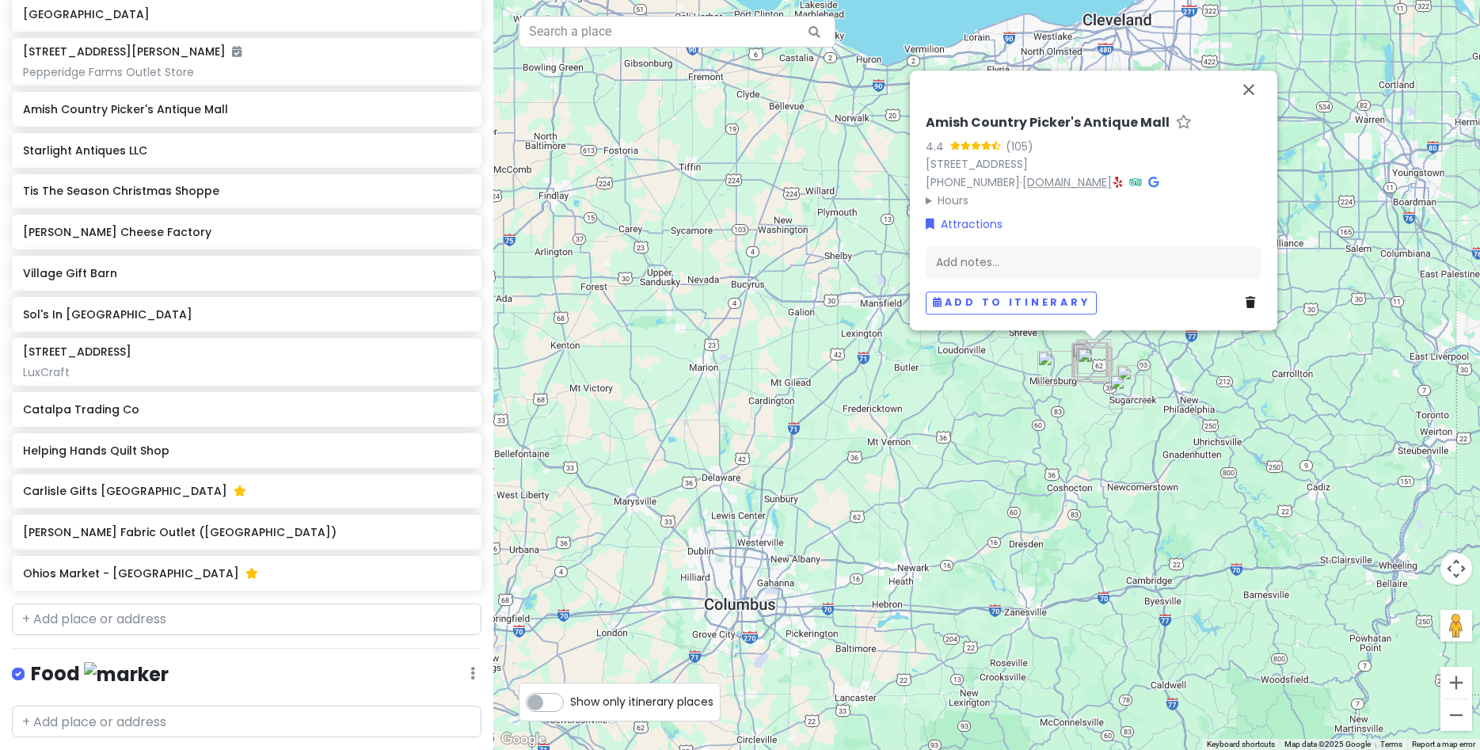
click at [1097, 174] on link "[DOMAIN_NAME]" at bounding box center [1066, 182] width 89 height 16
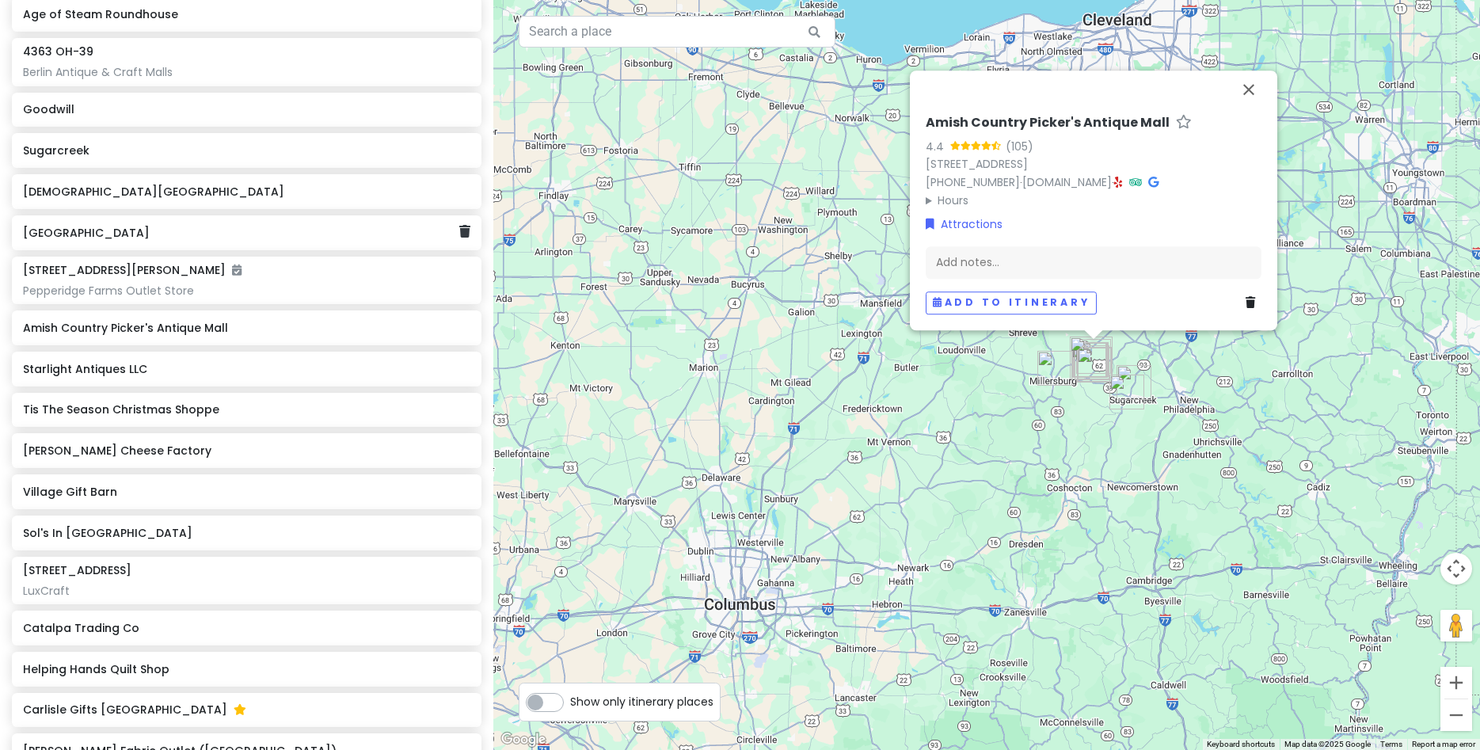
click at [103, 237] on h6 "[GEOGRAPHIC_DATA]" at bounding box center [241, 233] width 436 height 14
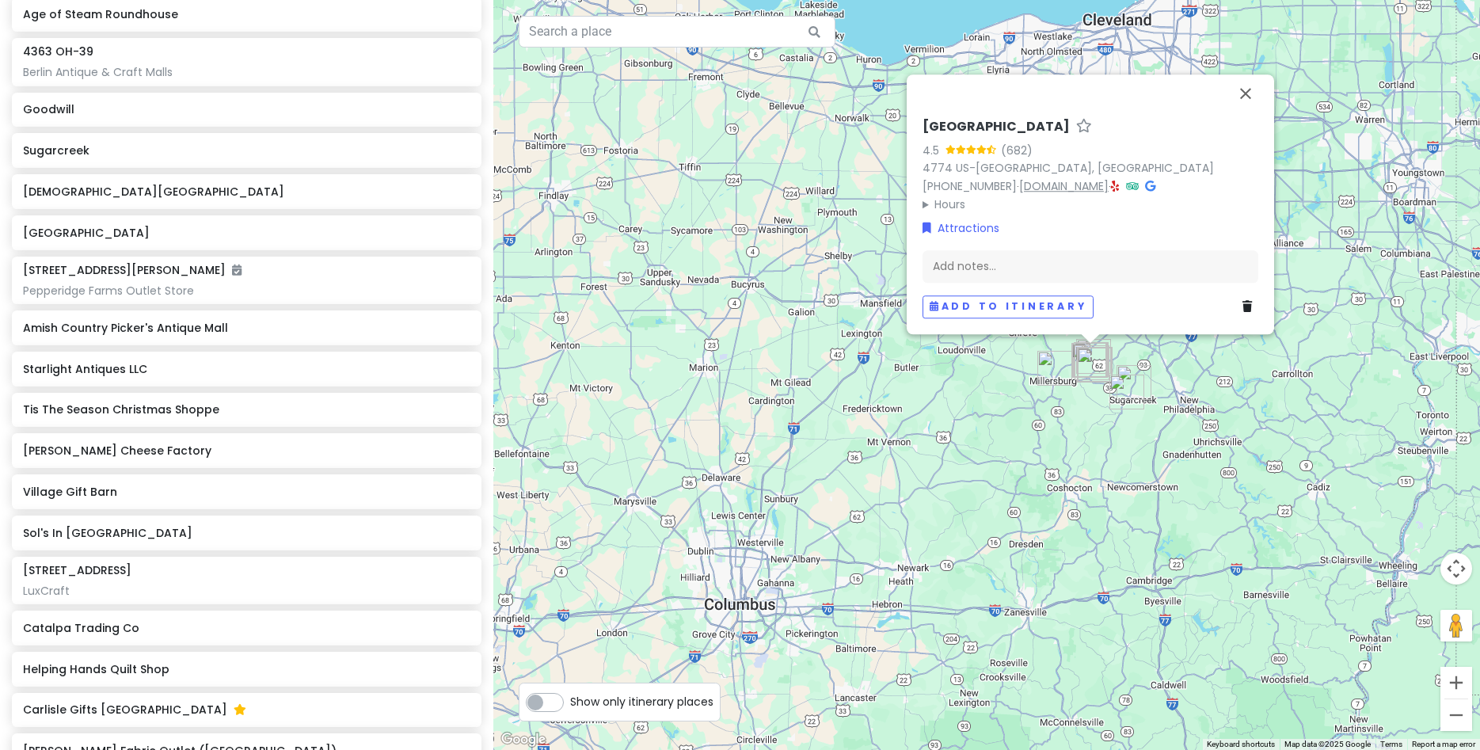
click at [1067, 192] on link "[DOMAIN_NAME]" at bounding box center [1063, 186] width 89 height 16
click at [97, 196] on h6 "[DEMOGRAPHIC_DATA][GEOGRAPHIC_DATA]" at bounding box center [241, 192] width 436 height 14
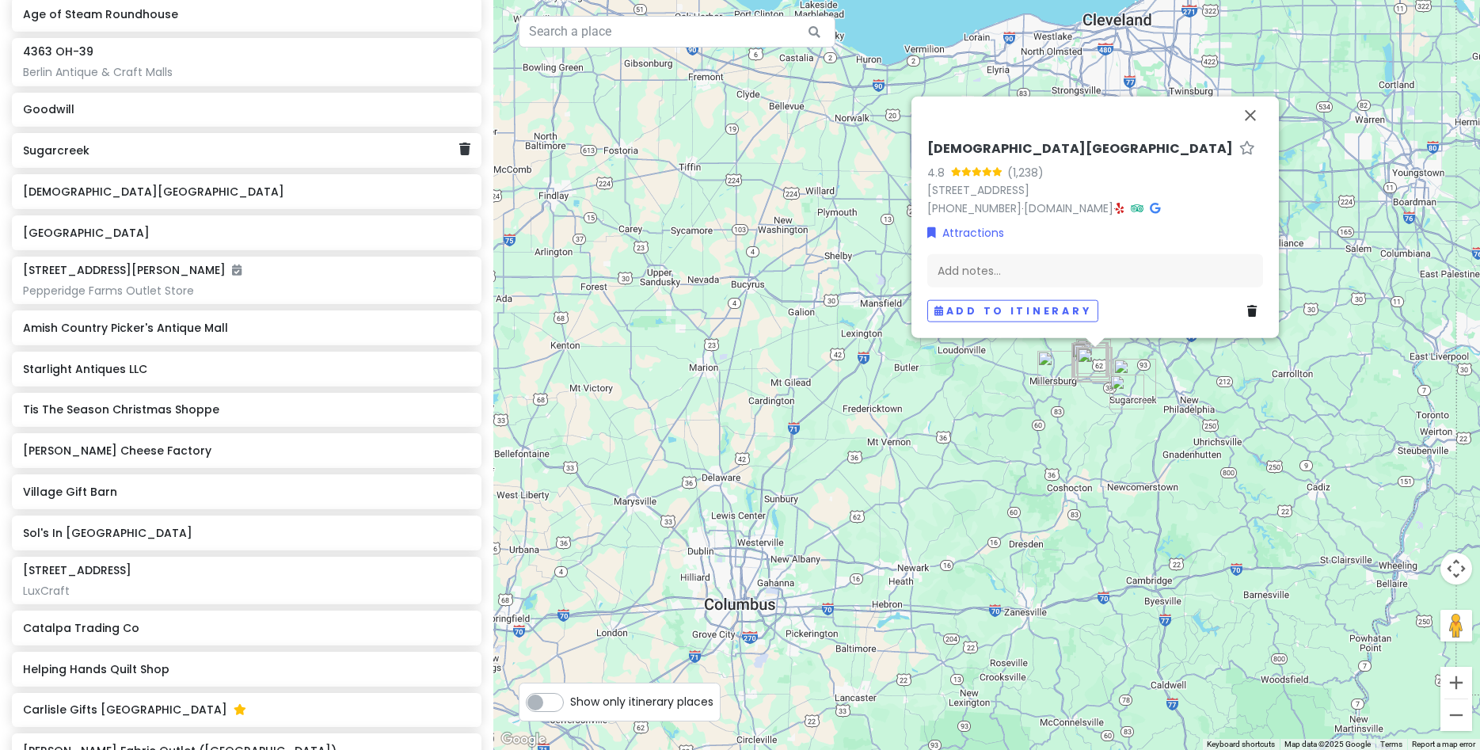
click at [67, 156] on h6 "Sugarcreek" at bounding box center [241, 150] width 436 height 14
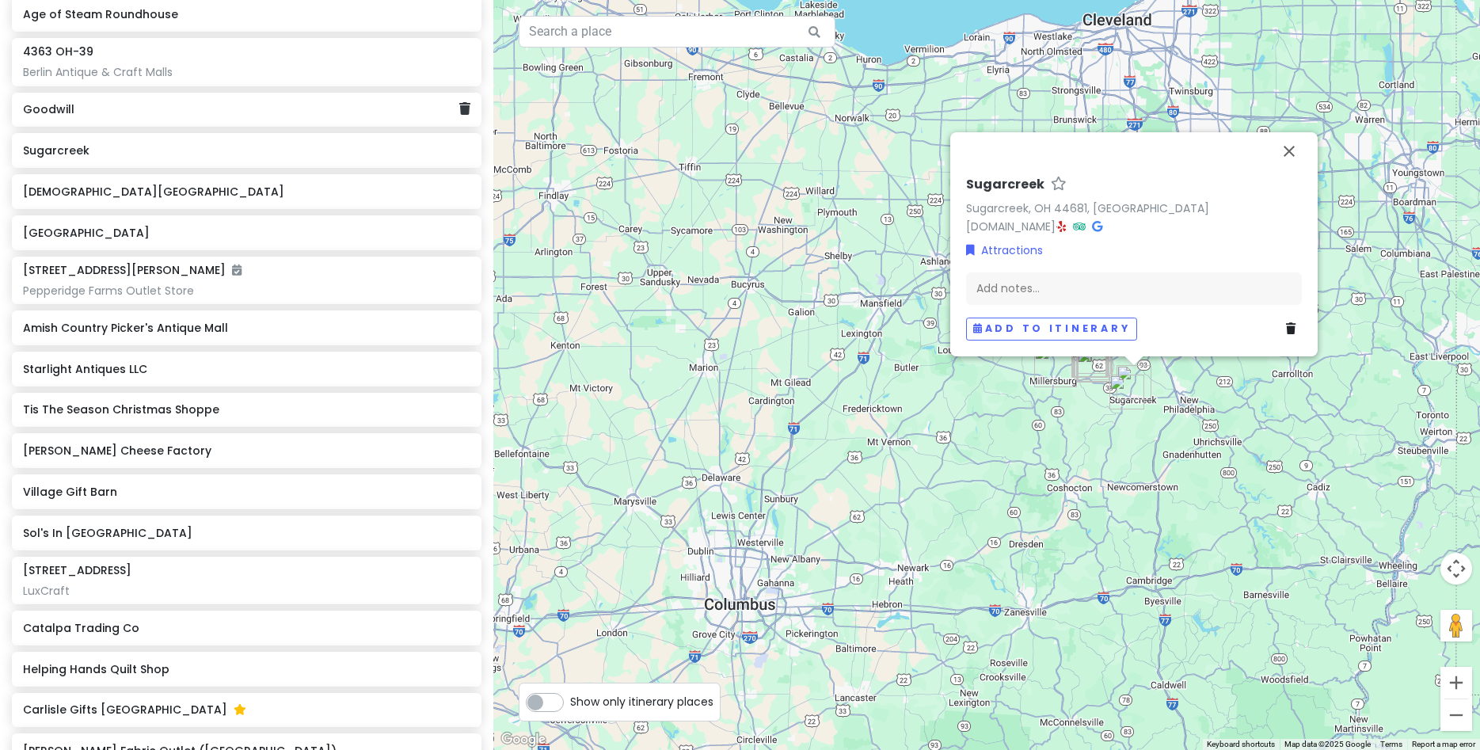
click at [62, 111] on h6 "Goodwill" at bounding box center [241, 109] width 436 height 14
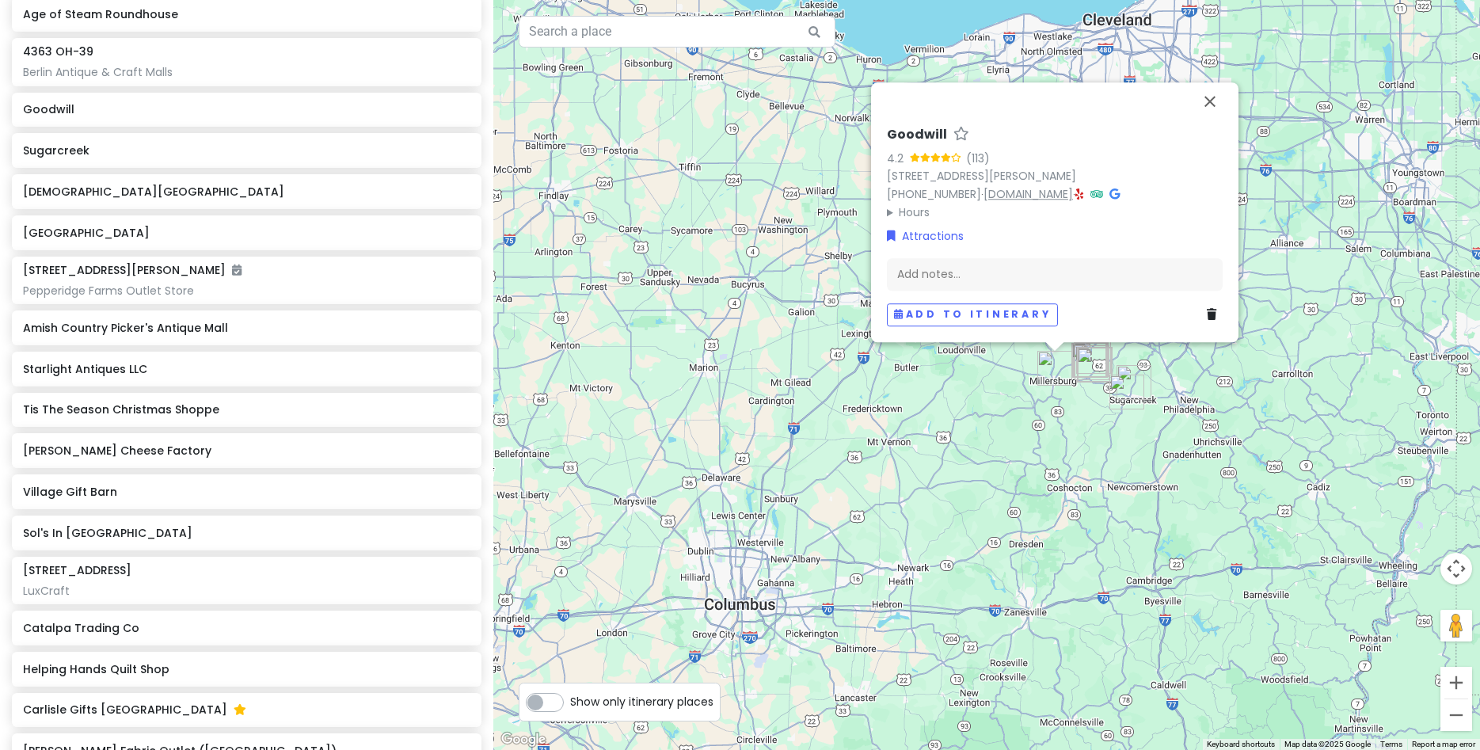
click at [1015, 196] on link "[DOMAIN_NAME]" at bounding box center [1028, 194] width 89 height 16
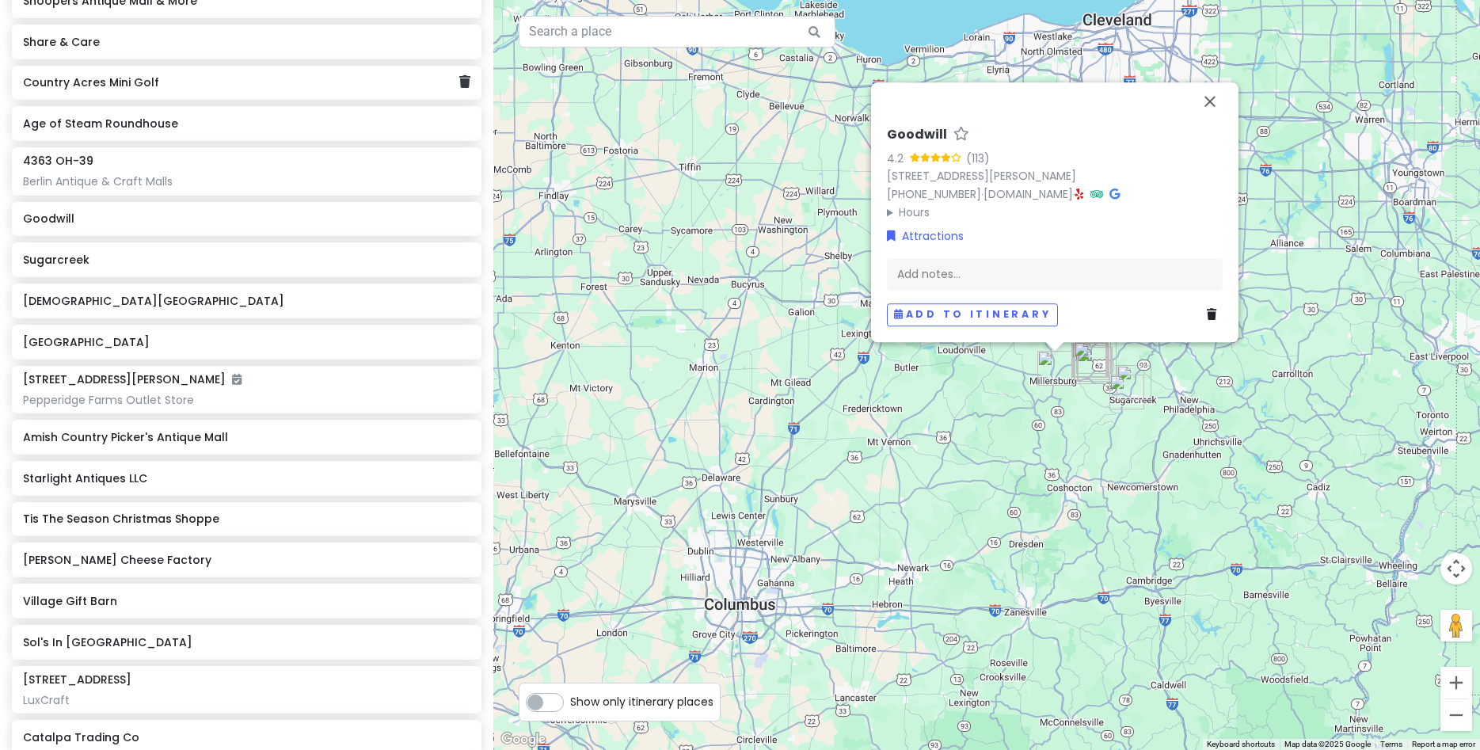
scroll to position [116, 0]
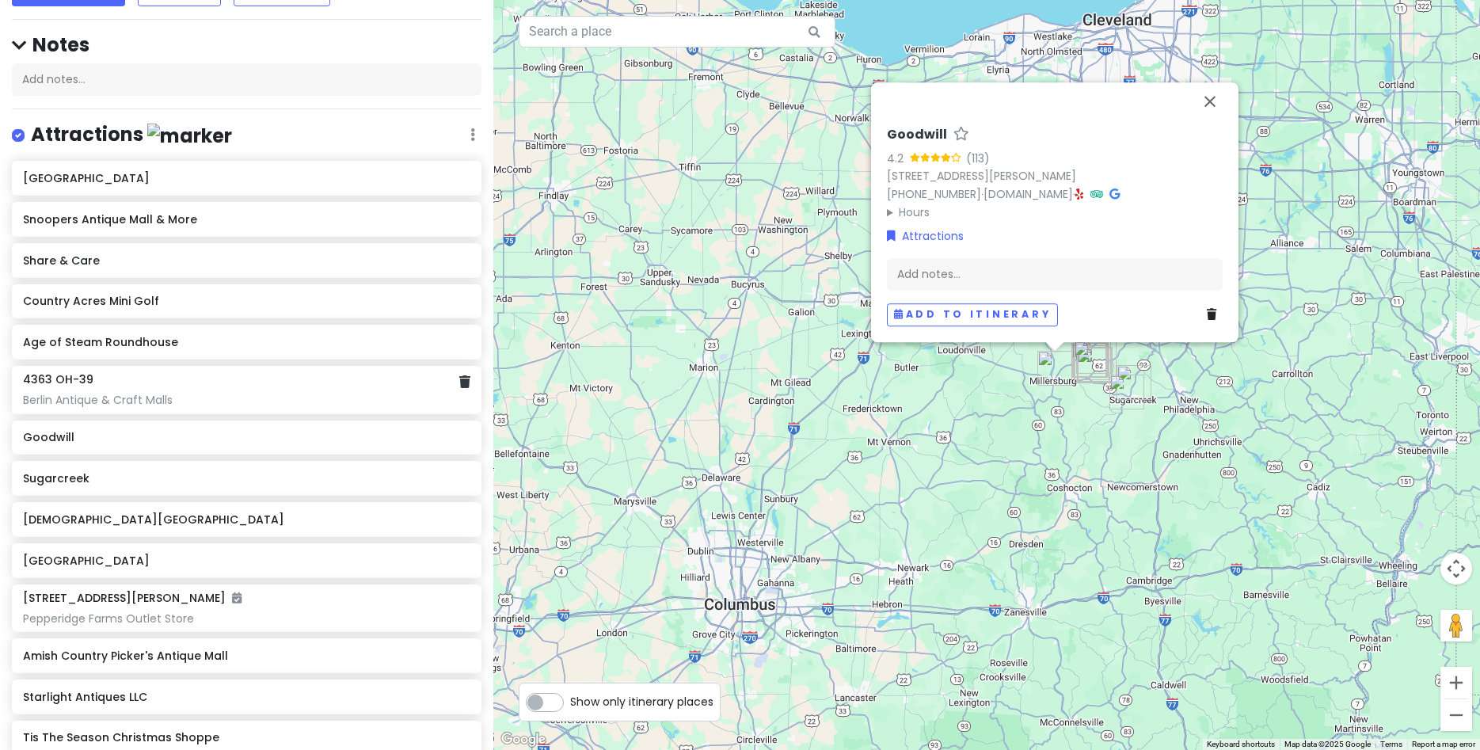
click at [64, 383] on h6 "4363 OH-39" at bounding box center [58, 379] width 70 height 14
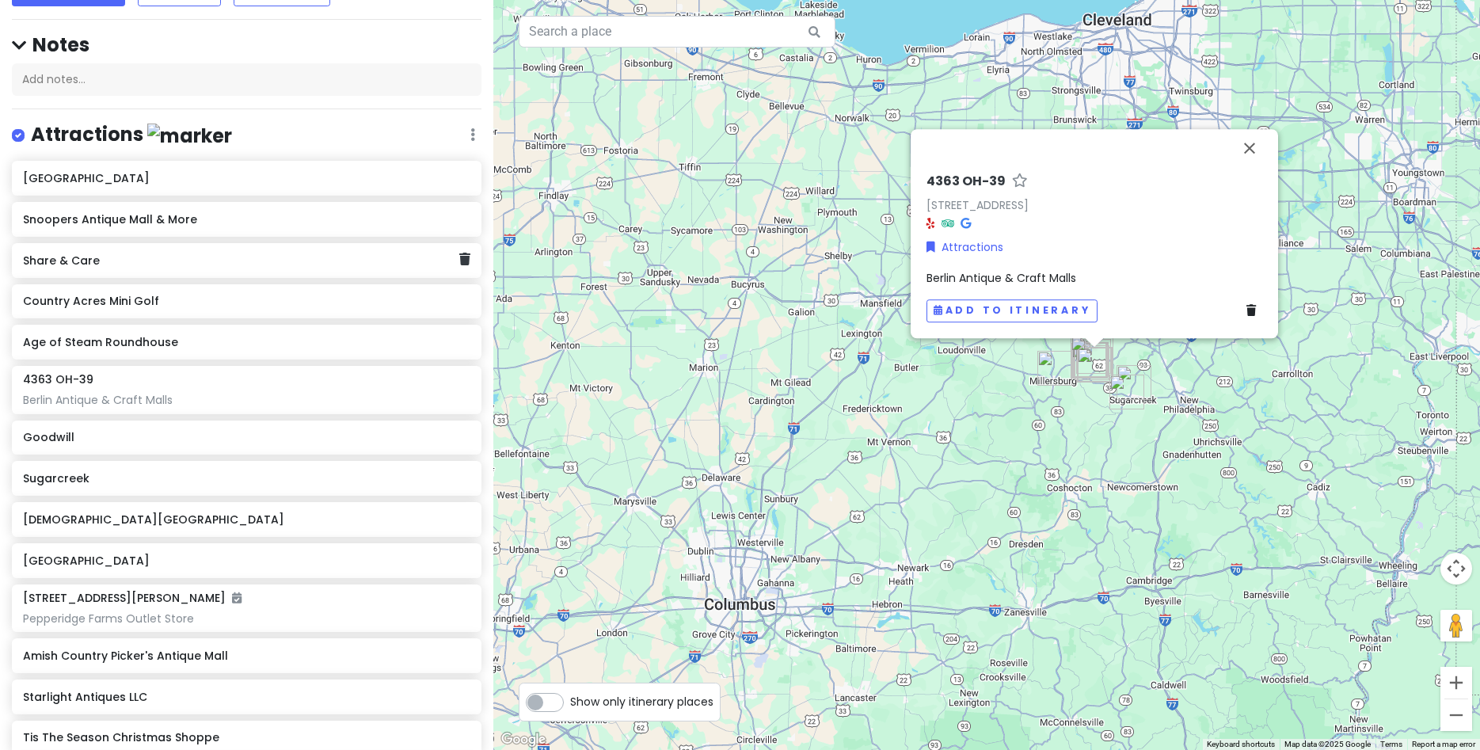
click at [72, 262] on h6 "Share & Care" at bounding box center [241, 260] width 436 height 14
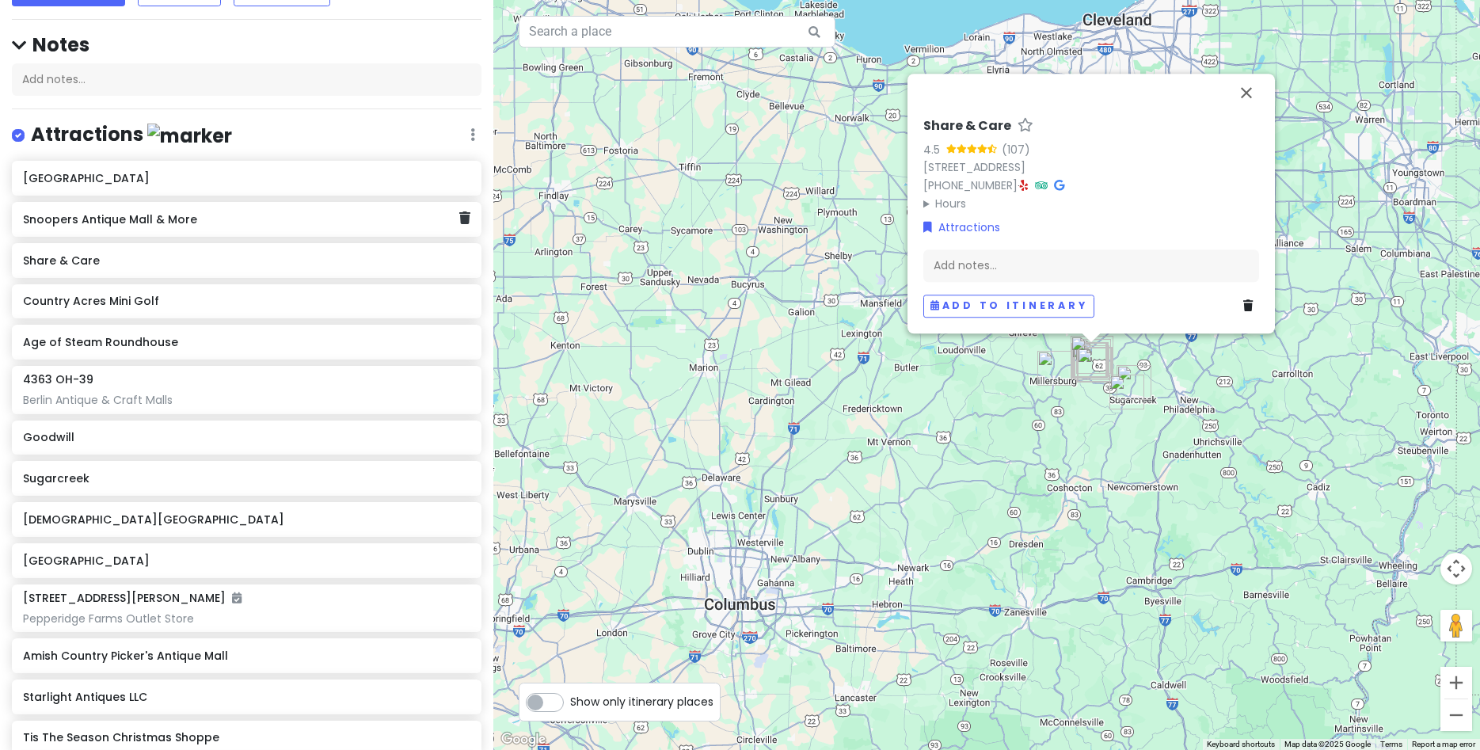
click at [94, 222] on h6 "Snoopers Antique Mall & More" at bounding box center [241, 219] width 436 height 14
click at [949, 203] on summary "Hours" at bounding box center [1091, 203] width 336 height 17
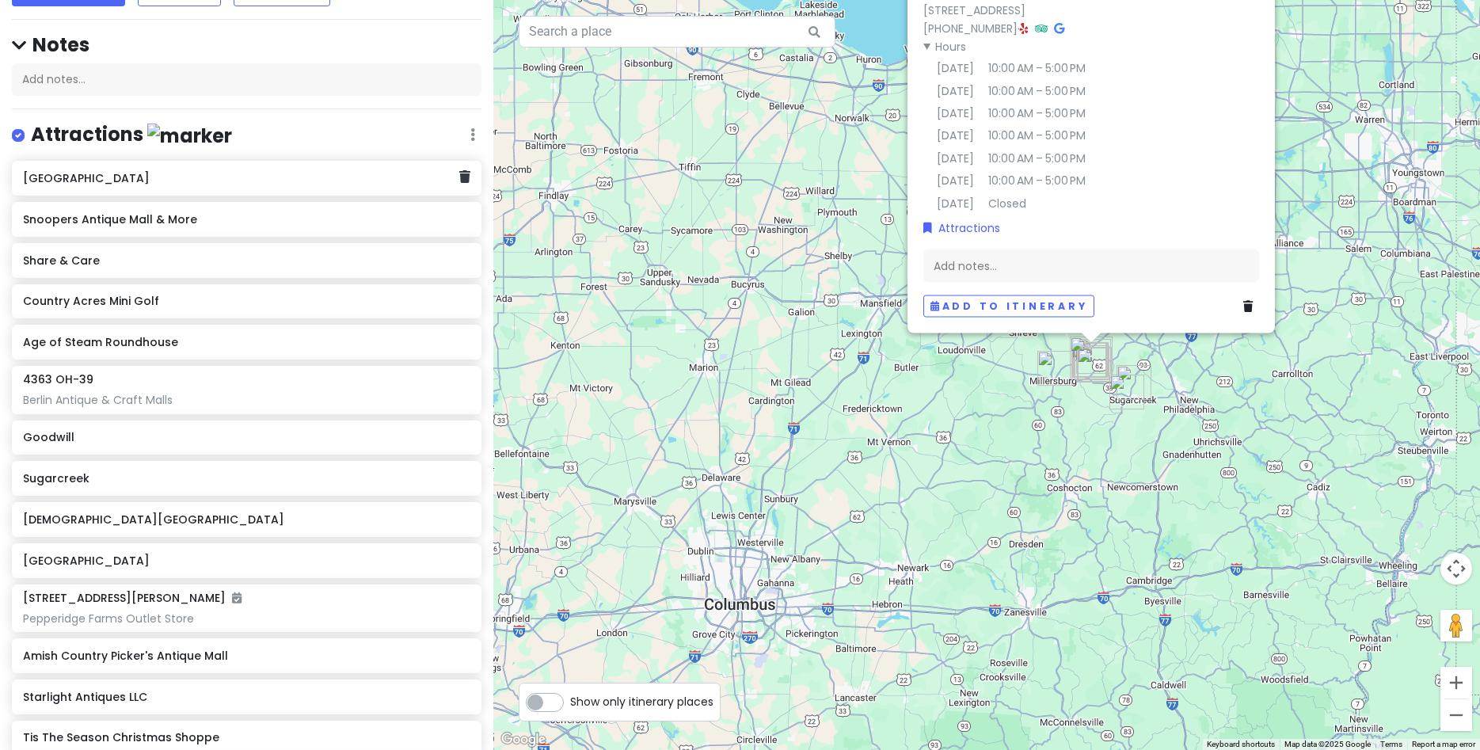
click at [120, 187] on div "[GEOGRAPHIC_DATA]" at bounding box center [241, 178] width 436 height 22
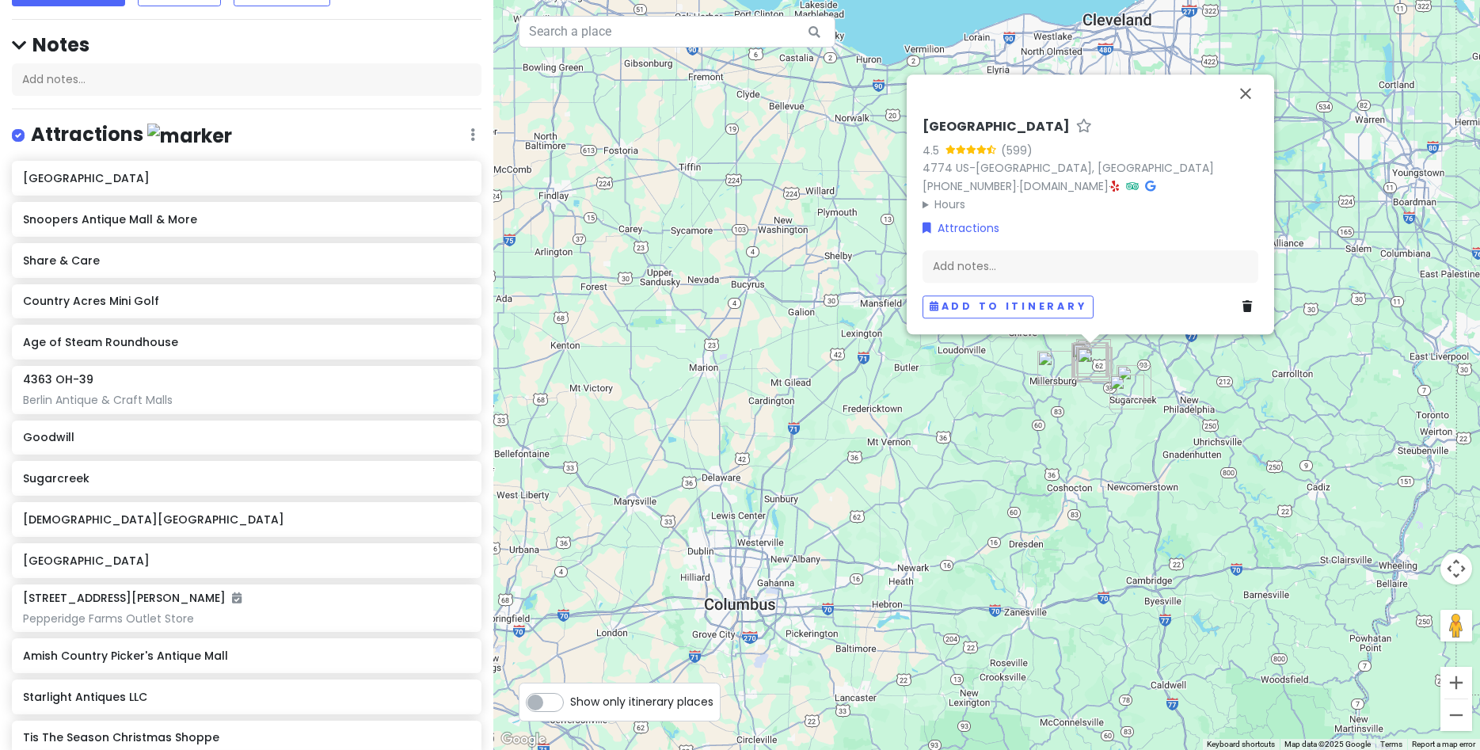
click at [954, 205] on summary "Hours" at bounding box center [1091, 204] width 336 height 17
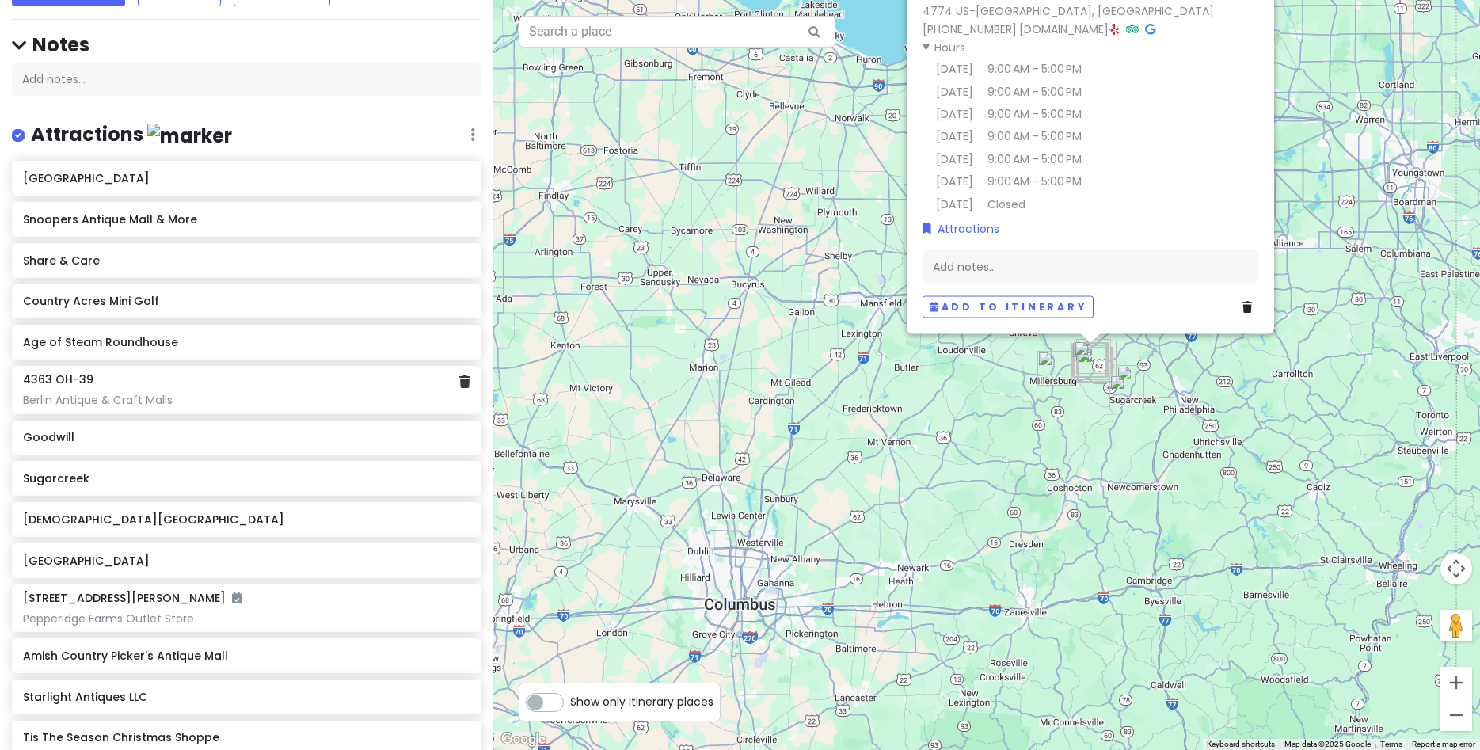
scroll to position [443, 0]
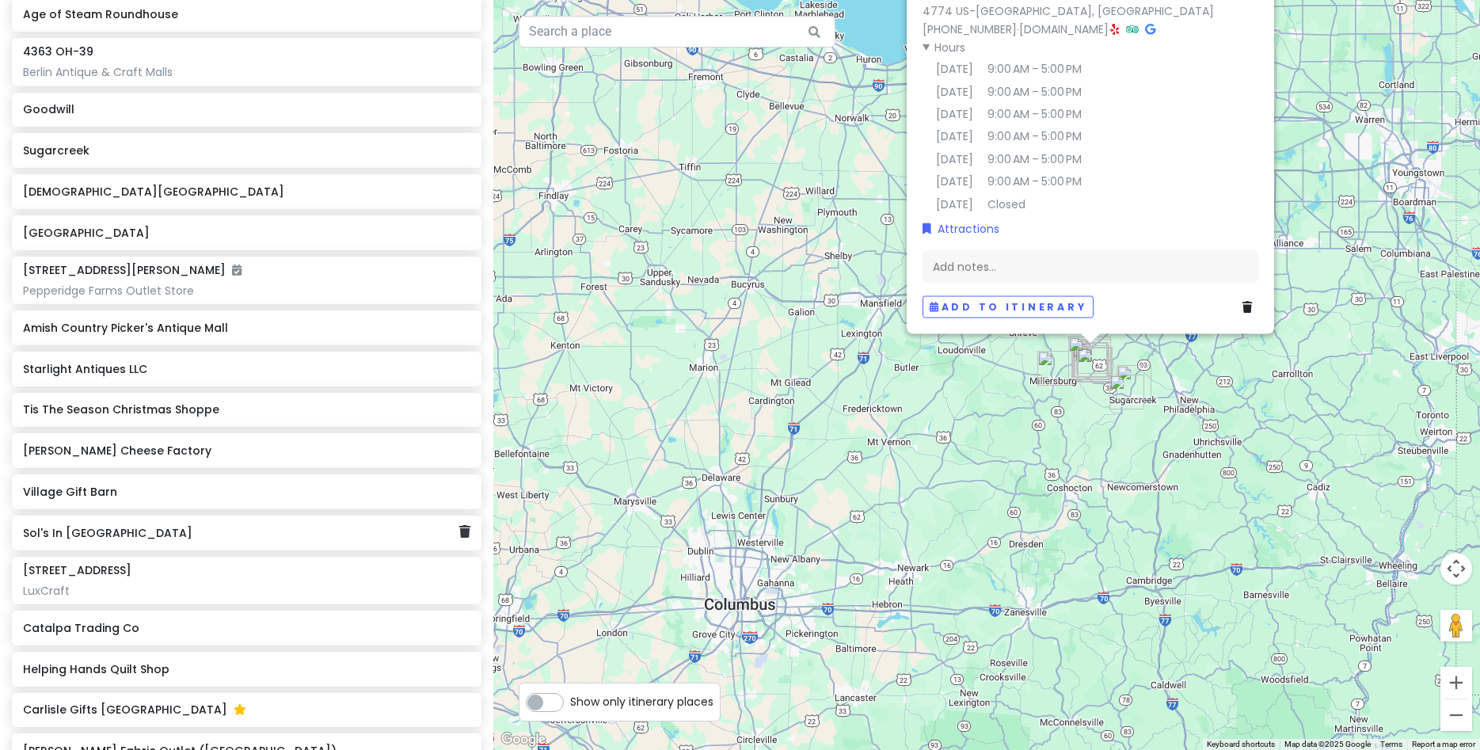
click at [55, 539] on h6 "Sol's In [GEOGRAPHIC_DATA]" at bounding box center [241, 533] width 436 height 14
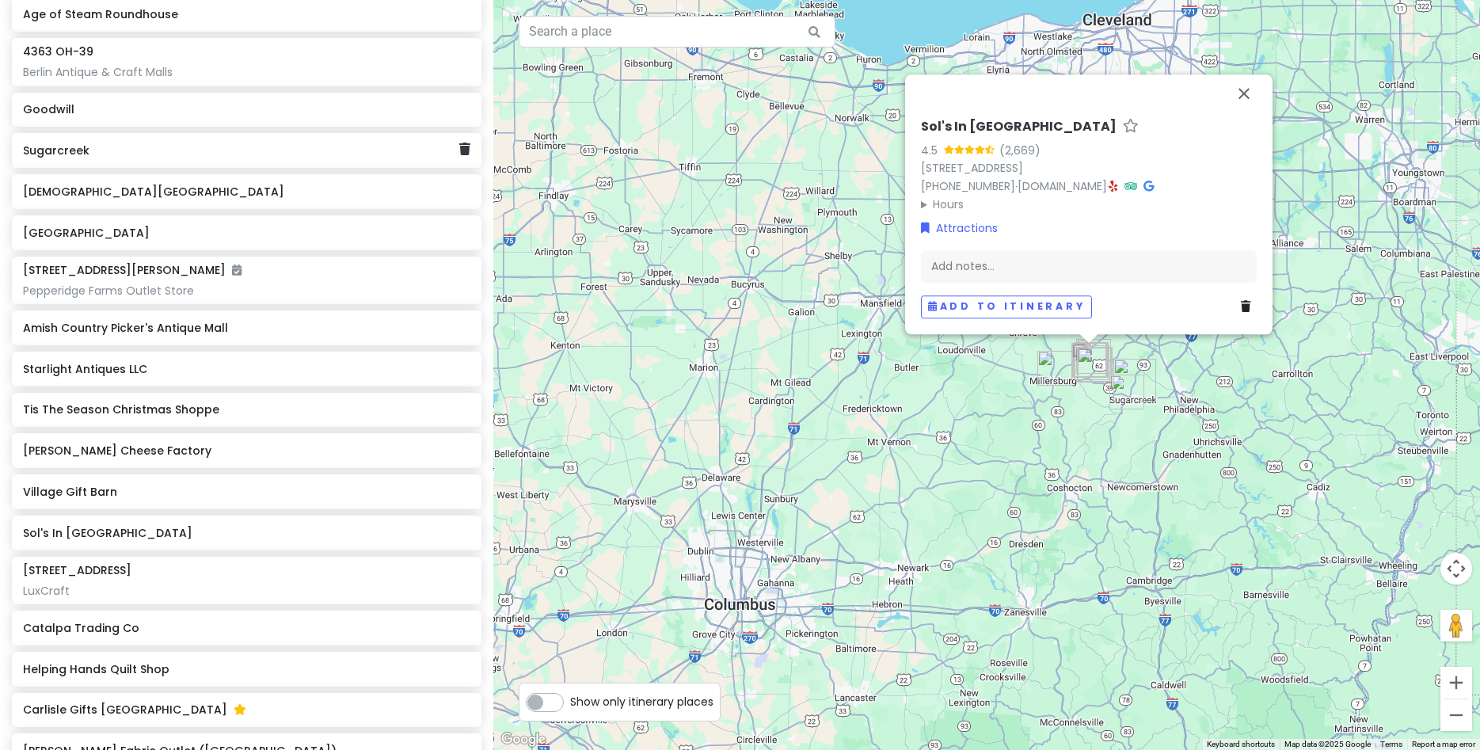
click at [81, 158] on div "Sugarcreek" at bounding box center [241, 150] width 436 height 22
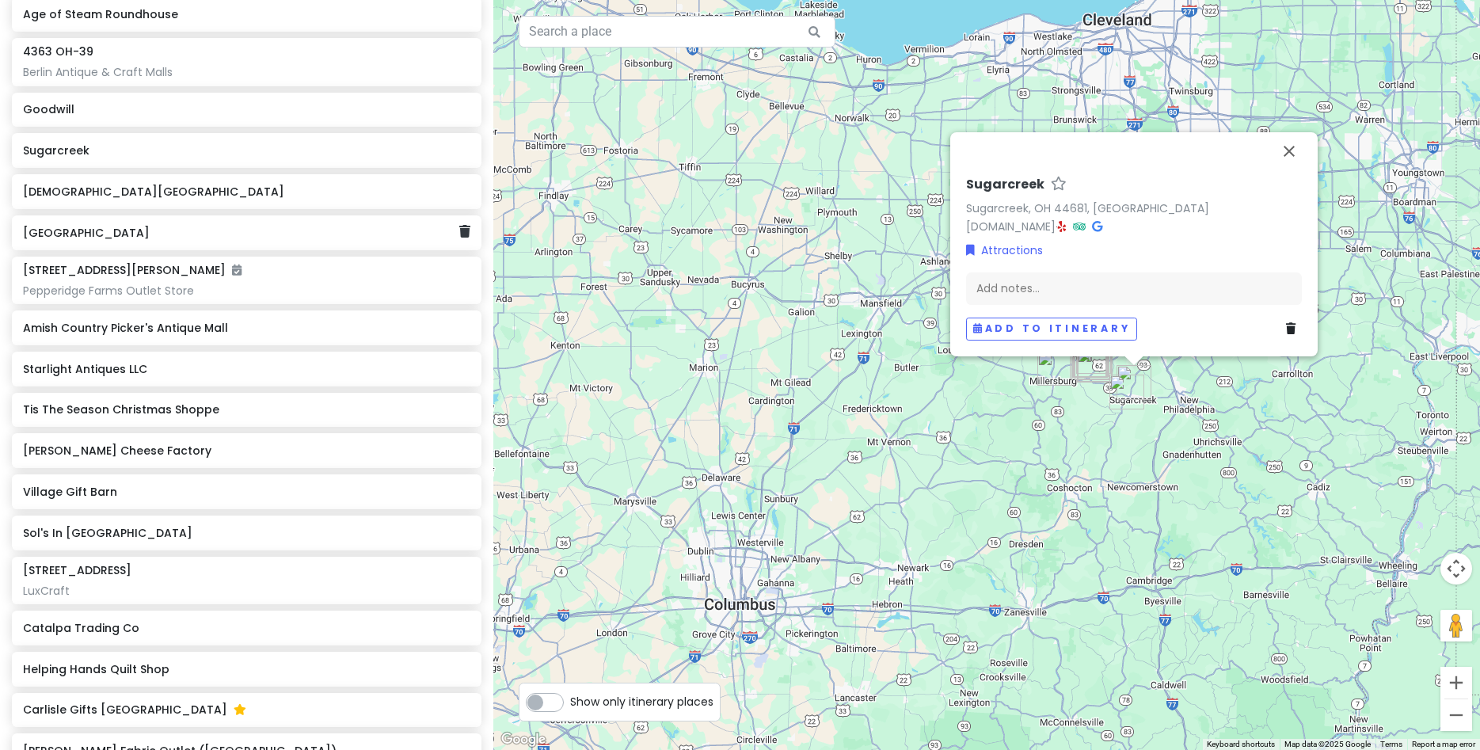
click at [87, 246] on div "[GEOGRAPHIC_DATA]" at bounding box center [247, 232] width 470 height 35
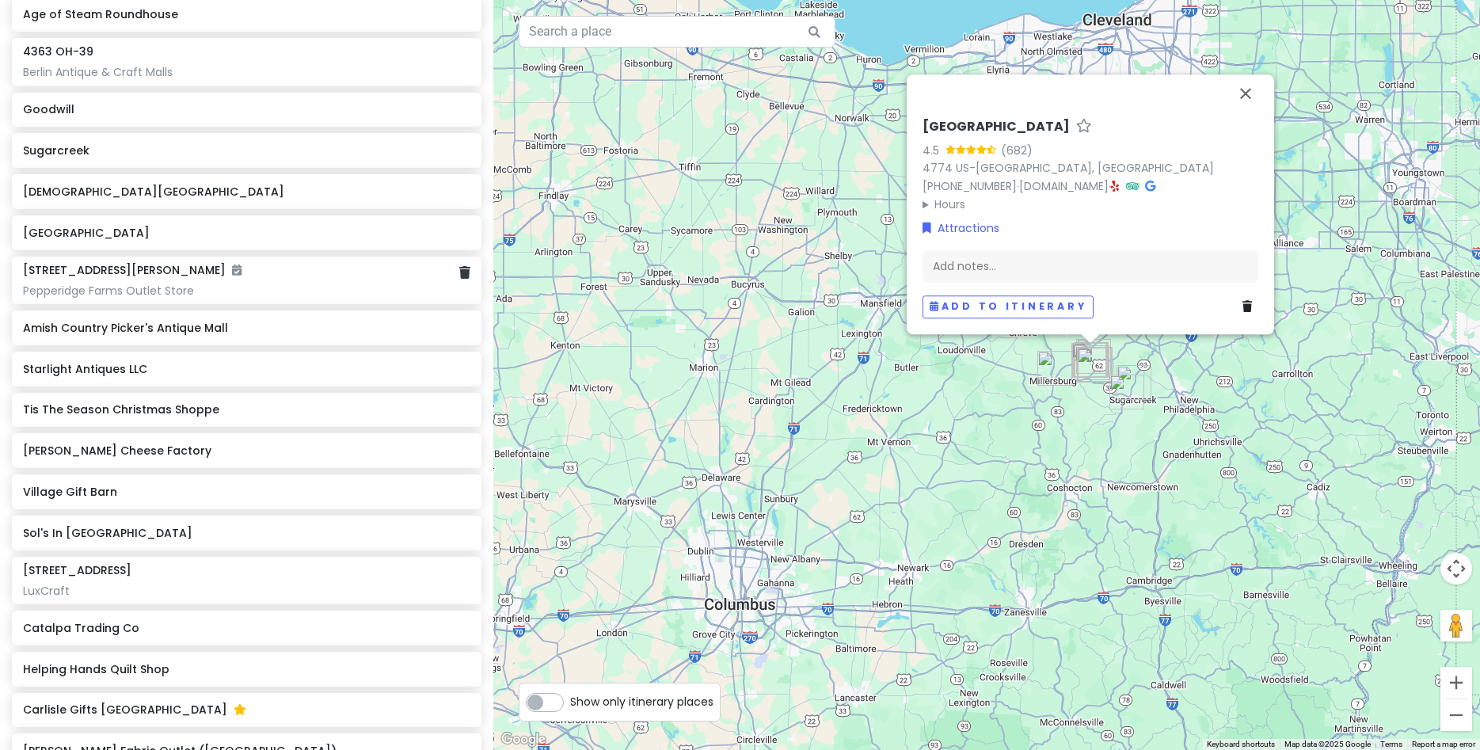
click at [96, 299] on div "[STREET_ADDRESS][PERSON_NAME] Pepperidge Farms Outlet Store" at bounding box center [247, 281] width 470 height 48
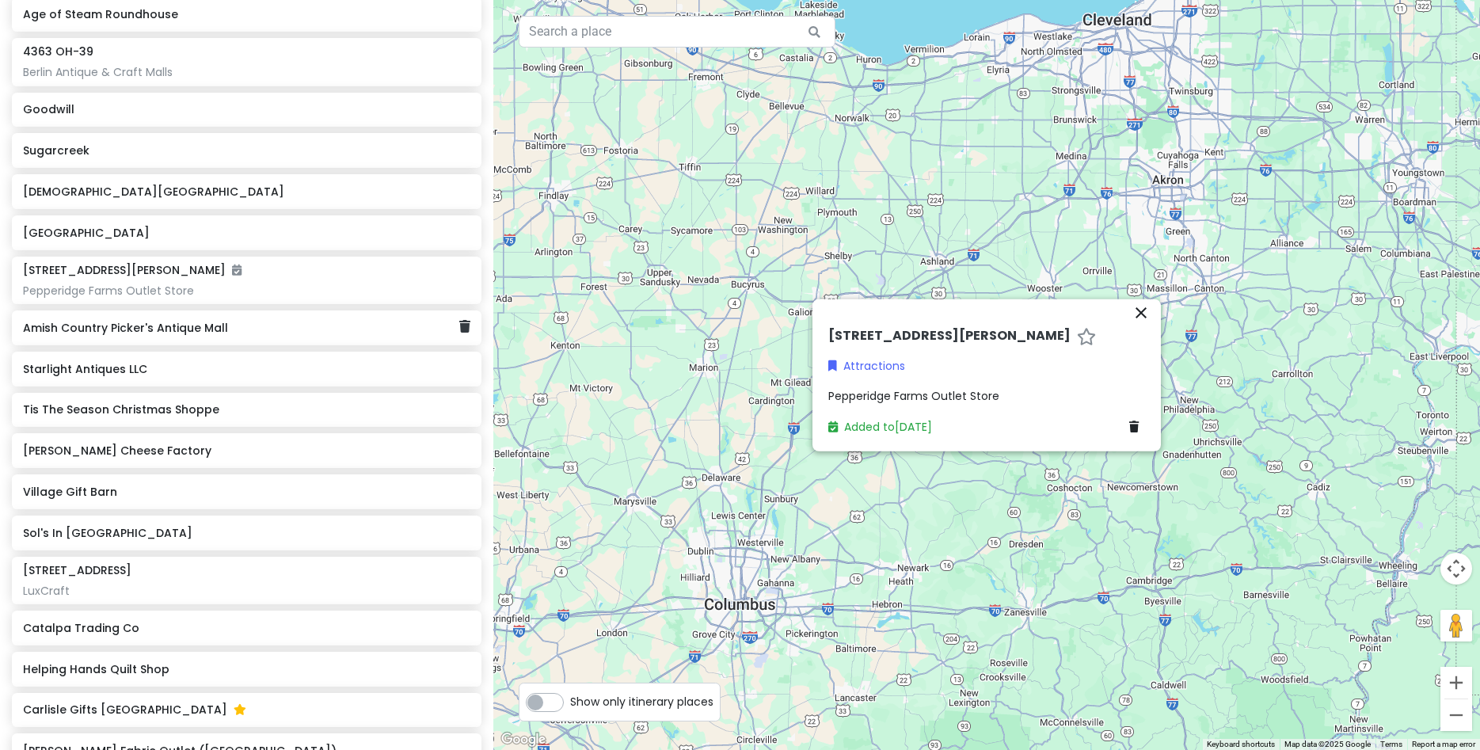
click at [93, 334] on h6 "Amish Country Picker's Antique Mall" at bounding box center [241, 328] width 436 height 14
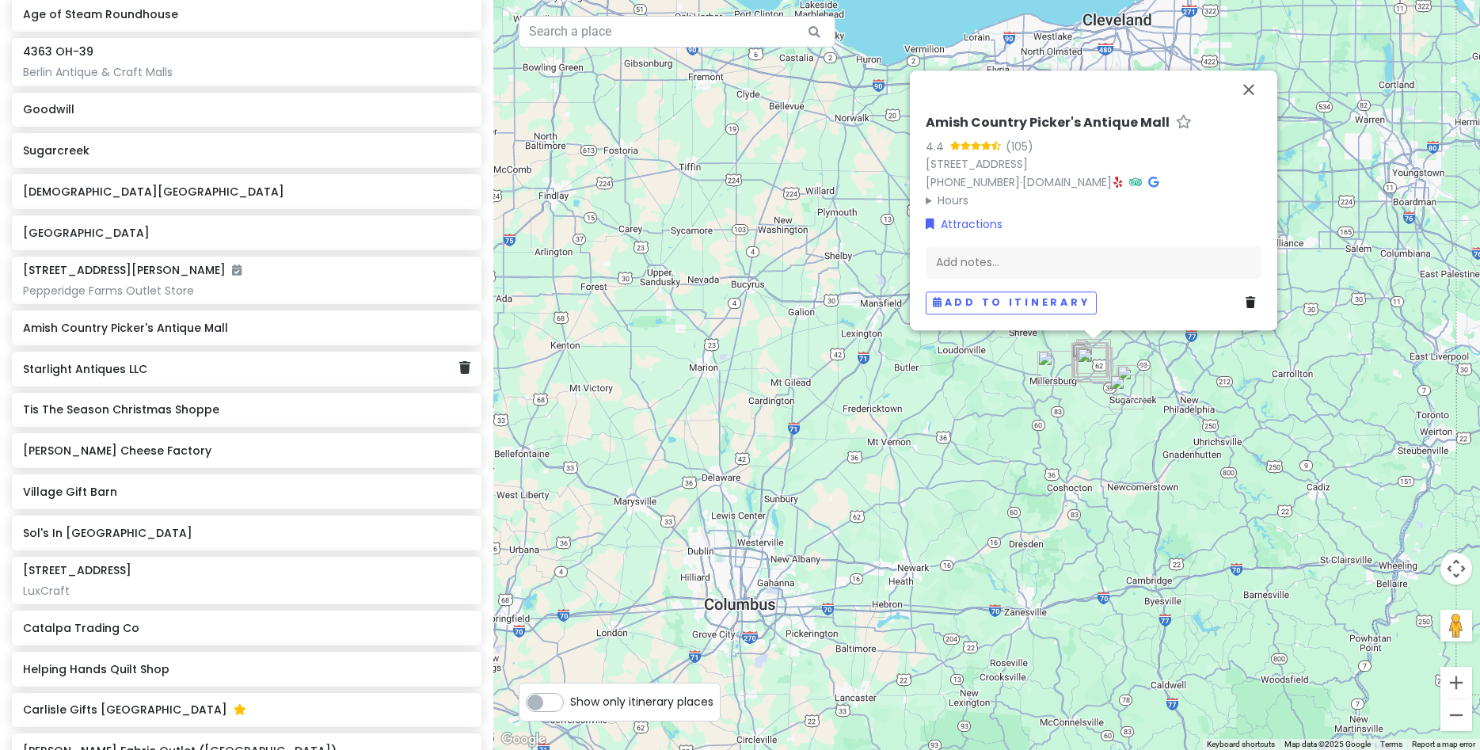
click at [92, 366] on h6 "Starlight Antiques LLC" at bounding box center [241, 369] width 436 height 14
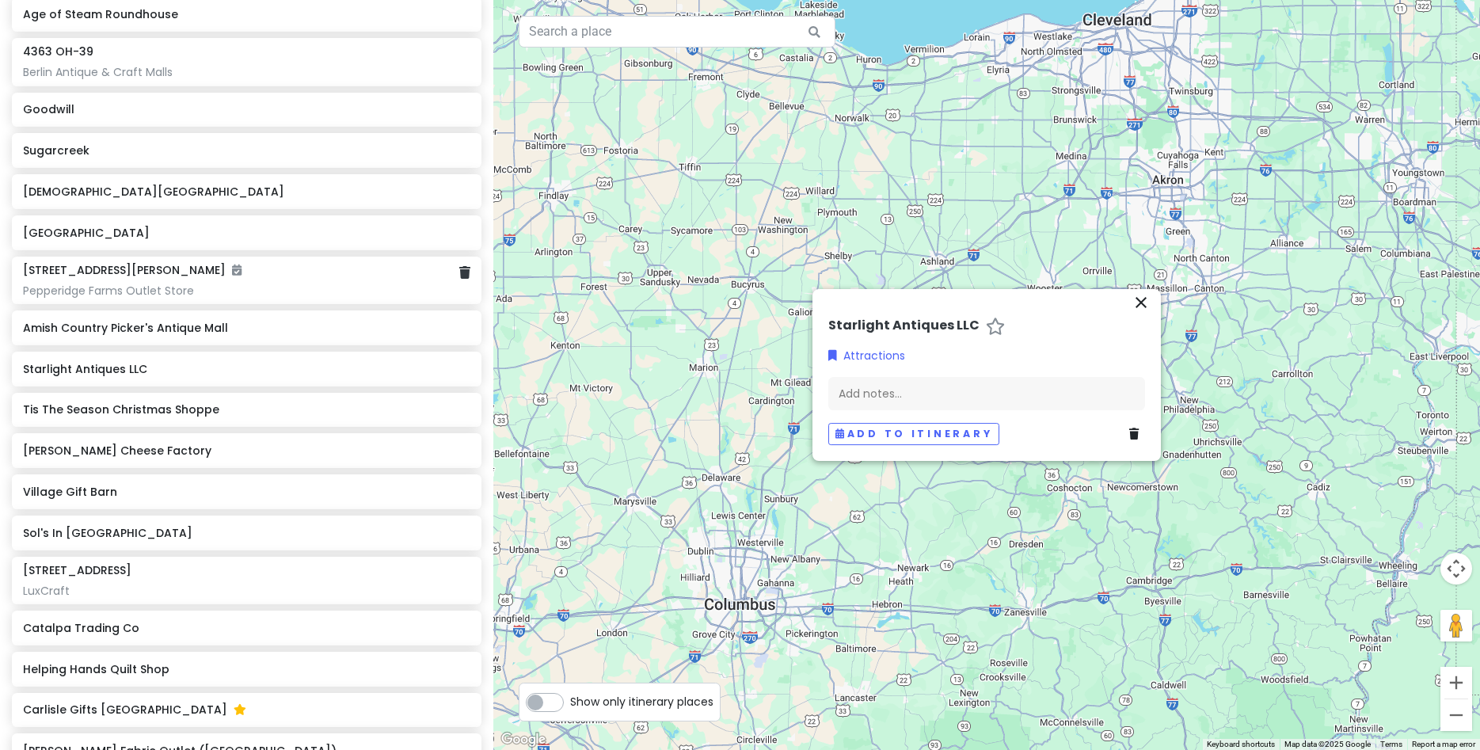
click at [109, 277] on div "[STREET_ADDRESS][PERSON_NAME] Pepperidge Farms Outlet Store" at bounding box center [246, 280] width 447 height 35
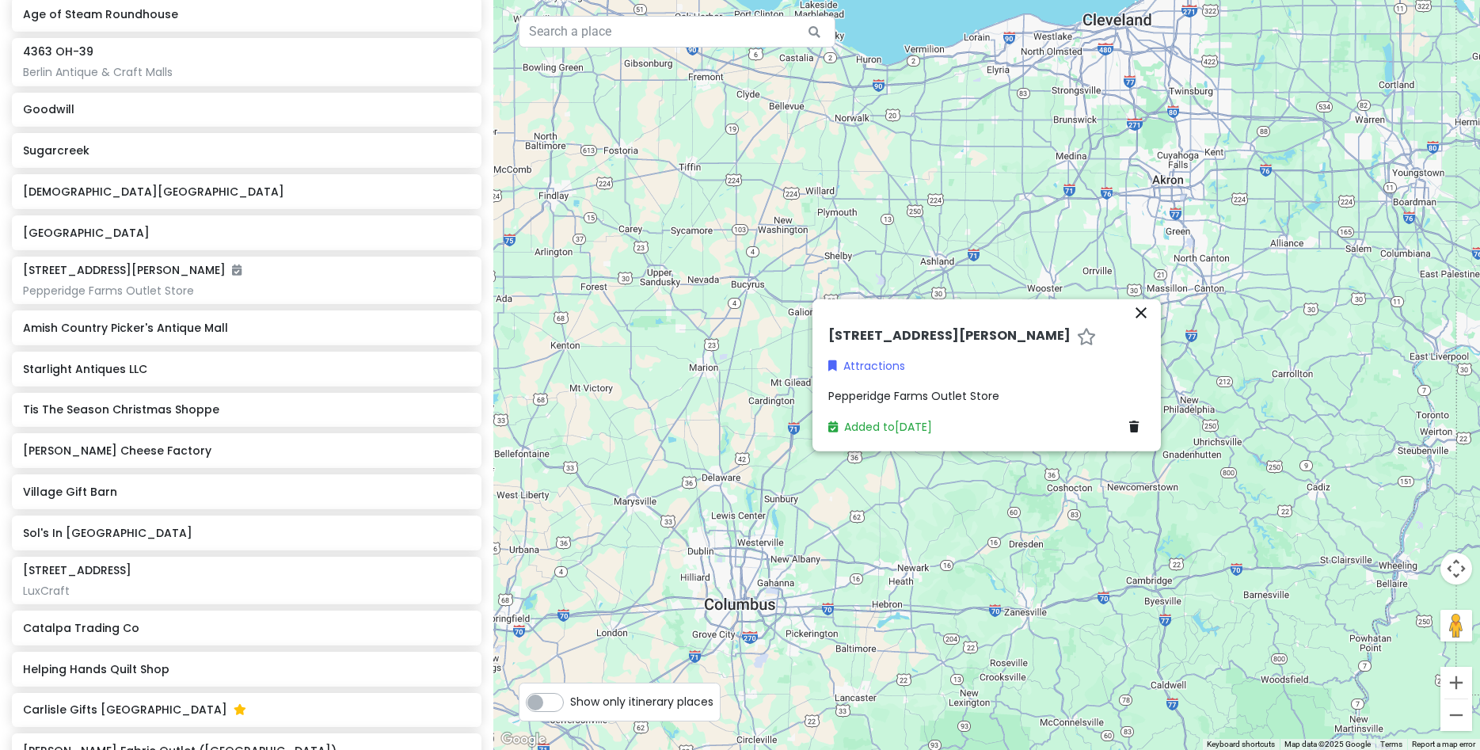
click at [131, 303] on div "[GEOGRAPHIC_DATA] Antique Mall Snoopers Antique Mall & More Share & Care Countr…" at bounding box center [246, 324] width 493 height 983
click at [105, 327] on h6 "Amish Country Picker's Antique Mall" at bounding box center [241, 328] width 436 height 14
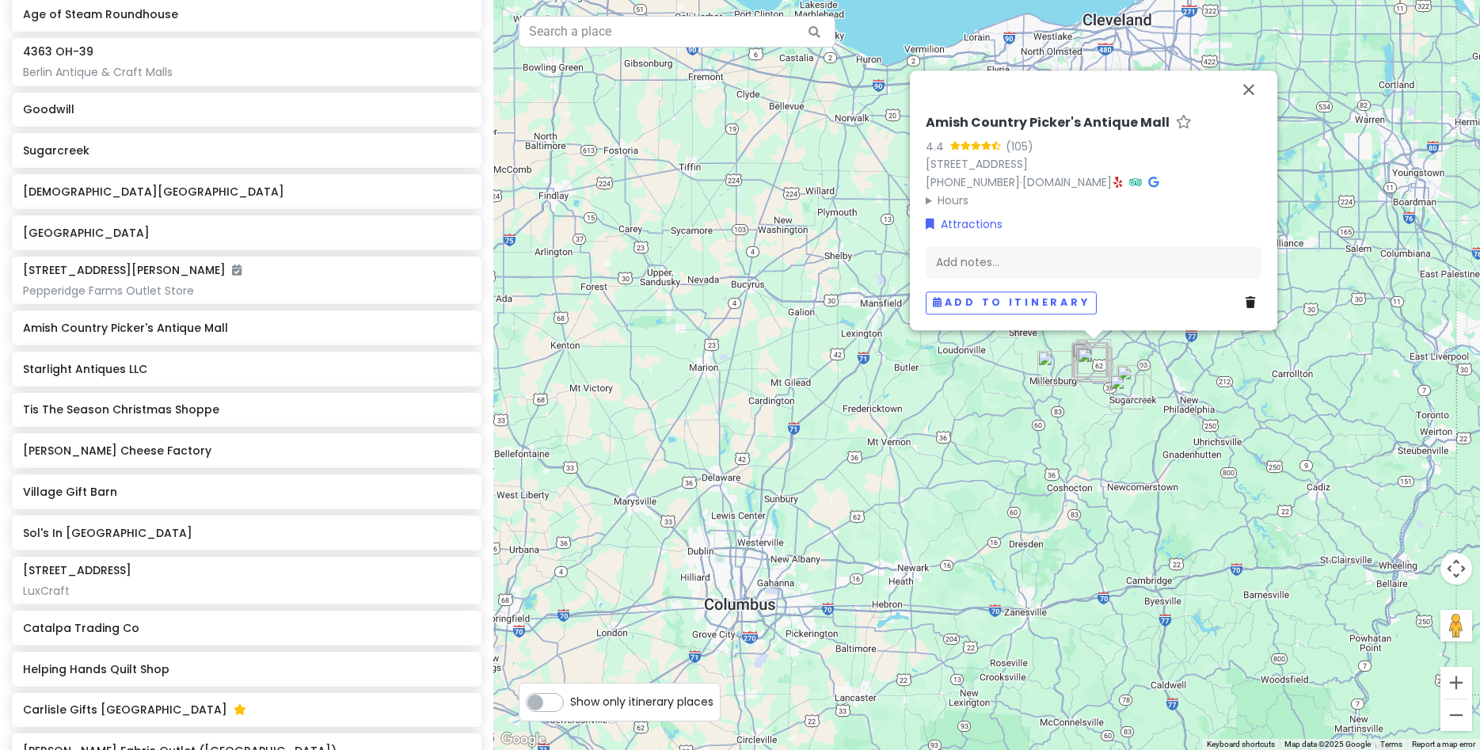
scroll to position [334, 0]
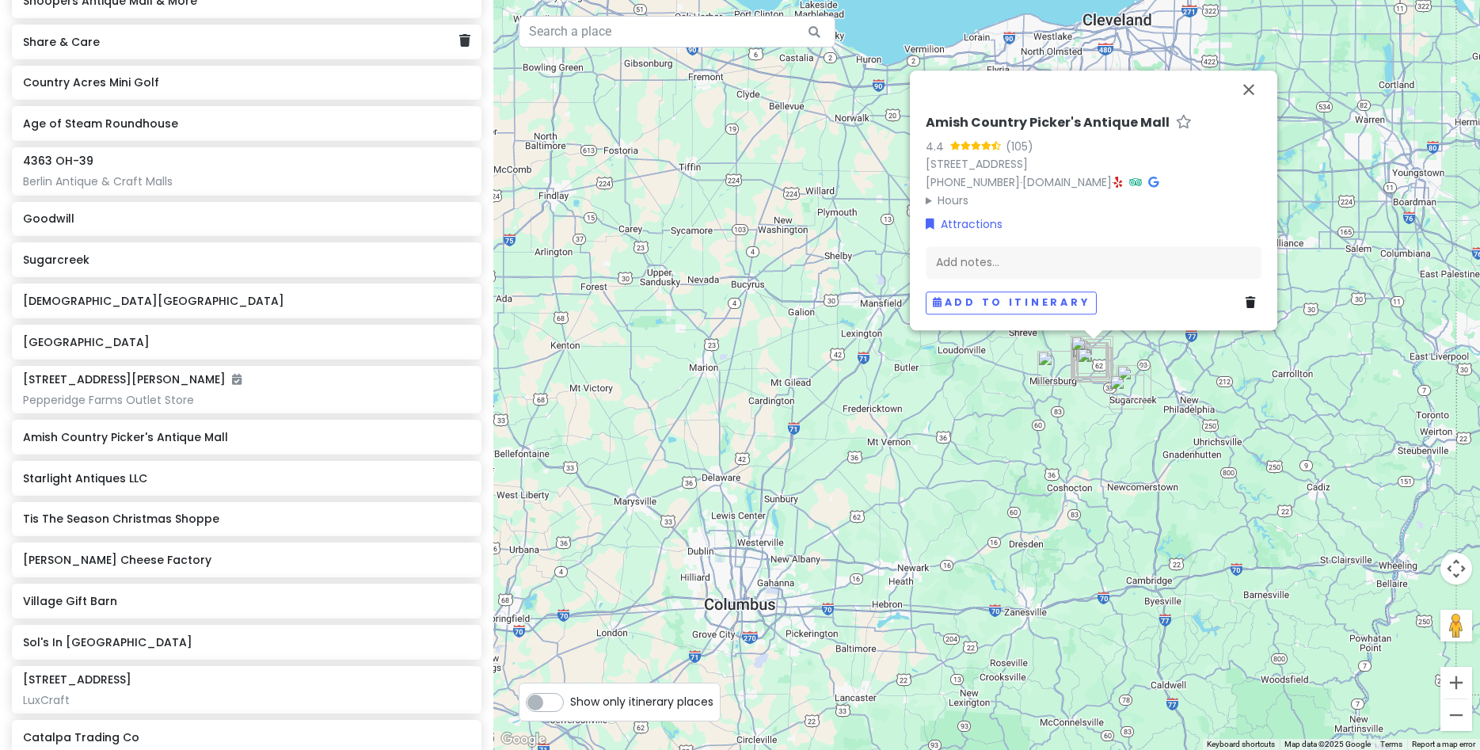
click at [59, 48] on h6 "Share & Care" at bounding box center [241, 42] width 436 height 14
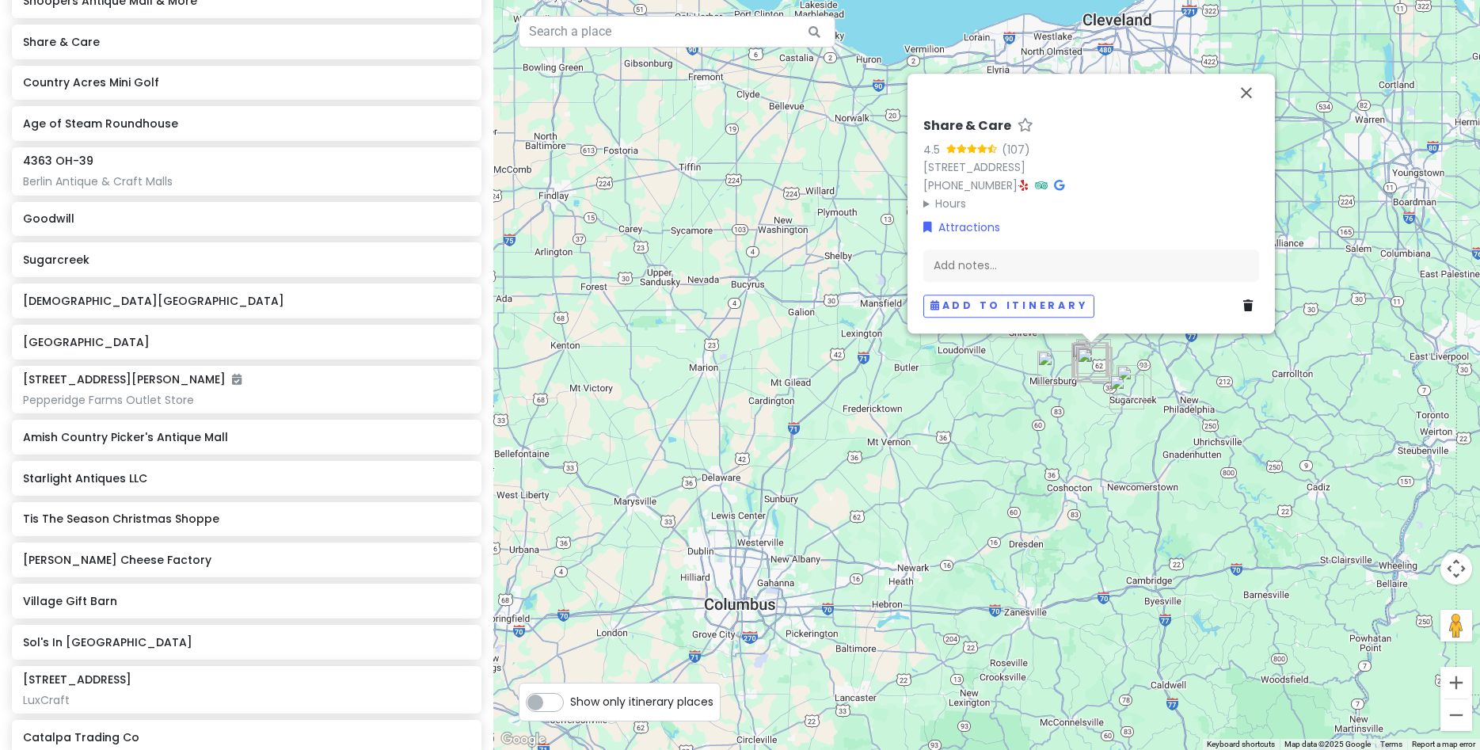
click at [950, 204] on summary "Hours" at bounding box center [1091, 203] width 336 height 17
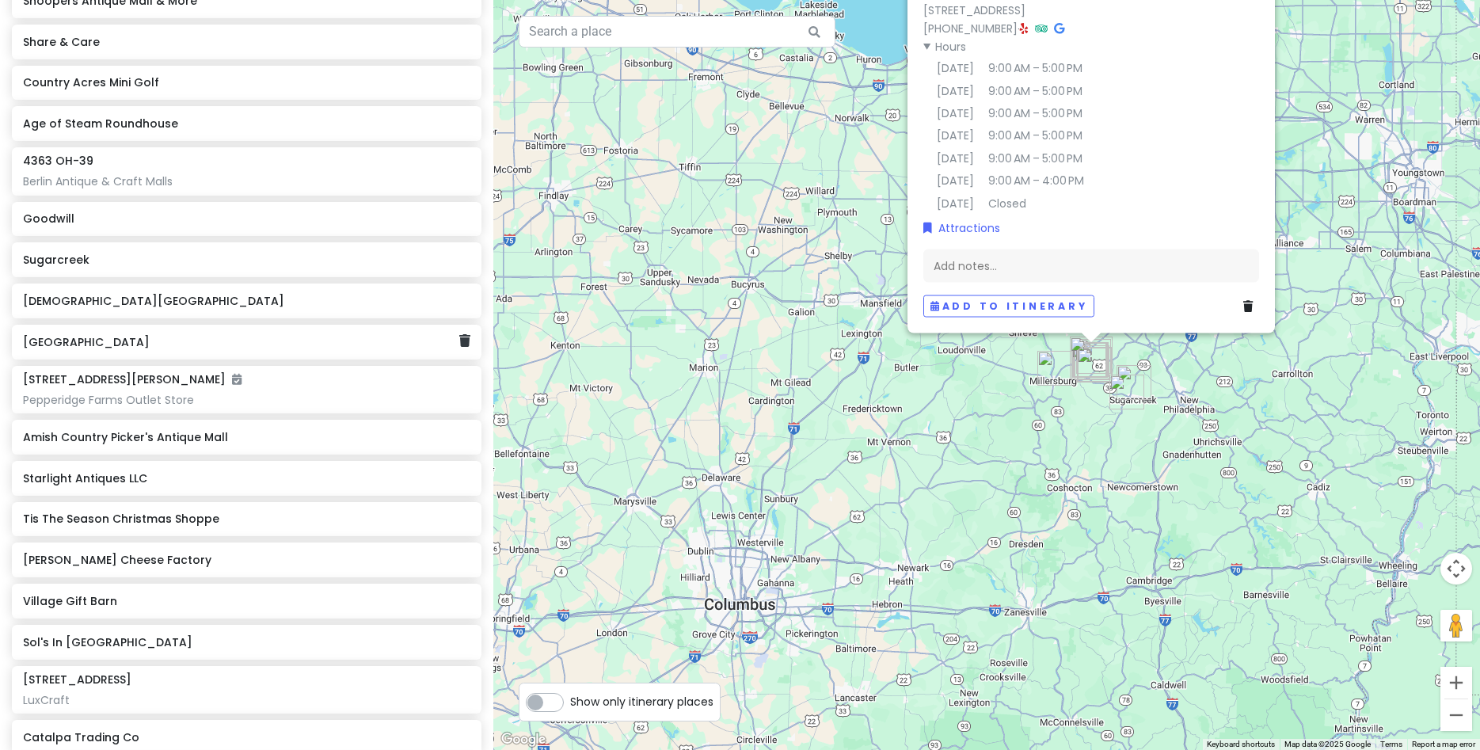
click at [97, 346] on h6 "[GEOGRAPHIC_DATA]" at bounding box center [241, 342] width 436 height 14
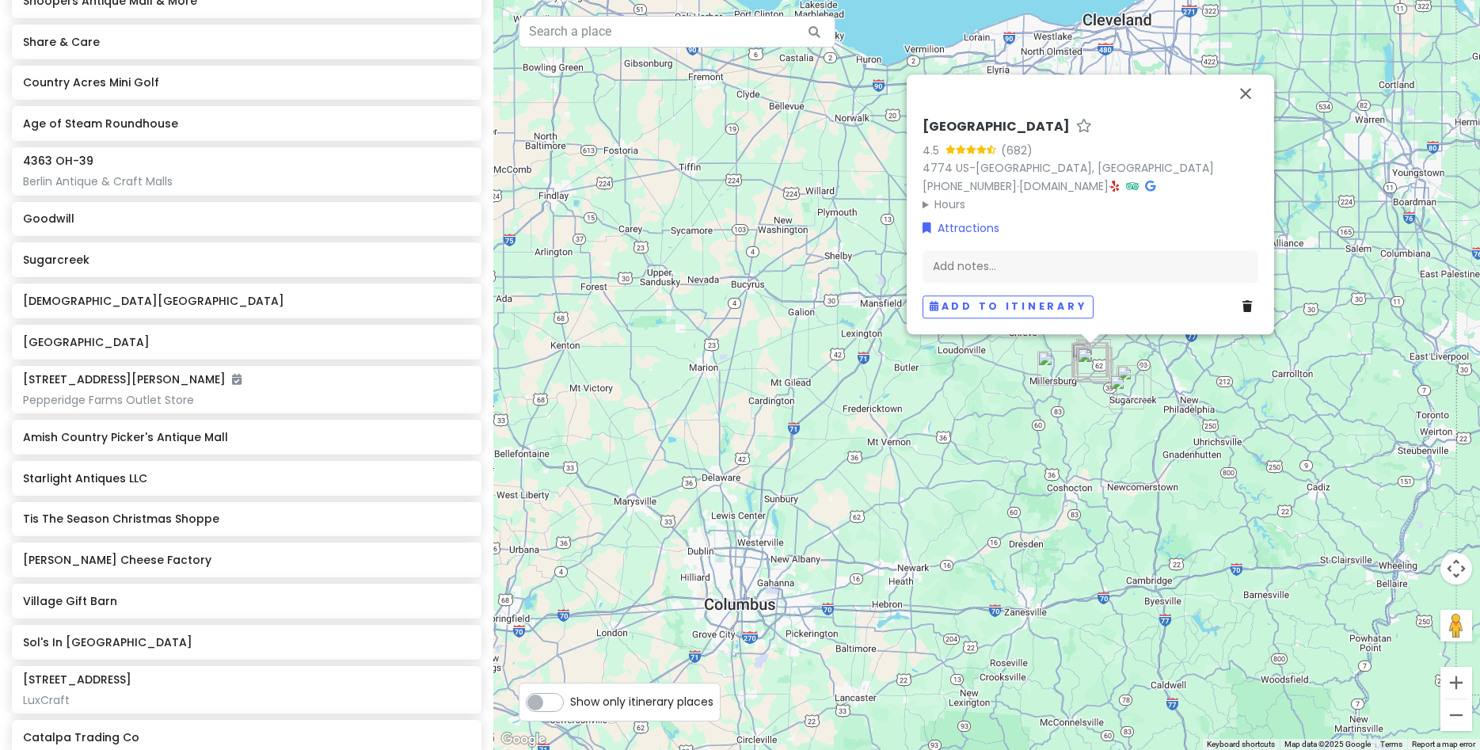
click at [950, 204] on summary "Hours" at bounding box center [1091, 204] width 336 height 17
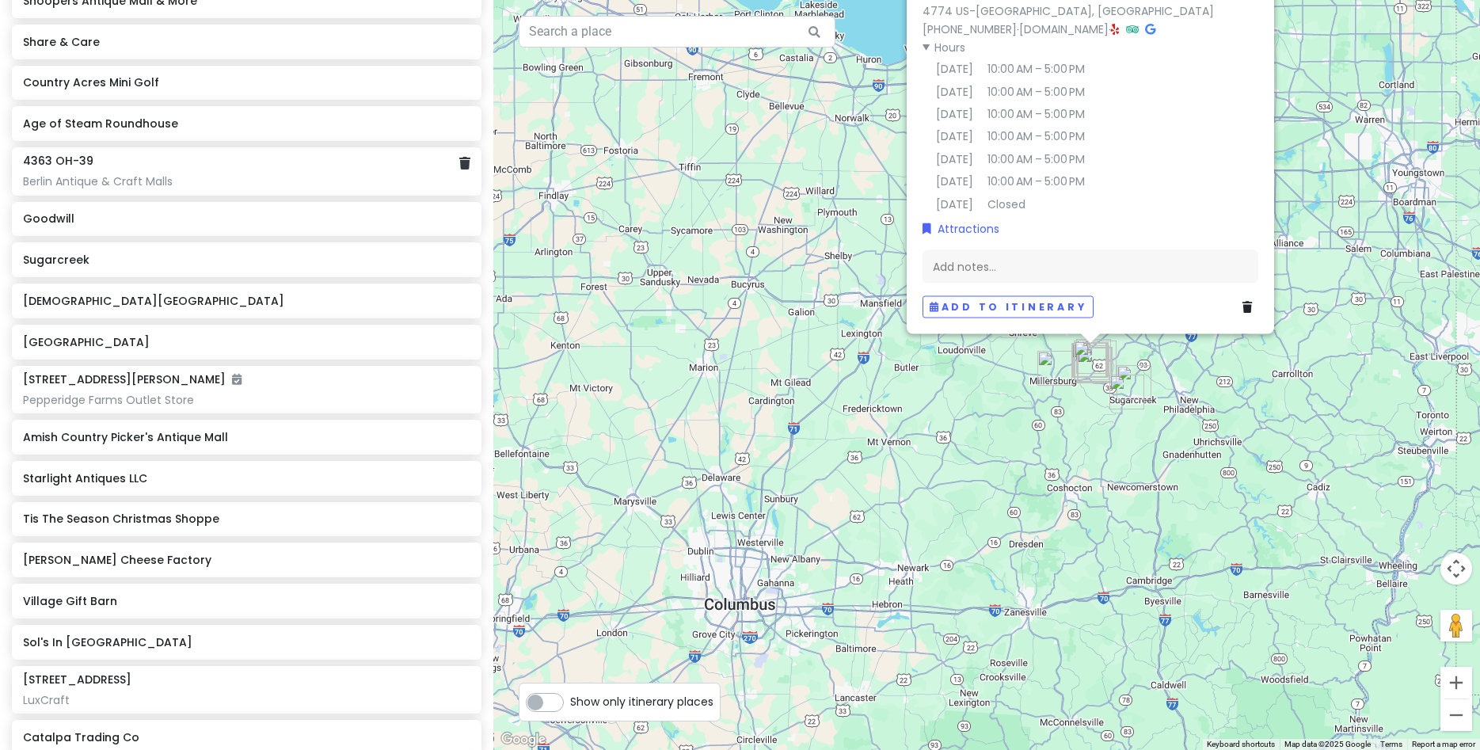
click at [94, 176] on div "Berlin Antique & Craft Malls" at bounding box center [246, 181] width 447 height 14
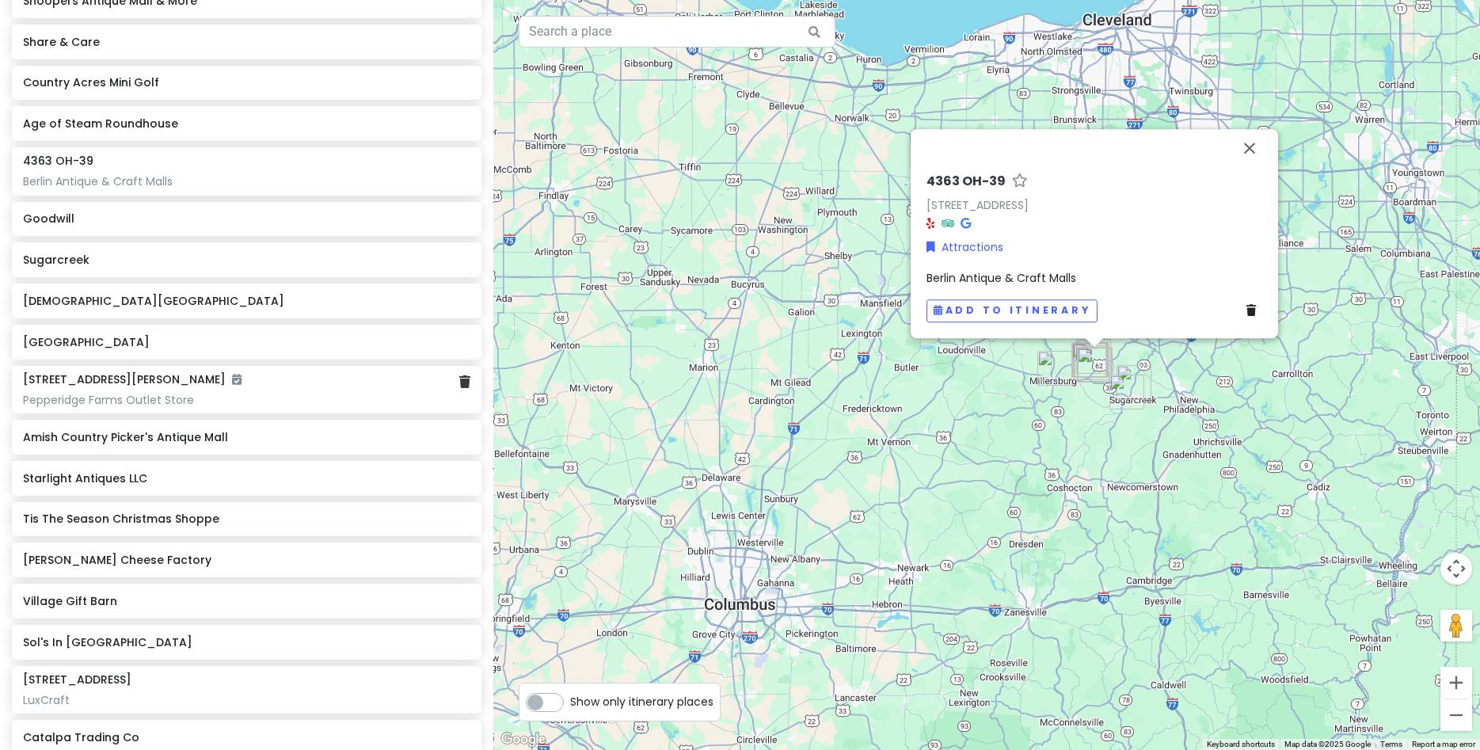
click at [155, 398] on div "Pepperidge Farms Outlet Store" at bounding box center [246, 400] width 447 height 14
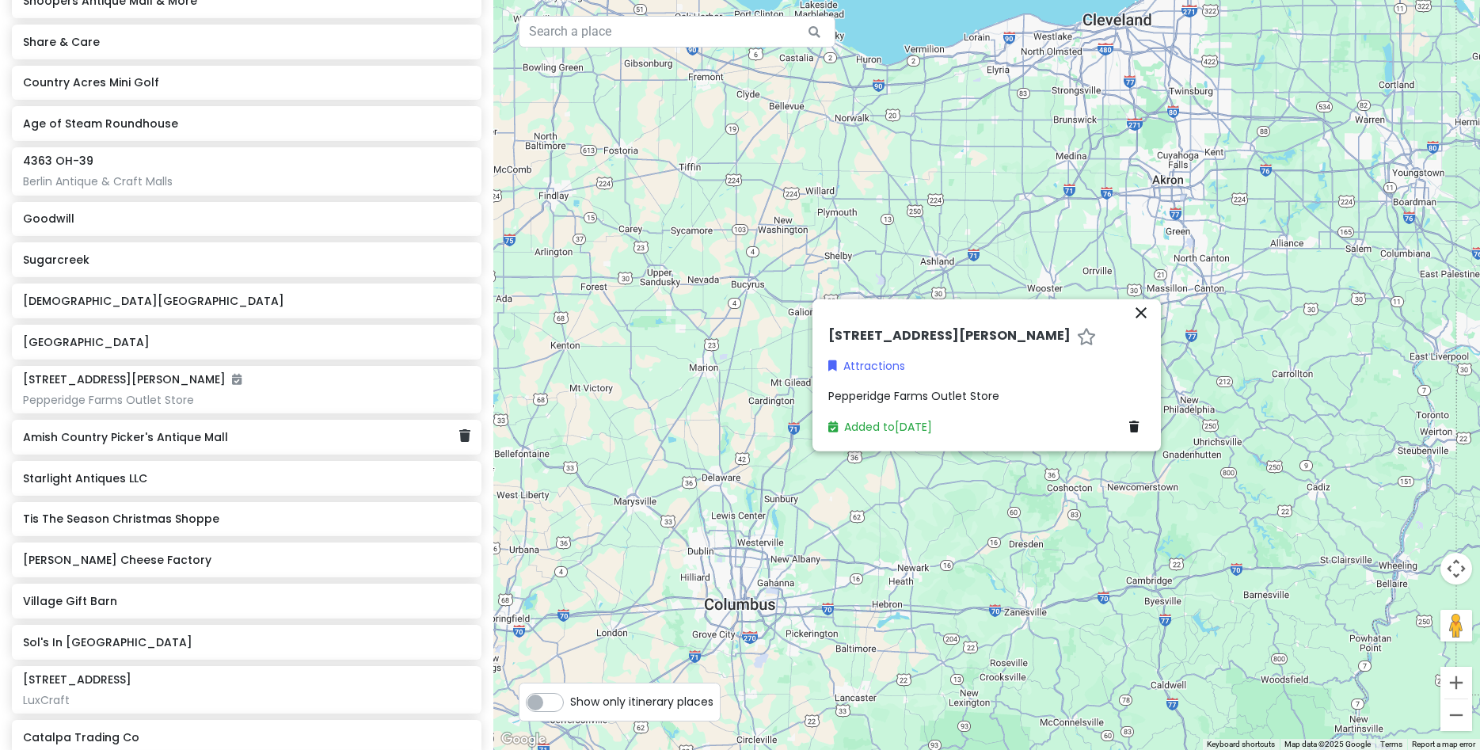
click at [194, 436] on h6 "Amish Country Picker's Antique Mall" at bounding box center [241, 437] width 436 height 14
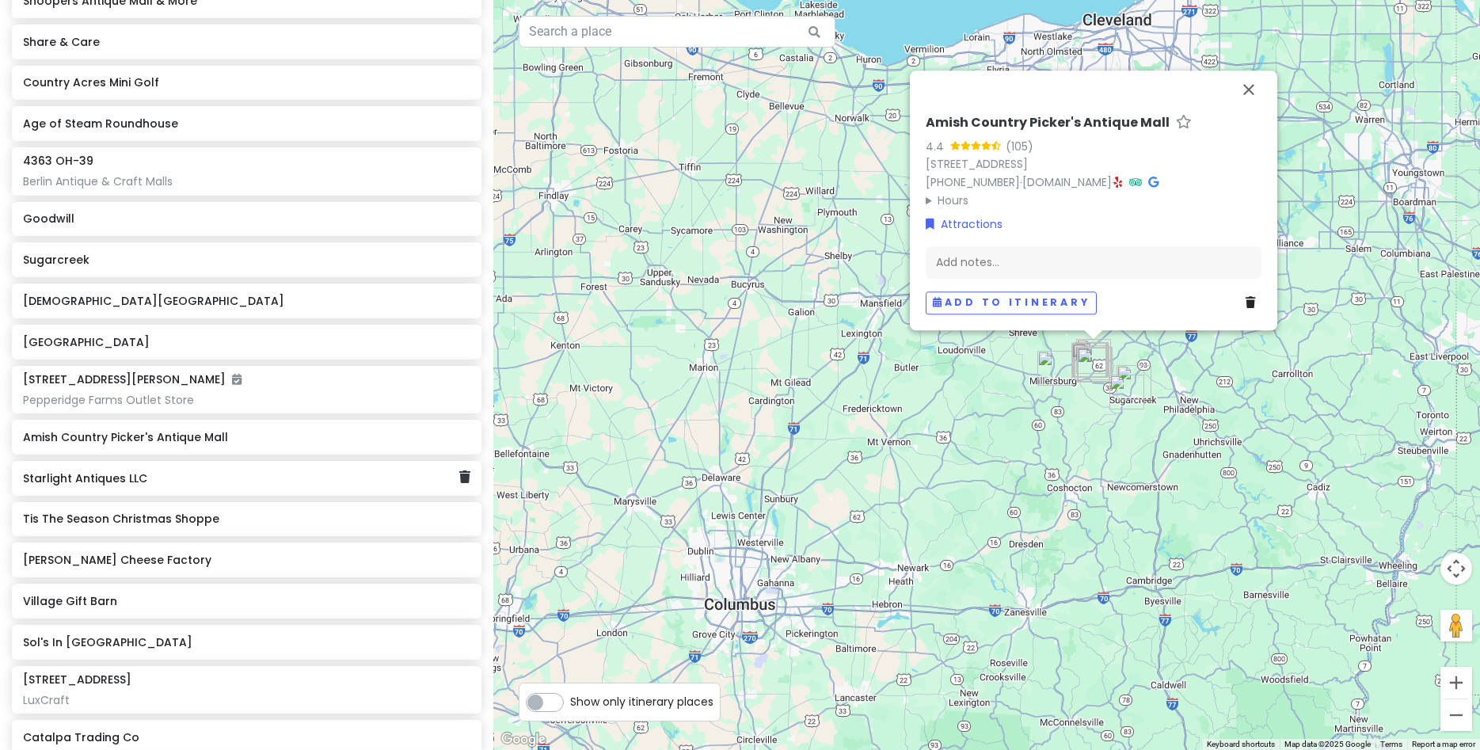
click at [138, 486] on div "Starlight Antiques LLC" at bounding box center [241, 478] width 436 height 22
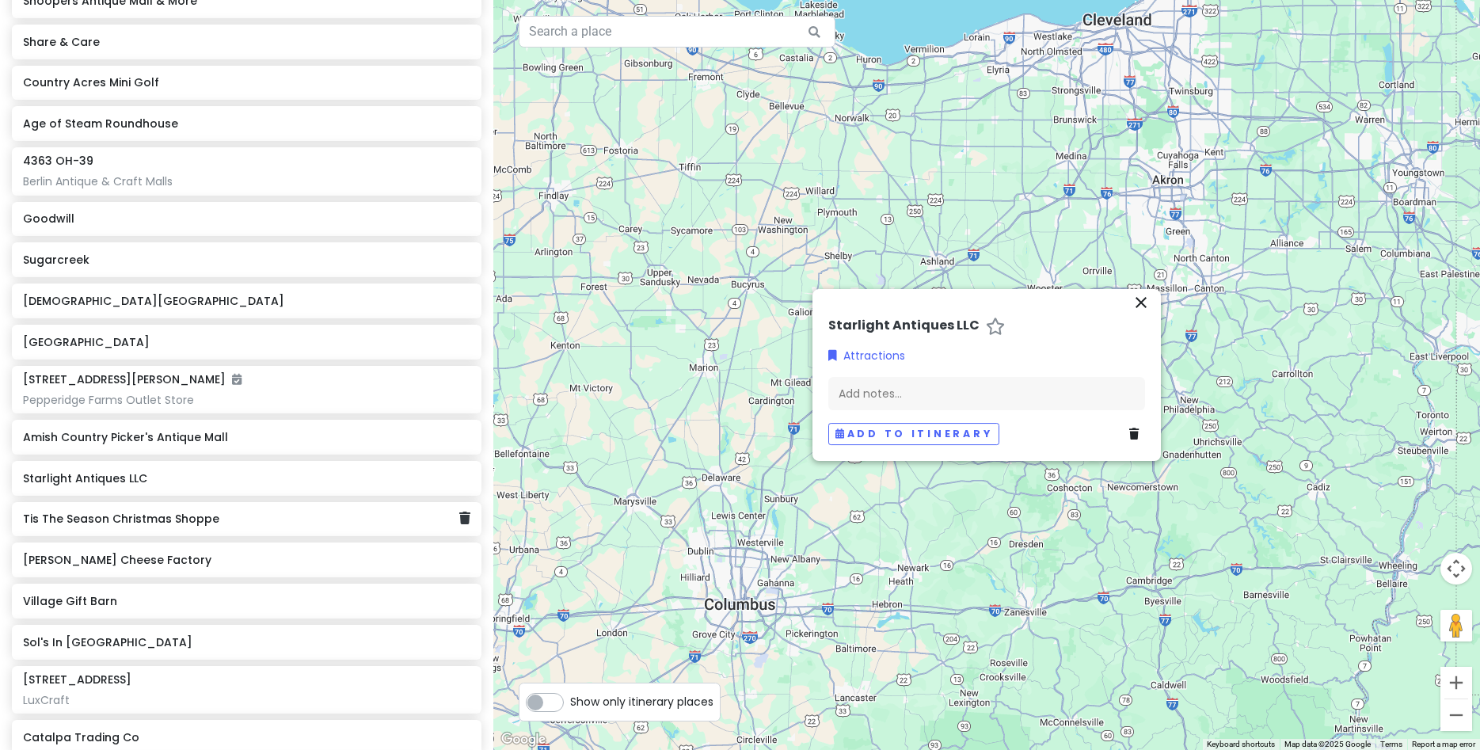
click at [111, 519] on h6 "Tis The Season Christmas Shoppe" at bounding box center [241, 519] width 436 height 14
click at [145, 550] on div "[PERSON_NAME] Cheese Factory" at bounding box center [241, 560] width 436 height 22
click at [69, 588] on div "Village Gift Barn" at bounding box center [247, 601] width 470 height 35
click at [52, 652] on div "Sol's In [GEOGRAPHIC_DATA]" at bounding box center [241, 642] width 436 height 22
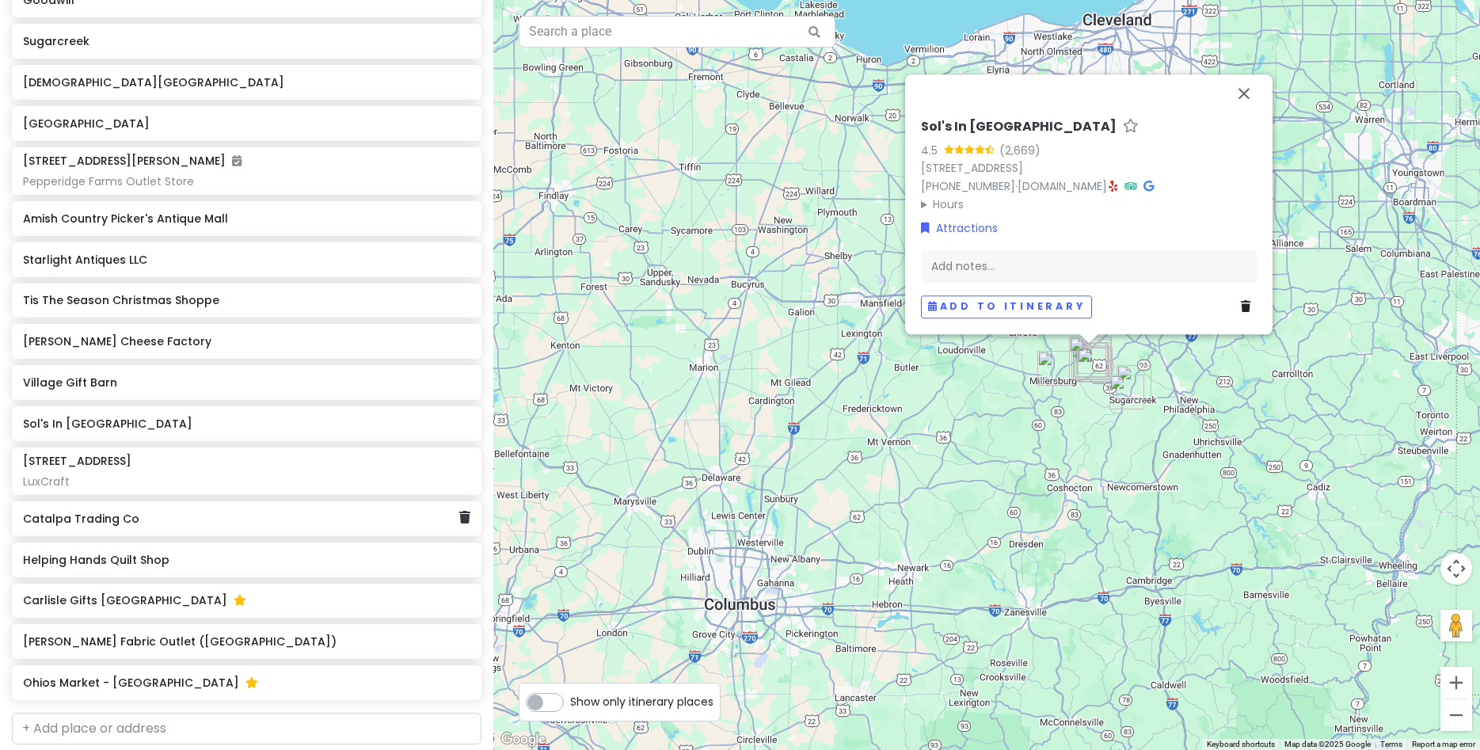
scroll to position [771, 0]
